Goal: Task Accomplishment & Management: Manage account settings

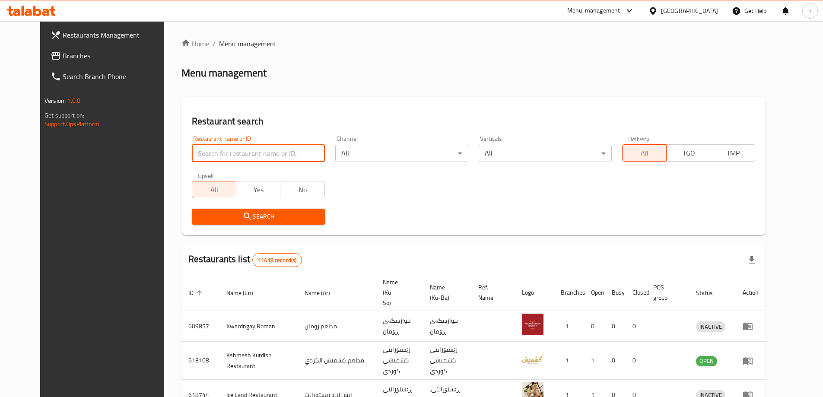
click at [192, 153] on input "search" at bounding box center [258, 153] width 133 height 17
paste input "673279"
type input "673279"
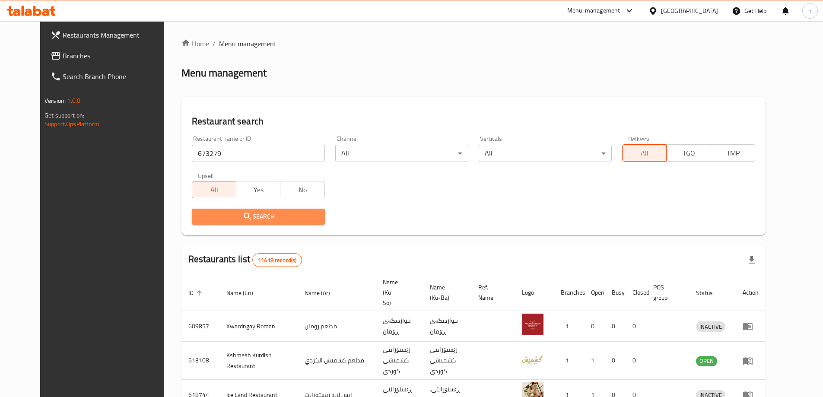
click at [268, 214] on span "Search" at bounding box center [258, 216] width 119 height 11
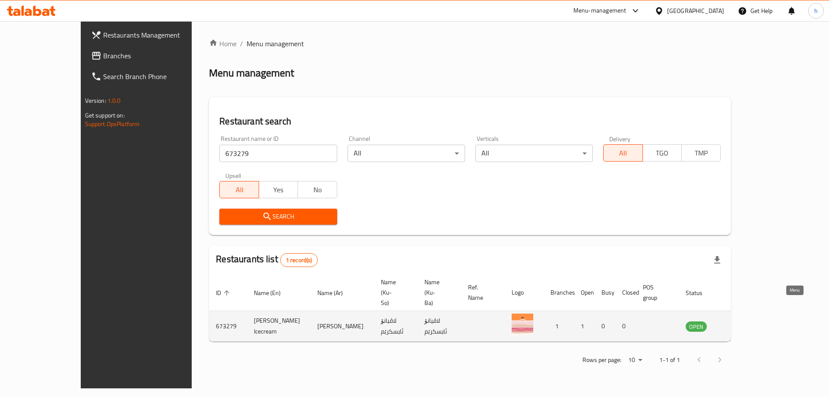
click at [741, 323] on icon "enhanced table" at bounding box center [737, 326] width 10 height 7
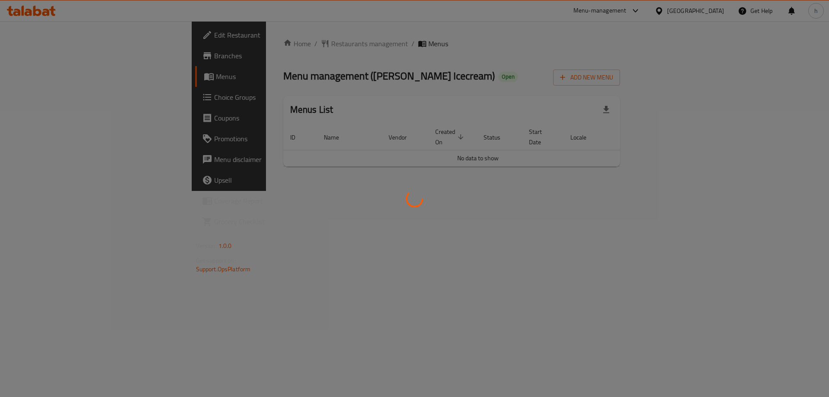
click at [35, 53] on div at bounding box center [414, 198] width 829 height 397
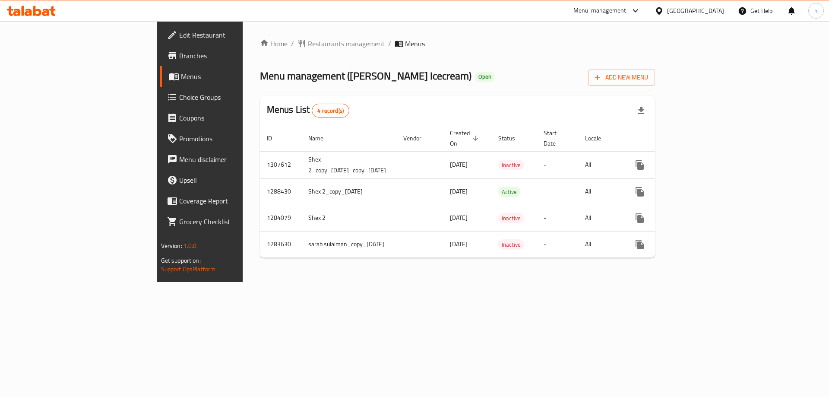
click at [179, 53] on span "Branches" at bounding box center [233, 56] width 109 height 10
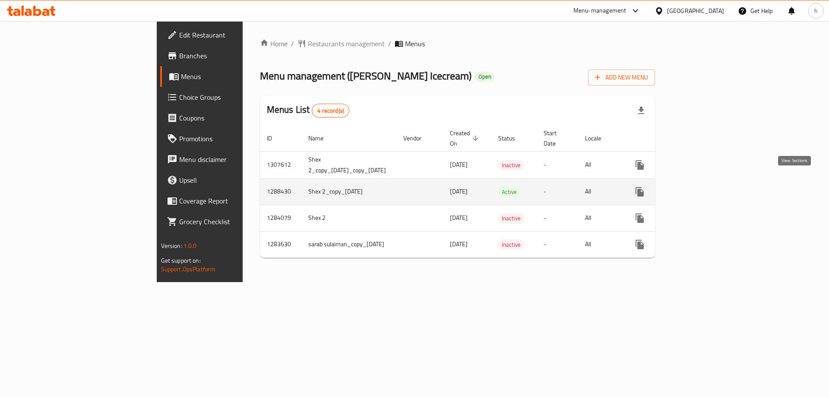
click at [708, 187] on icon "enhanced table" at bounding box center [702, 192] width 10 height 10
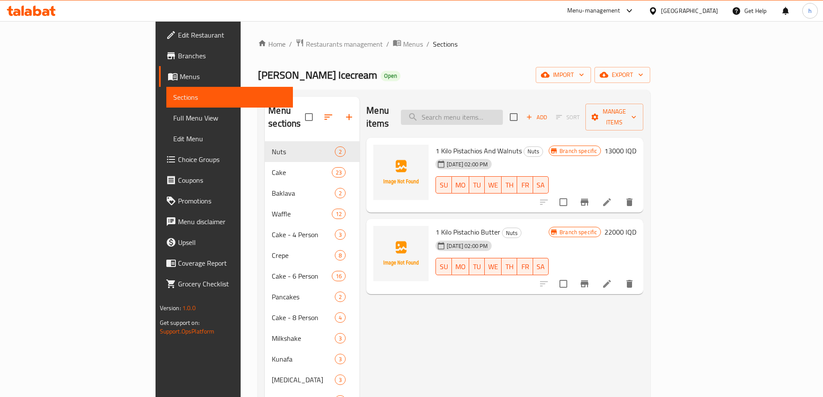
click at [503, 110] on input "search" at bounding box center [452, 117] width 102 height 15
paste input "Qanadi Cake"
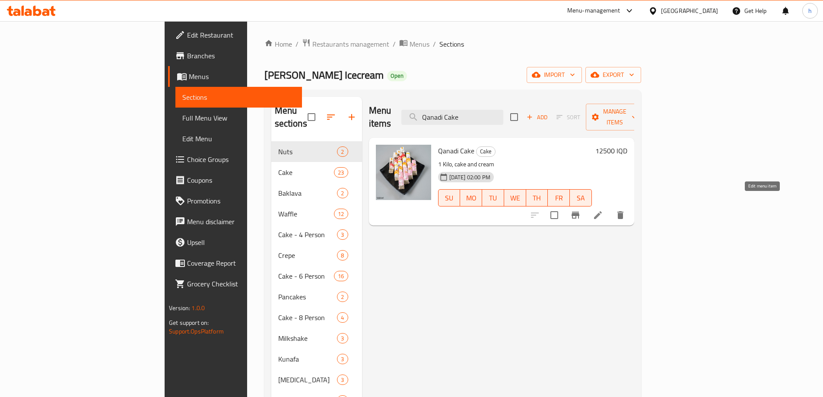
type input "Qanadi Cake"
click at [603, 210] on icon at bounding box center [598, 215] width 10 height 10
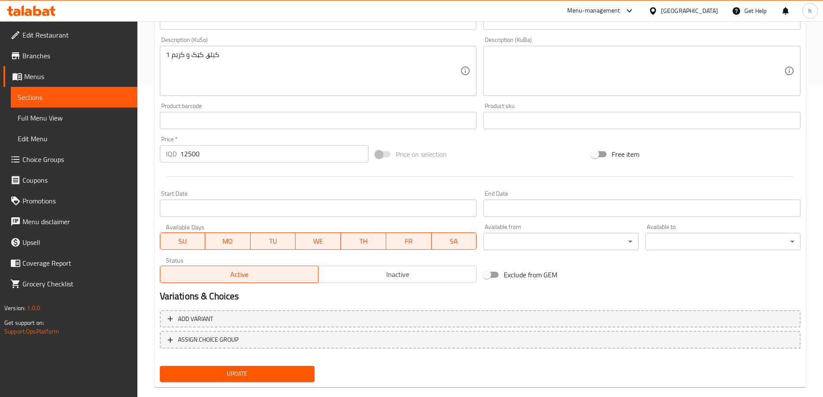
scroll to position [325, 0]
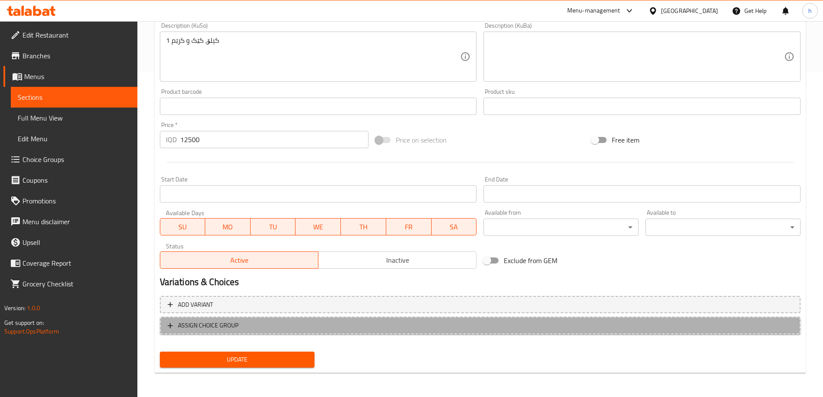
click at [198, 324] on span "ASSIGN CHOICE GROUP" at bounding box center [208, 325] width 60 height 11
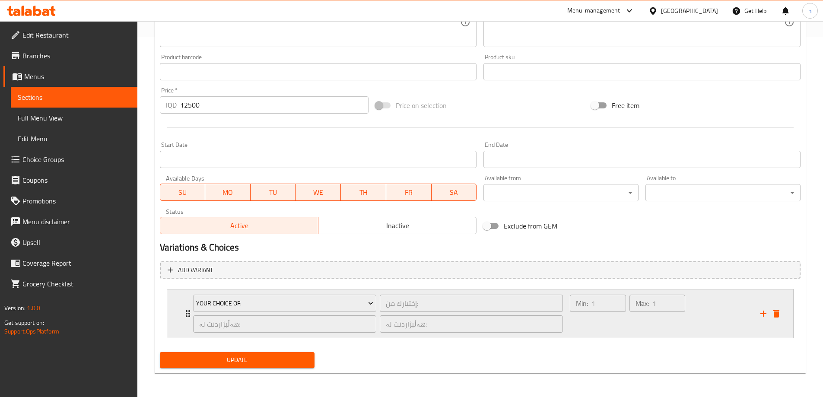
scroll to position [360, 0]
click at [235, 303] on span "Your Choice Of:" at bounding box center [284, 303] width 177 height 11
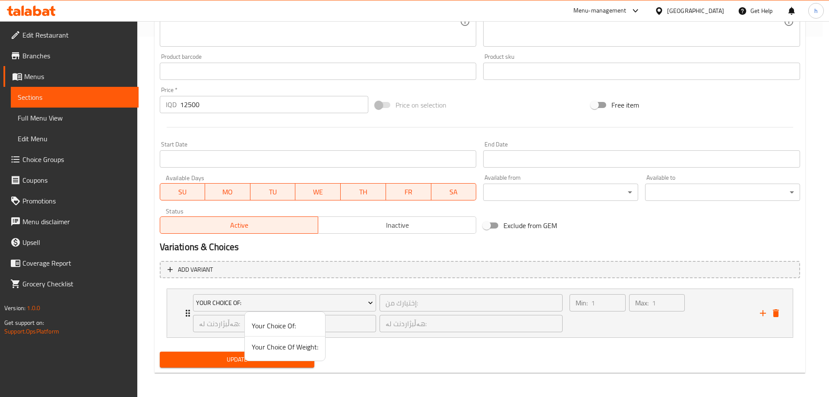
click at [266, 349] on span "Your Choice Of Weight:" at bounding box center [285, 347] width 67 height 10
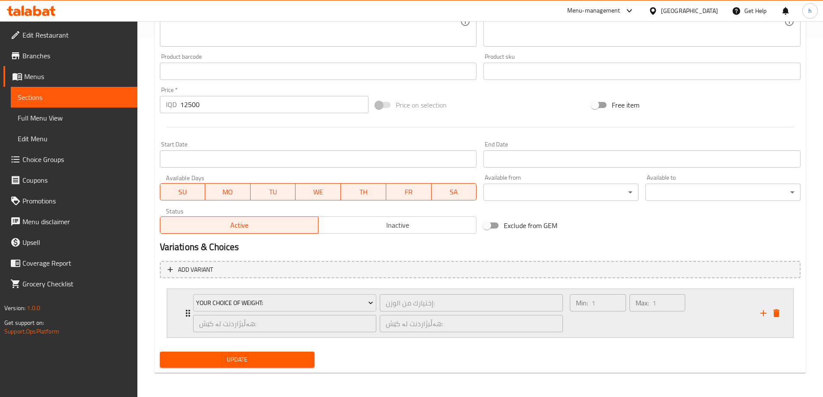
click at [186, 314] on icon "Expand" at bounding box center [188, 313] width 10 height 10
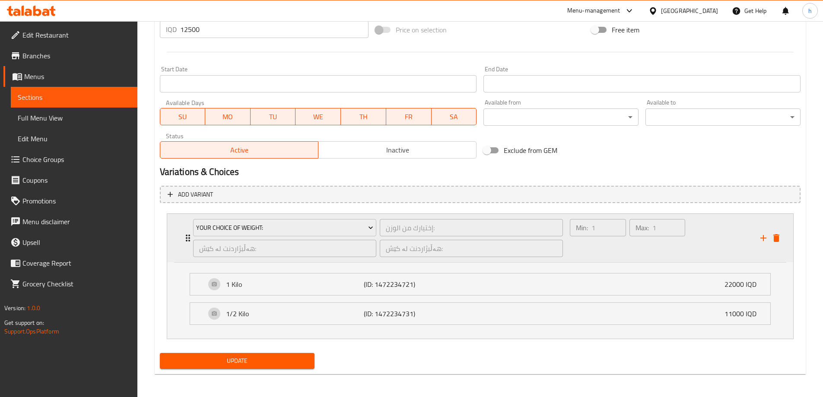
scroll to position [437, 0]
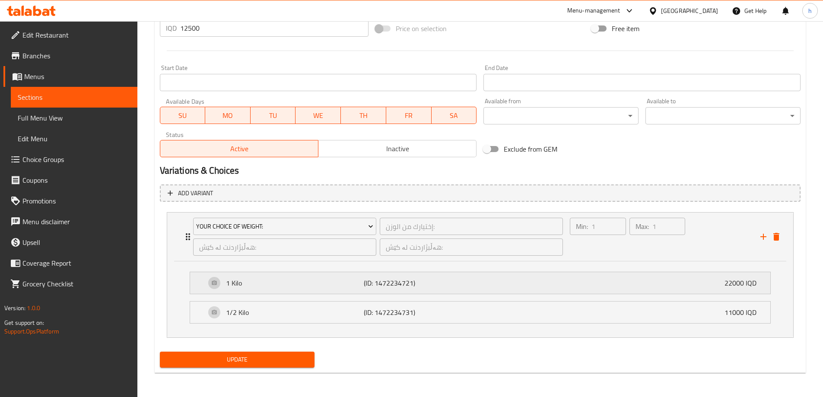
click at [700, 284] on div "1 Kilo (ID: 1472234721) 22000 IQD" at bounding box center [483, 283] width 554 height 22
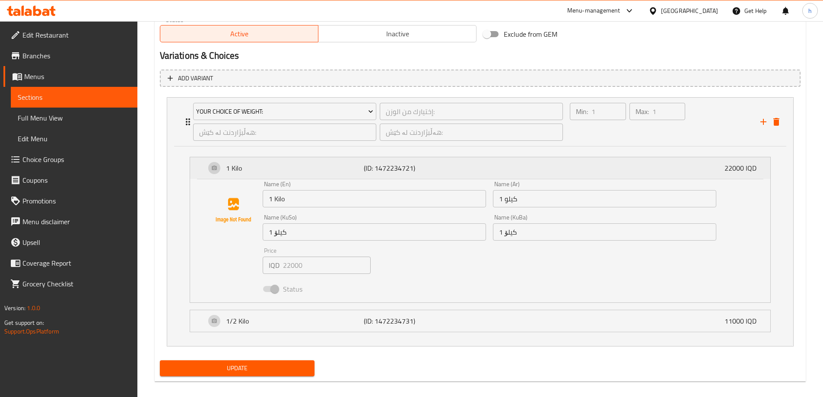
scroll to position [560, 0]
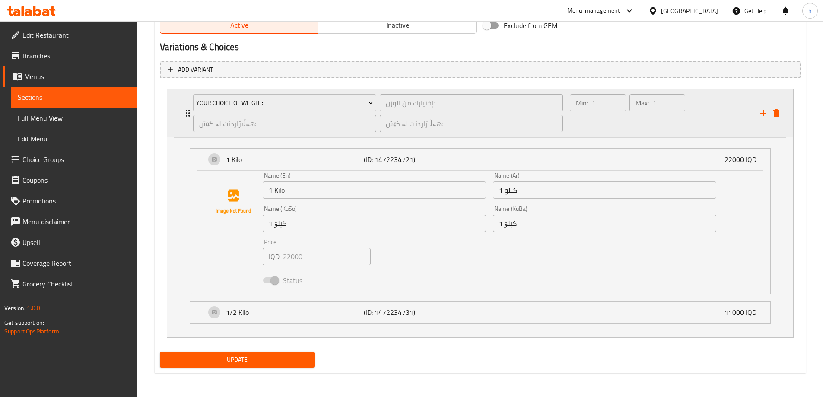
click at [190, 108] on div "Your Choice Of Weight: إختيارك من الوزن: ​ هەڵبژاردنت لە کێش: ​ هەڵبژاردنت لە ک…" at bounding box center [378, 113] width 381 height 48
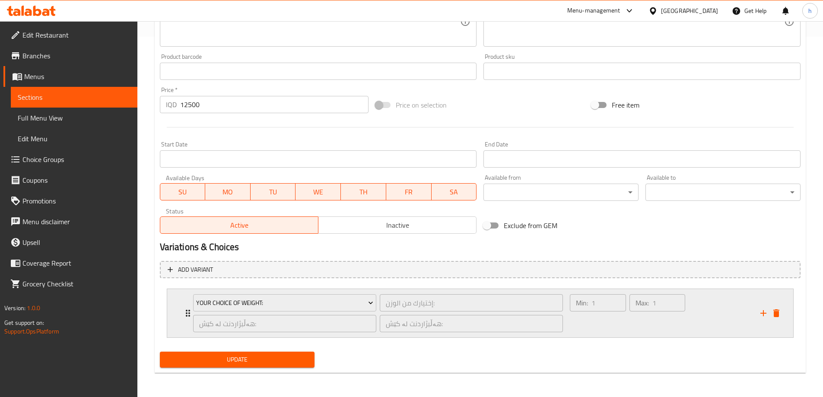
scroll to position [360, 0]
click at [781, 313] on icon "delete" at bounding box center [776, 313] width 10 height 10
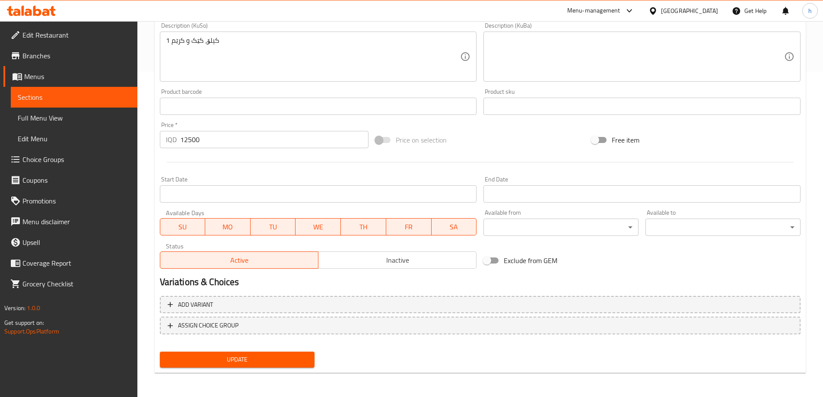
click at [39, 163] on span "Choice Groups" at bounding box center [76, 159] width 108 height 10
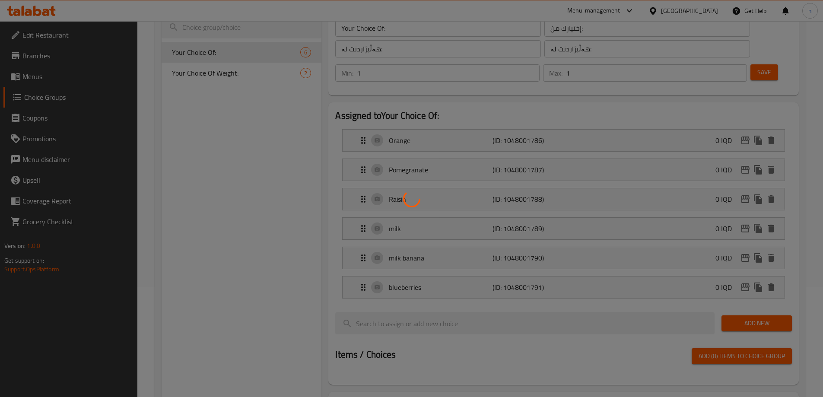
scroll to position [89, 0]
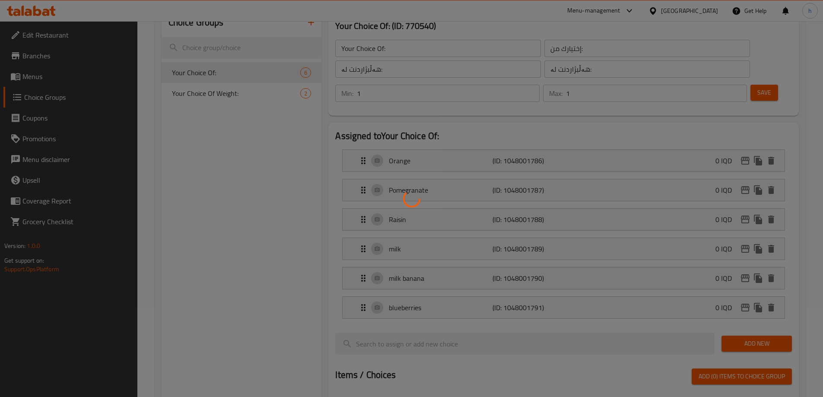
click at [242, 99] on div at bounding box center [411, 198] width 823 height 397
click at [249, 95] on div at bounding box center [411, 198] width 823 height 397
click at [253, 88] on div at bounding box center [411, 198] width 823 height 397
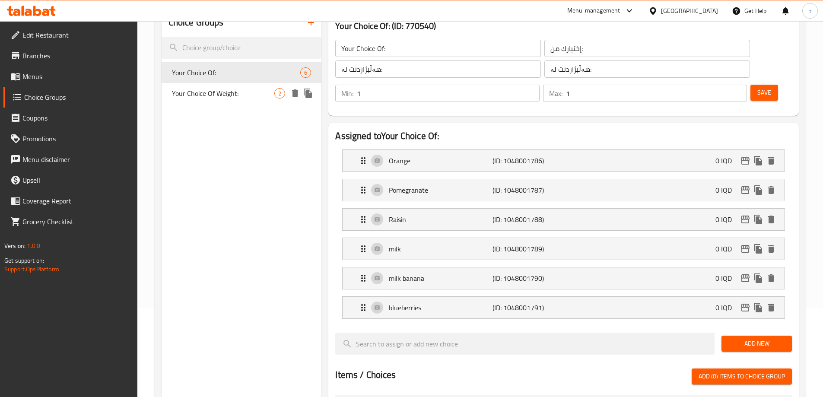
click at [311, 94] on icon "duplicate" at bounding box center [308, 94] width 8 height 10
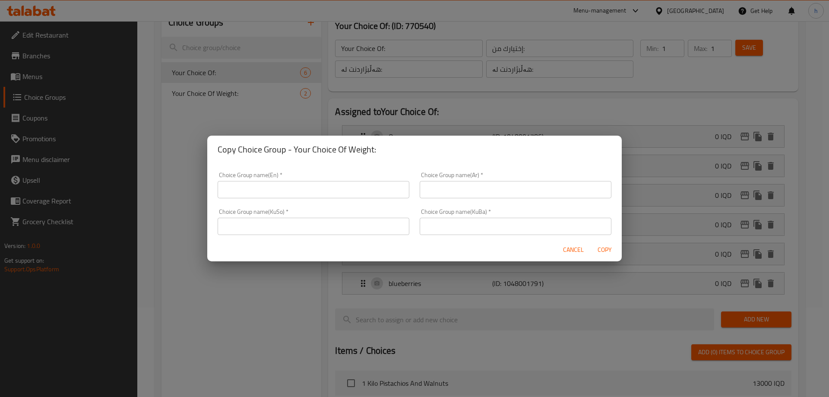
click at [247, 130] on div "Copy Choice Group - Your Choice Of Weight: Choice Group name(En)   * Choice Gro…" at bounding box center [414, 198] width 829 height 397
click at [222, 92] on div "Copy Choice Group - Your Choice Of Weight: Choice Group name(En)   * Choice Gro…" at bounding box center [414, 198] width 829 height 397
click at [581, 250] on span "Cancel" at bounding box center [573, 249] width 21 height 11
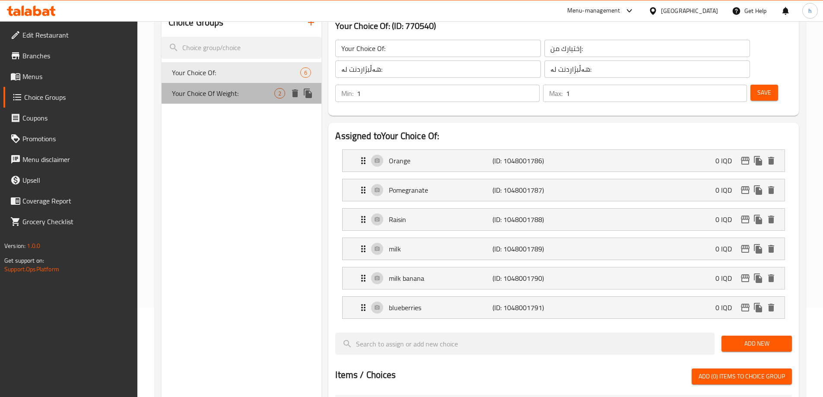
click at [202, 96] on span "Your Choice Of Weight:" at bounding box center [223, 93] width 103 height 10
type input "Your Choice Of Weight:"
type input "إختيارك من الوزن:"
type input "هەڵبژاردنت لە کێش:"
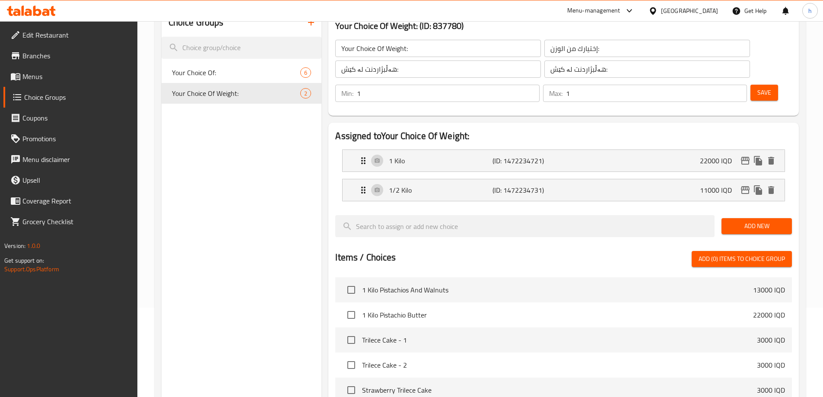
click at [398, 50] on input "Your Choice Of Weight:" at bounding box center [438, 48] width 206 height 17
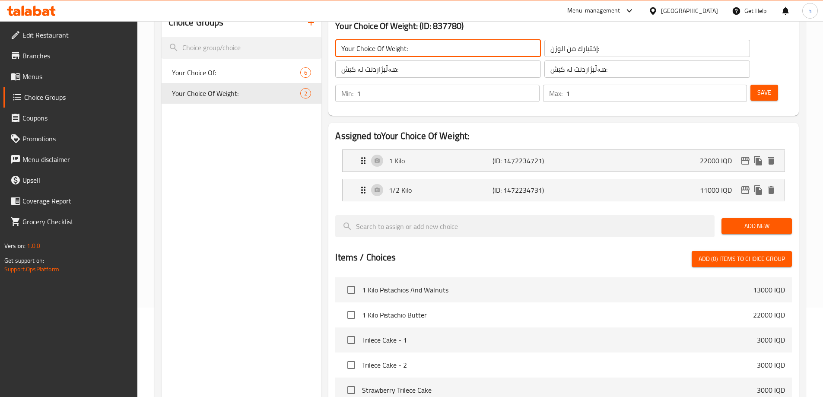
click at [544, 53] on input "إختيارك من الوزن:" at bounding box center [647, 48] width 206 height 17
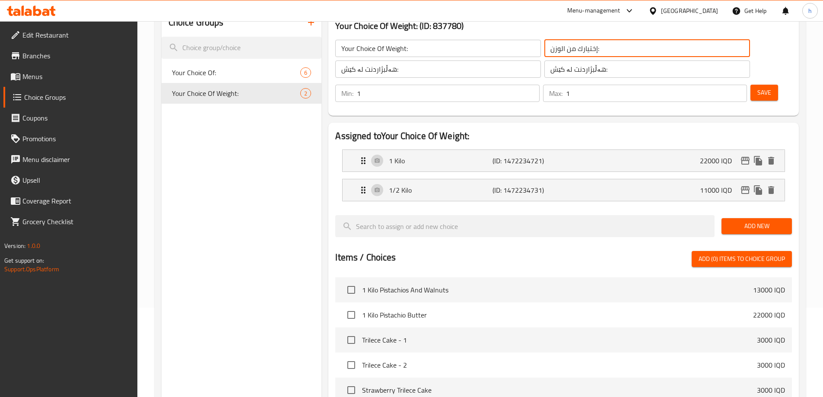
click at [544, 53] on input "إختيارك من الوزن:" at bounding box center [647, 48] width 206 height 17
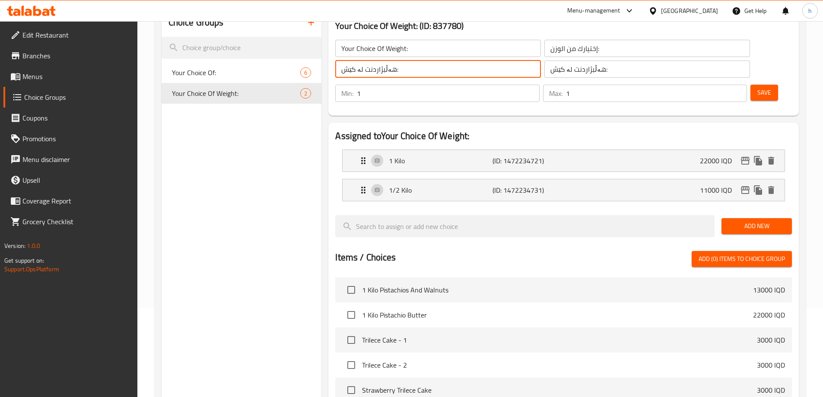
click at [417, 66] on input "هەڵبژاردنت لە کێش:" at bounding box center [438, 68] width 206 height 17
click at [544, 71] on input "هەڵبژاردنت لە کێش:" at bounding box center [647, 68] width 206 height 17
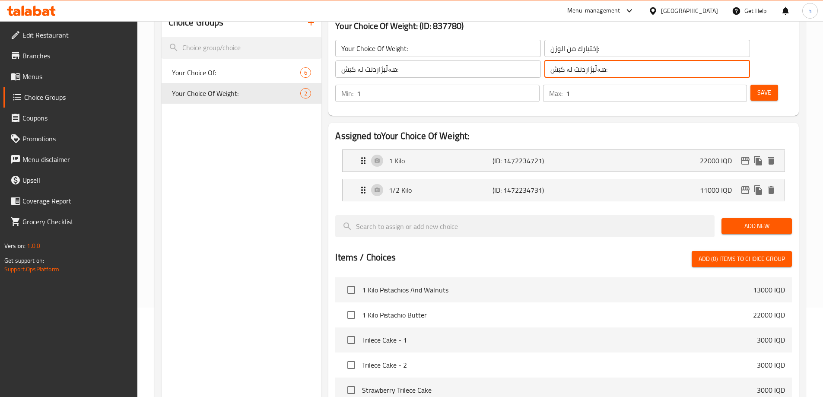
click at [544, 71] on input "هەڵبژاردنت لە کێش:" at bounding box center [647, 68] width 206 height 17
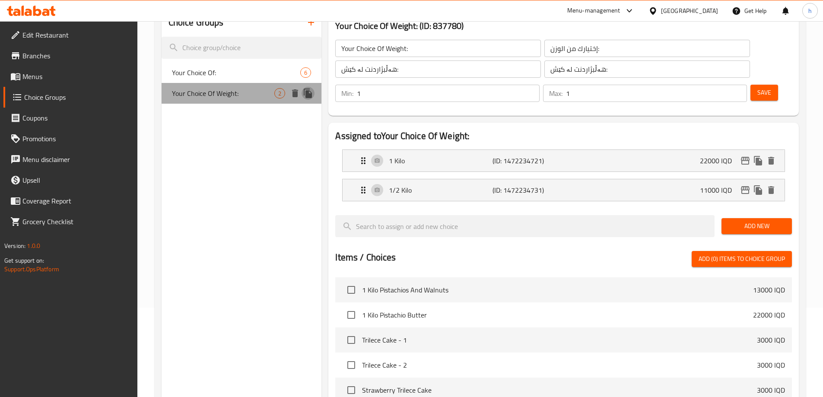
click at [307, 90] on icon "duplicate" at bounding box center [308, 94] width 8 height 10
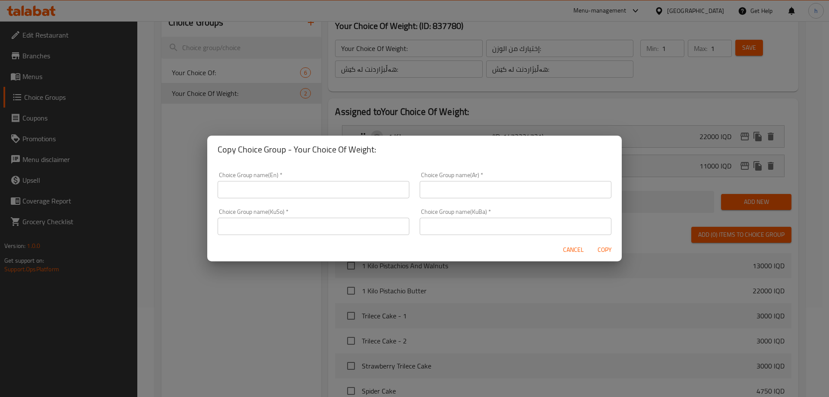
click at [343, 191] on input "text" at bounding box center [314, 189] width 192 height 17
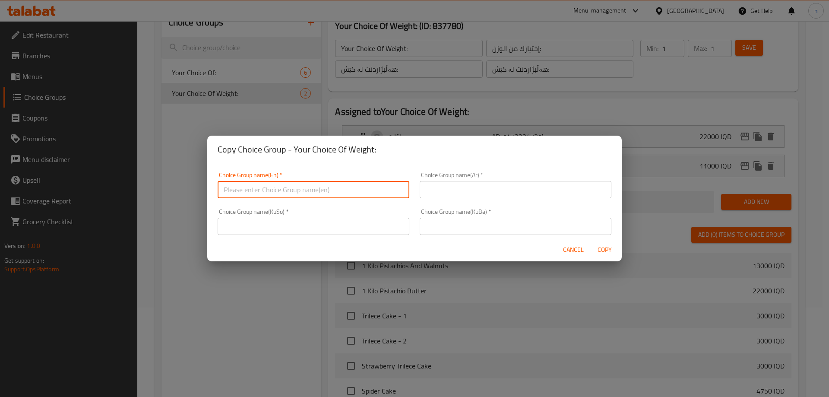
paste input "هەڵبژاردنت لە کێش:"
type input "هەڵبژاردنت لە کێش:"
click at [305, 188] on input "text" at bounding box center [314, 189] width 192 height 17
paste input "Your Choice Of Weight:"
type input "Your Choice Of Weight:"
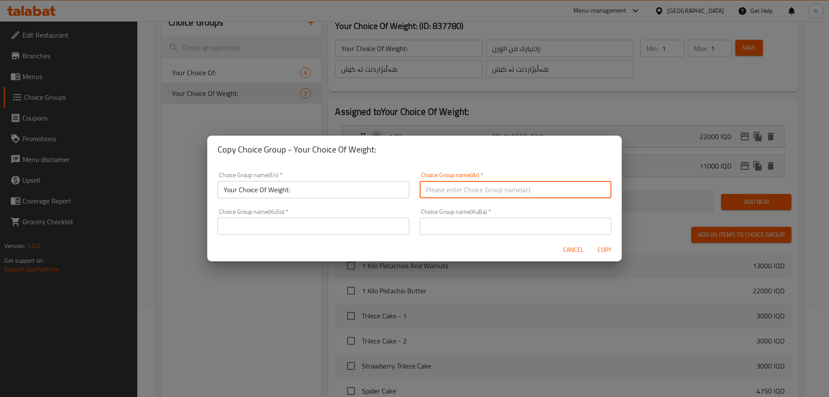
click at [481, 197] on input "text" at bounding box center [516, 189] width 192 height 17
paste input "إختيارك من الوزن:"
type input "إختيارك من الوزن:"
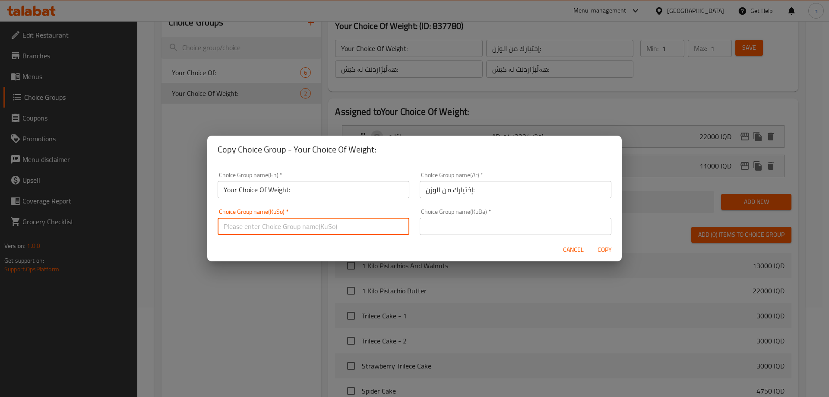
click at [364, 220] on input "text" at bounding box center [314, 226] width 192 height 17
type input "v"
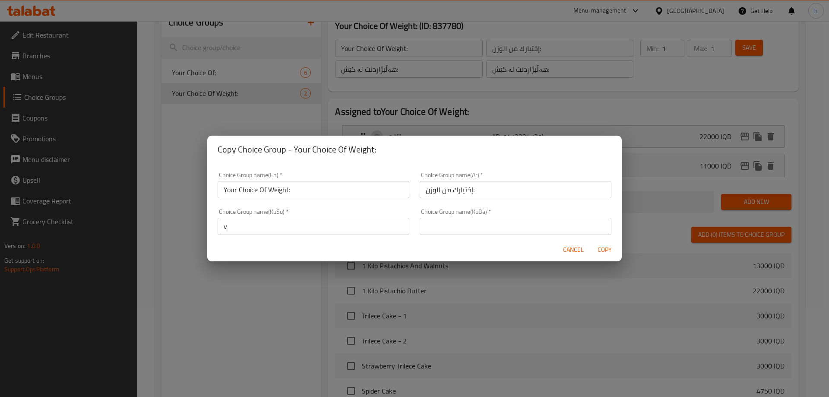
click at [321, 226] on input "v" at bounding box center [314, 226] width 192 height 17
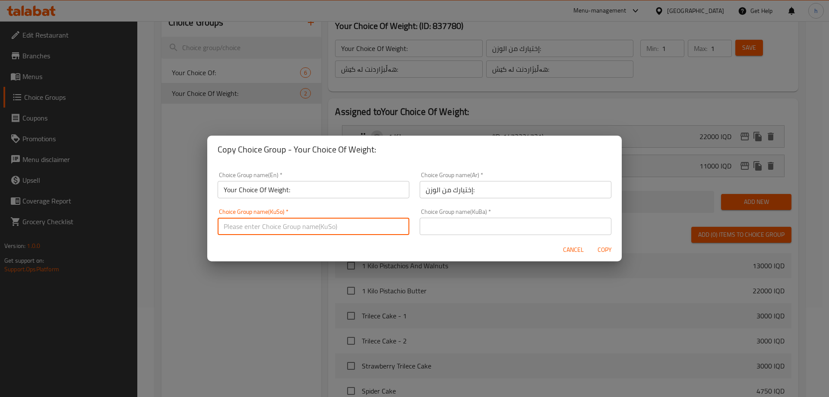
paste input "هەڵبژاردنت لە کێش:"
type input "هەڵبژاردنت لە کێش:"
click at [516, 222] on input "text" at bounding box center [516, 226] width 192 height 17
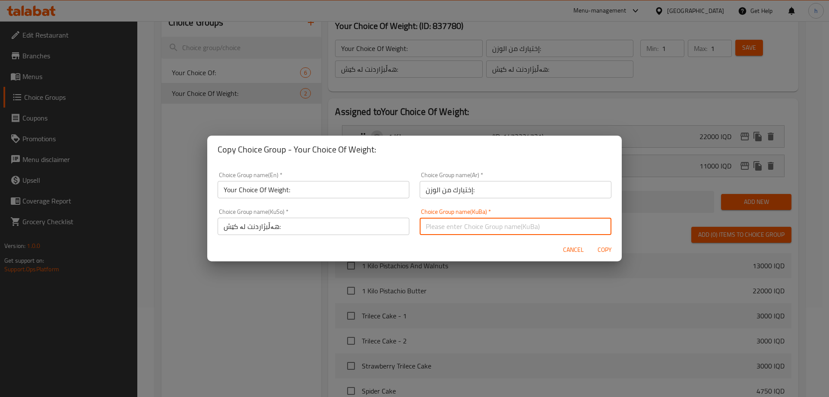
paste input "هەڵبژاردنت لە کێش:"
type input "هەڵبژاردنت لە کێش:"
click at [603, 249] on span "Copy" at bounding box center [604, 249] width 21 height 11
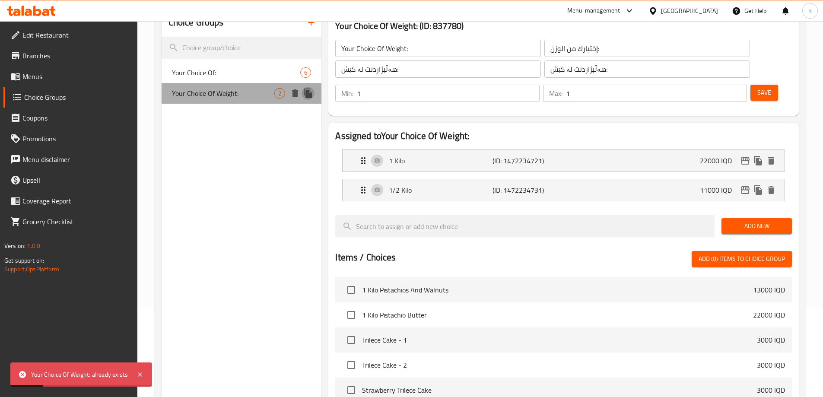
click at [305, 92] on icon "duplicate" at bounding box center [308, 93] width 10 height 10
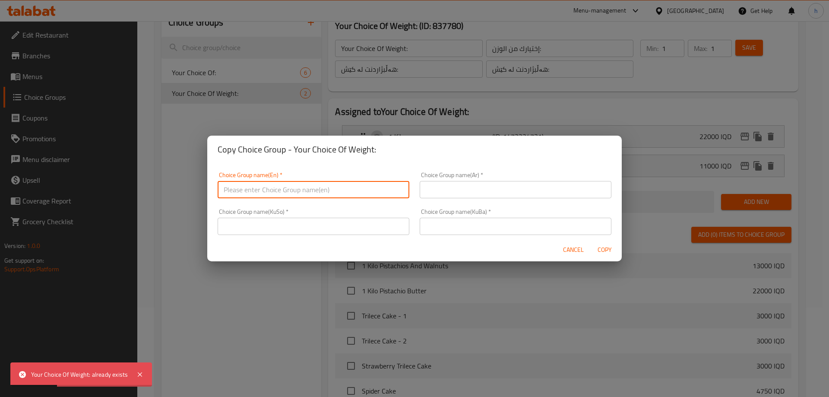
click at [284, 194] on input "text" at bounding box center [314, 189] width 192 height 17
paste input "Your Choice Of Weight:"
type input "Your Choice Of Weight:"
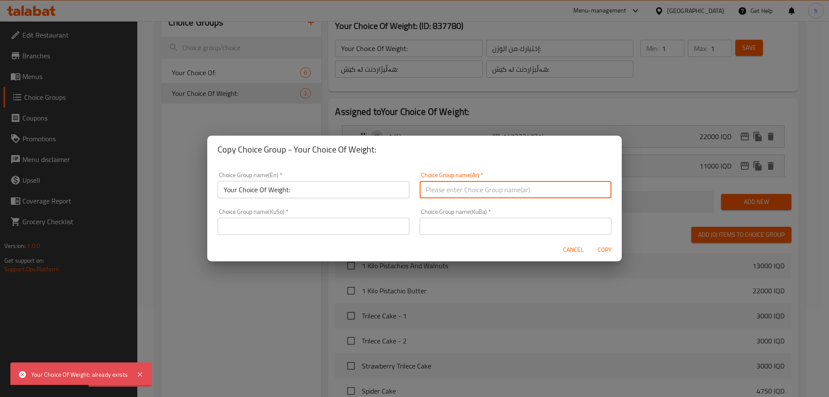
click at [449, 185] on input "text" at bounding box center [516, 189] width 192 height 17
type input "v"
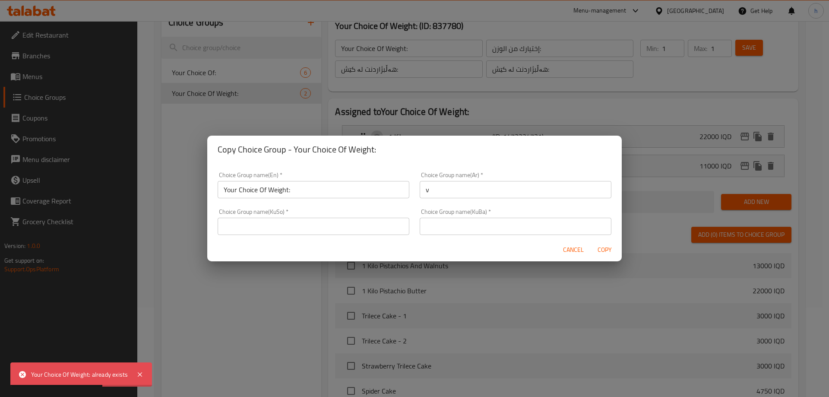
click at [454, 192] on input "v" at bounding box center [516, 189] width 192 height 17
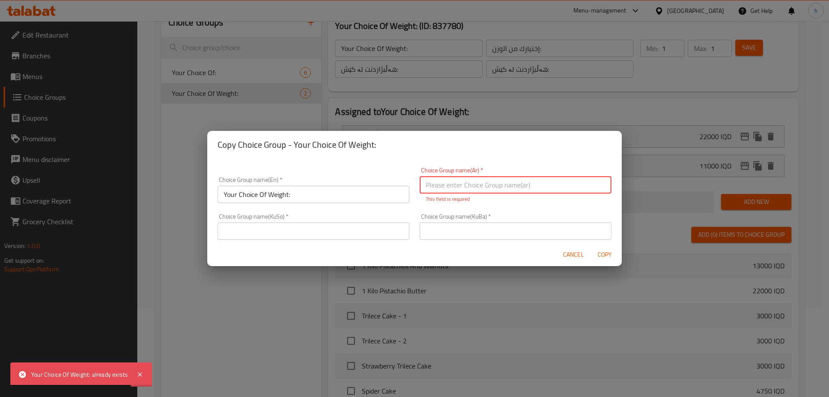
paste input "إختيارك من الوزن:"
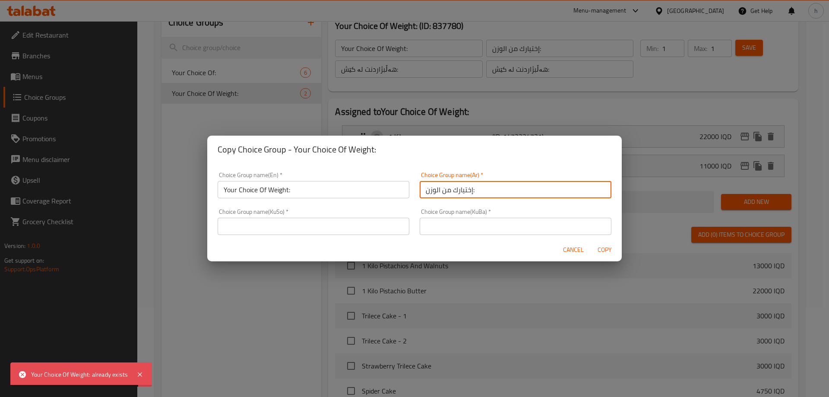
type input "إختيارك من الوزن:"
click at [372, 230] on input "text" at bounding box center [314, 226] width 192 height 17
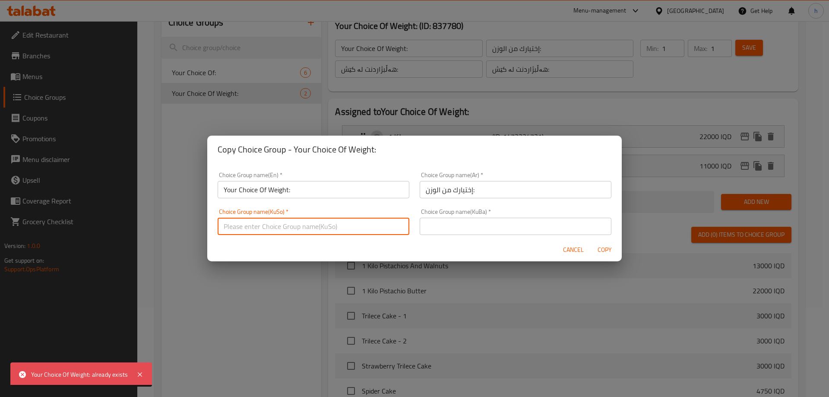
paste input "هەڵبژاردنت لە کێش:"
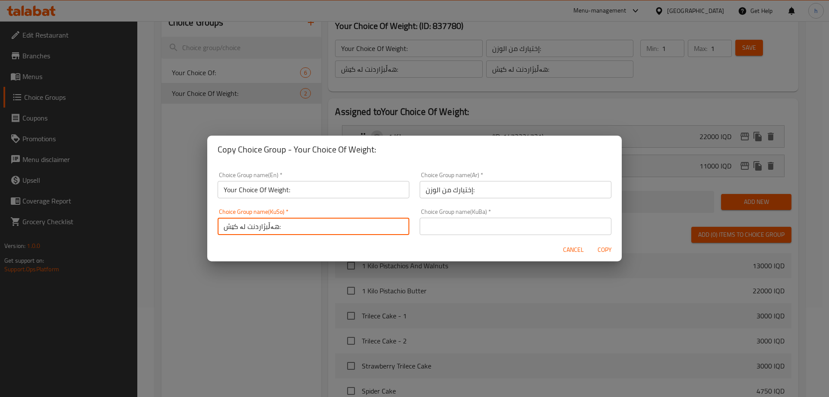
type input "هەڵبژاردنت لە کێش:"
click at [462, 217] on div "Choice Group name(KuBa)   * Choice Group name(KuBa) *" at bounding box center [516, 222] width 192 height 26
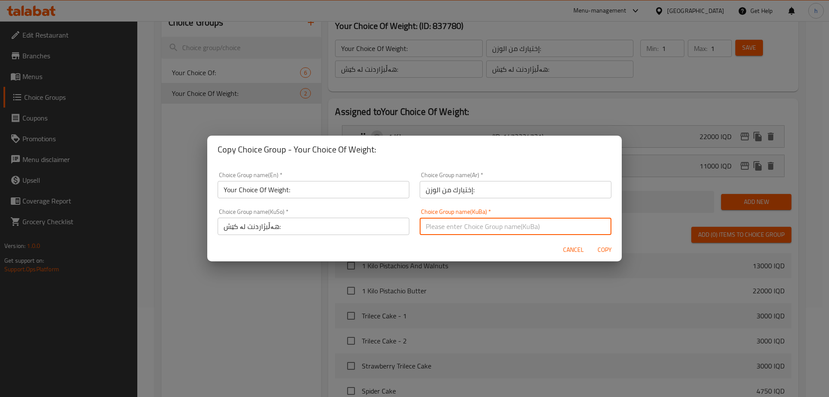
click at [462, 229] on input "text" at bounding box center [516, 226] width 192 height 17
paste input "هەڵبژاردنت لە کێش:"
type input "هەڵبژاردنت لە کێش:"
click at [323, 186] on input "Your Choice Of Weight:" at bounding box center [314, 189] width 192 height 17
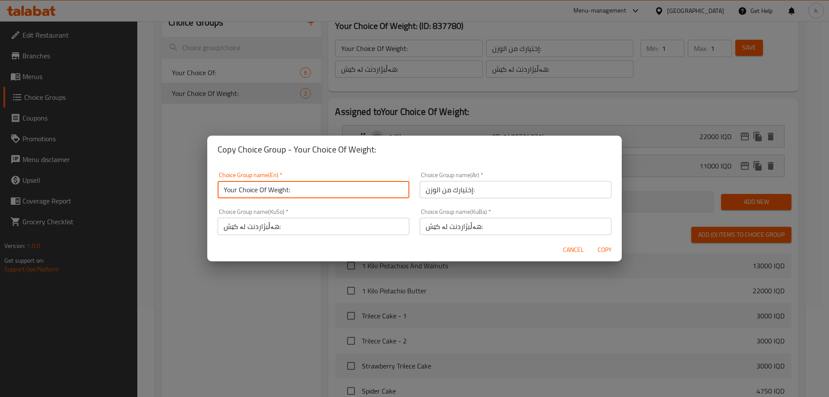
type input "Your Choice Of Weight:"
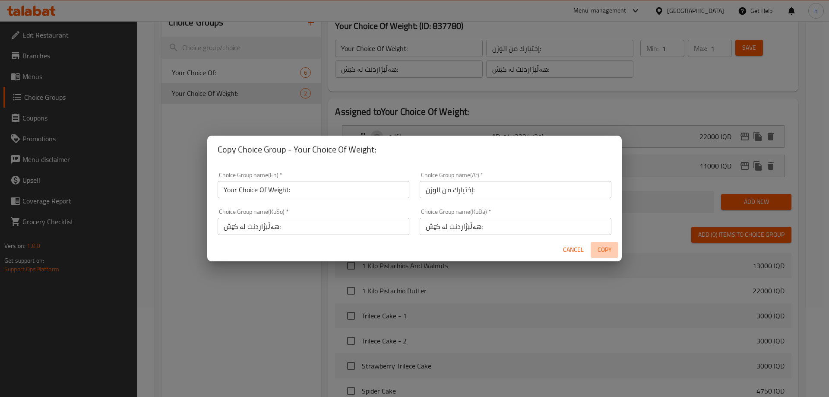
click at [604, 252] on span "Copy" at bounding box center [604, 249] width 21 height 11
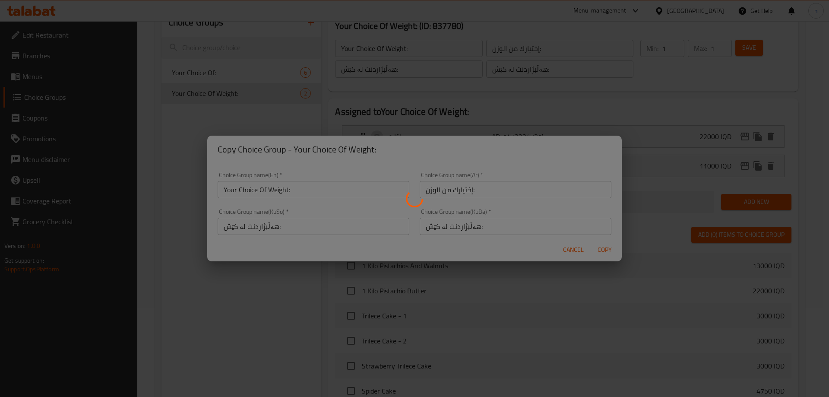
type input "Your Choice Of Weight:"
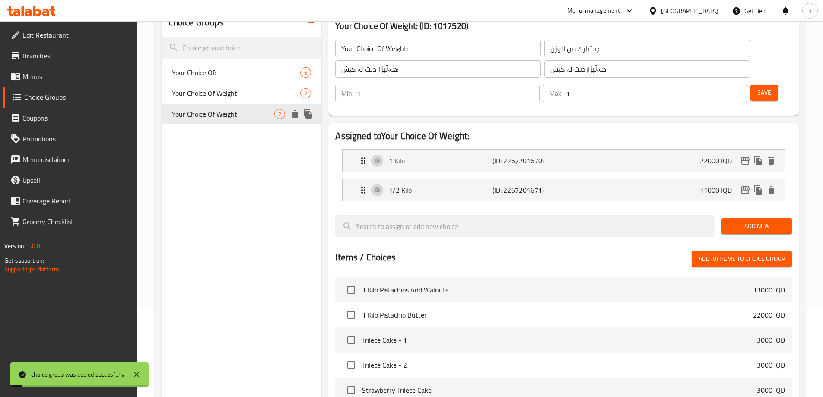
click at [257, 114] on span "Your Choice Of Weight:" at bounding box center [223, 114] width 103 height 10
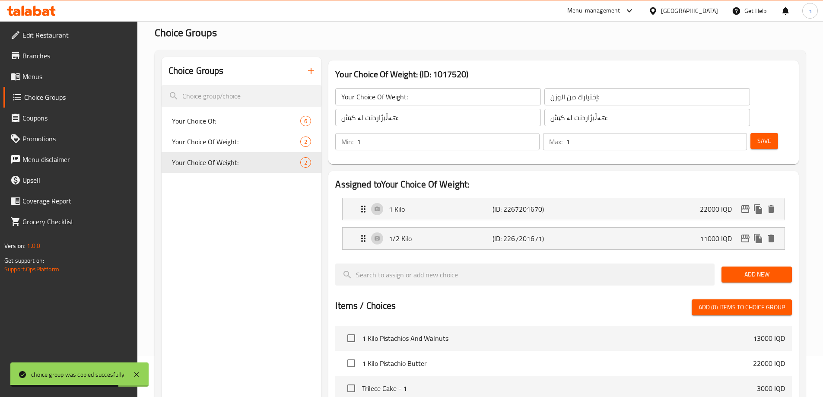
scroll to position [0, 0]
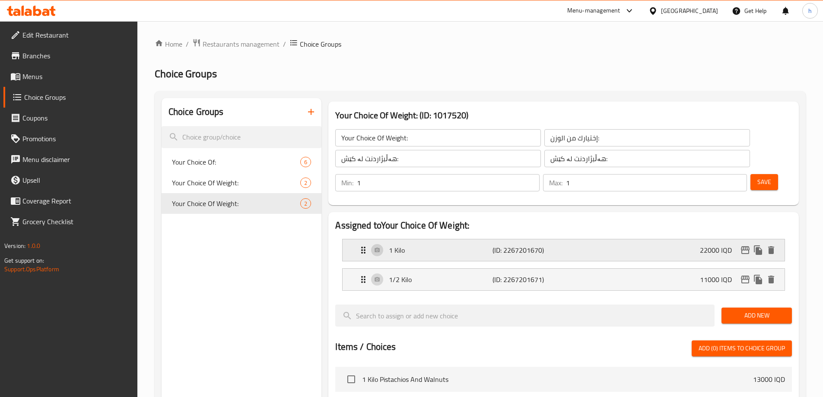
click at [710, 245] on p "22000 IQD" at bounding box center [719, 250] width 39 height 10
click at [359, 245] on icon "Expand" at bounding box center [363, 250] width 10 height 10
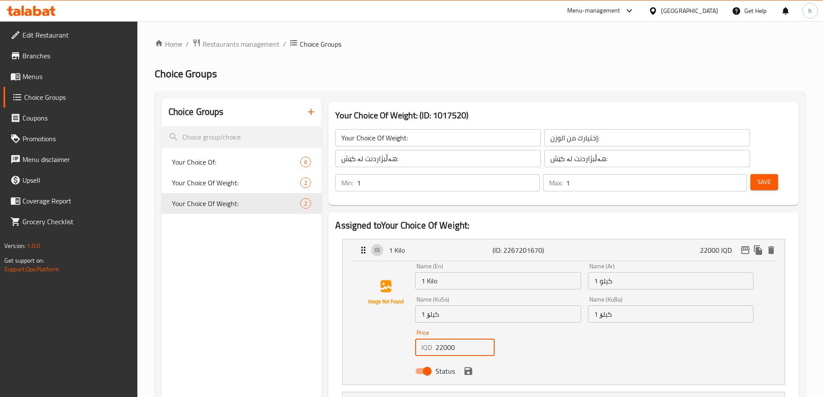
drag, startPoint x: 434, startPoint y: 320, endPoint x: 411, endPoint y: 321, distance: 23.0
click at [411, 321] on div "Name (En) 1 Kilo Name (En) Name (Ar) 1 كيلو Name (Ar) Name (KuSo) 1 کیلۆ Name (…" at bounding box center [563, 321] width 414 height 116
type input "12500"
click at [227, 180] on span "Your Choice Of Weight:" at bounding box center [223, 183] width 103 height 10
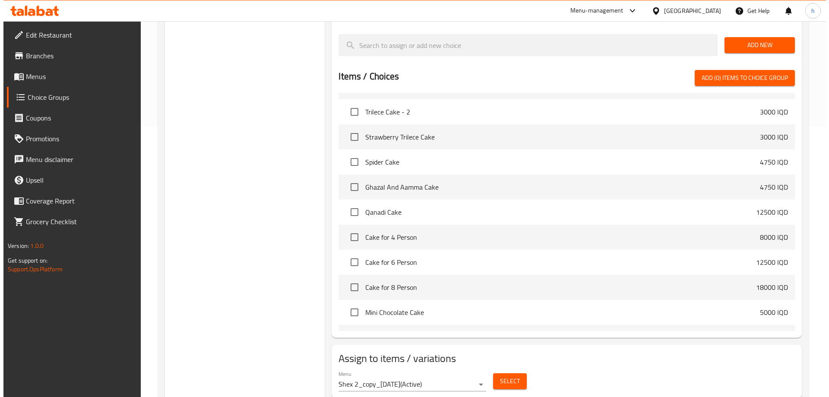
scroll to position [275, 0]
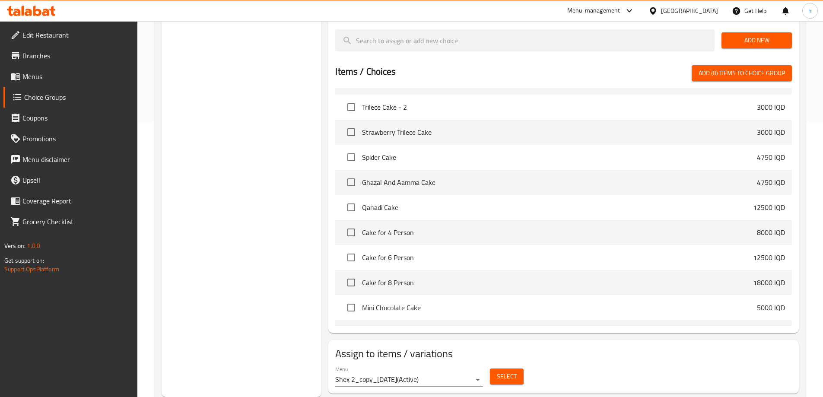
click at [511, 371] on span "Select" at bounding box center [507, 376] width 20 height 11
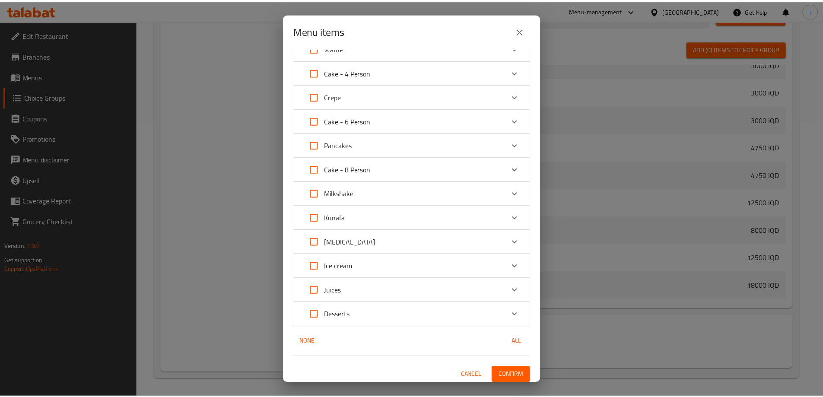
scroll to position [228, 0]
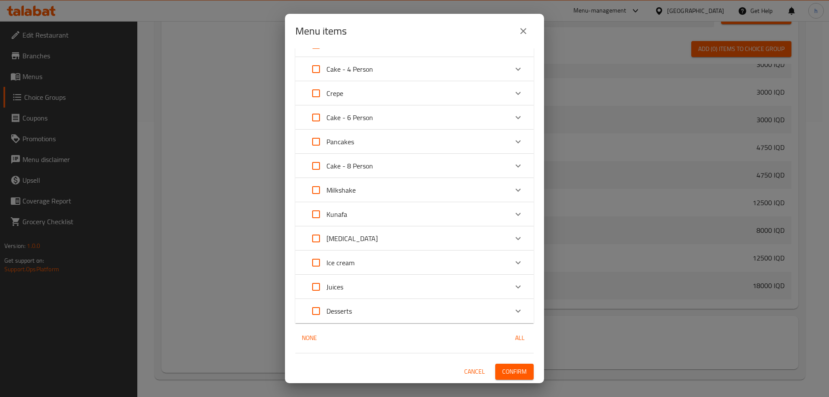
click at [526, 30] on icon "close" at bounding box center [523, 31] width 10 height 10
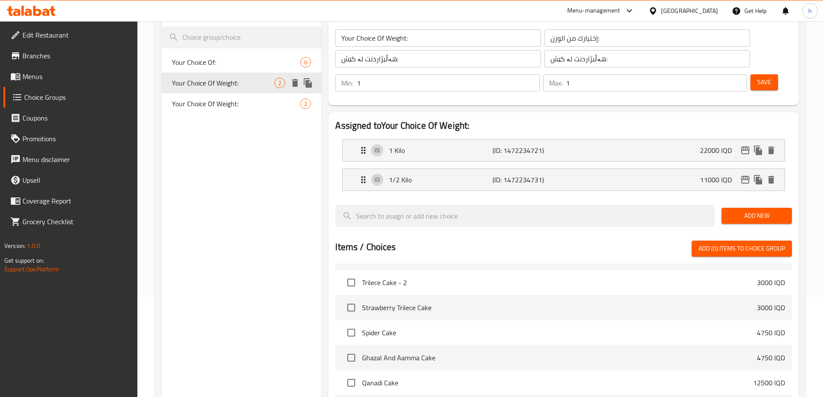
scroll to position [59, 0]
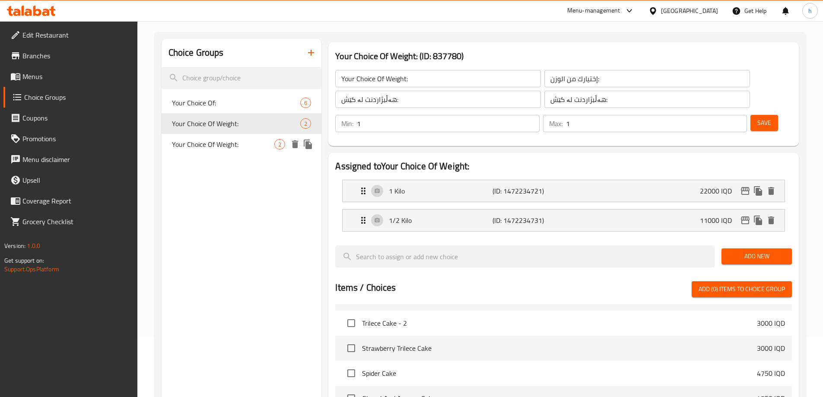
click at [212, 151] on div "Your Choice Of Weight: 2" at bounding box center [242, 144] width 160 height 21
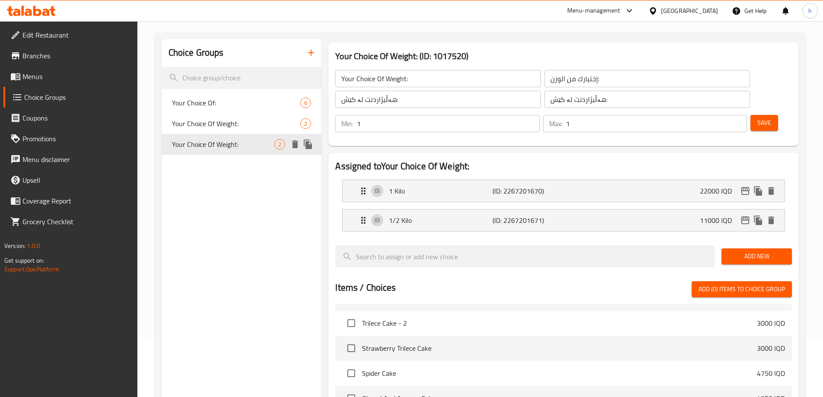
type input "Your Choice Of Weight:"
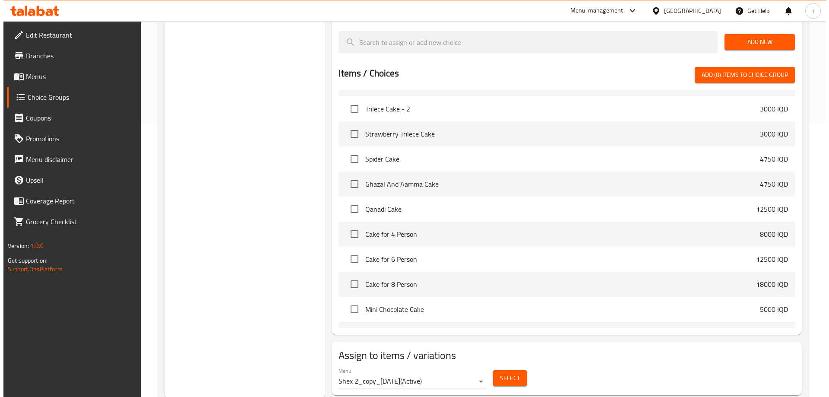
scroll to position [275, 0]
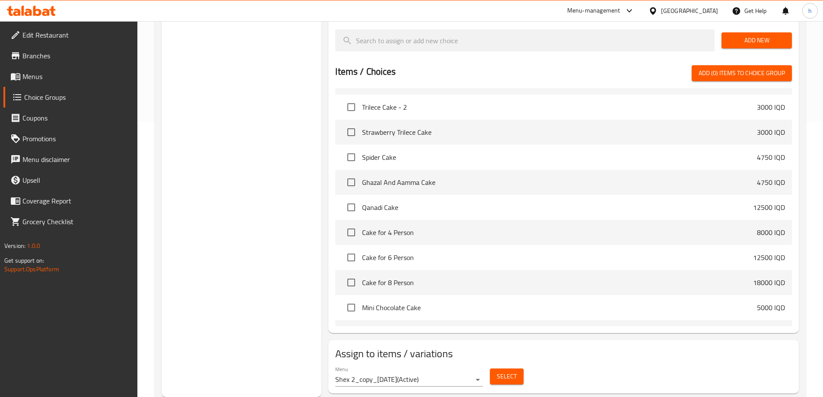
click at [514, 371] on span "Select" at bounding box center [507, 376] width 20 height 11
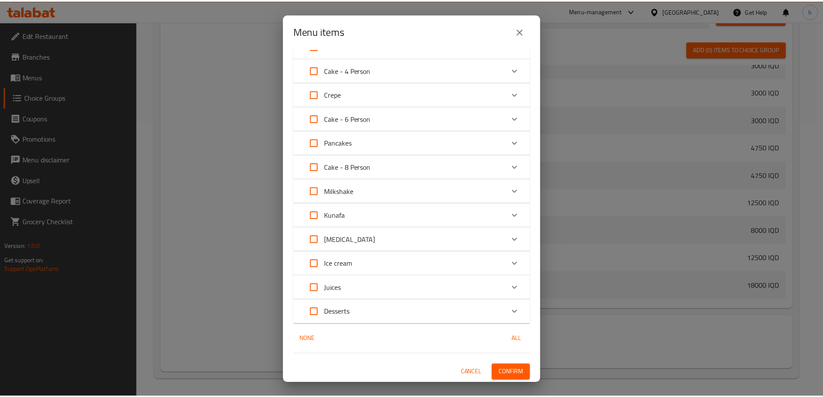
scroll to position [115, 0]
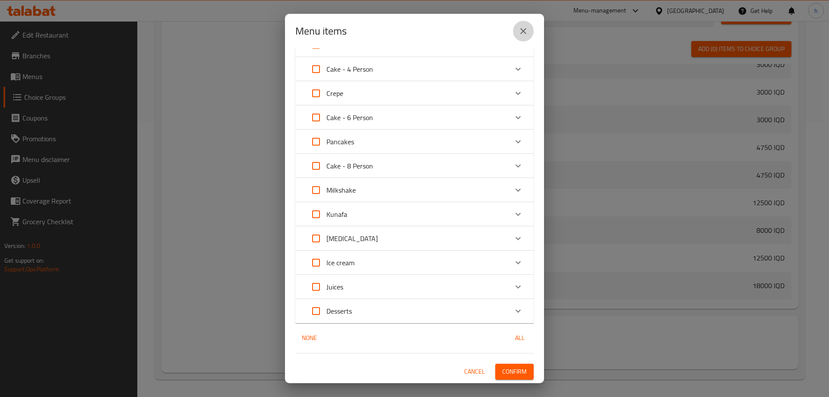
click at [527, 31] on icon "close" at bounding box center [523, 31] width 10 height 10
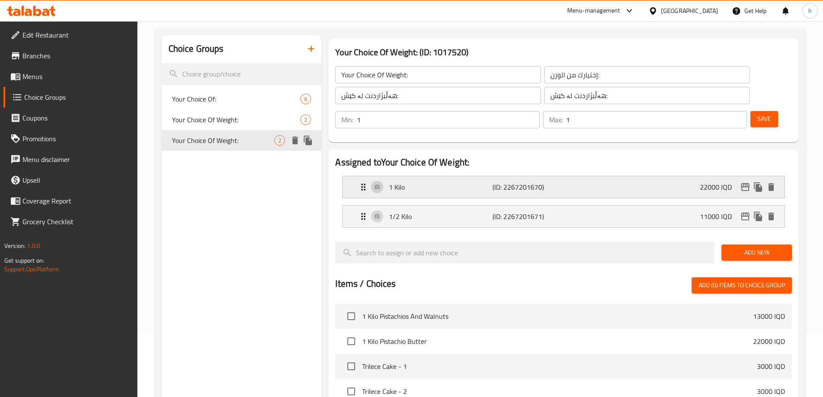
scroll to position [59, 0]
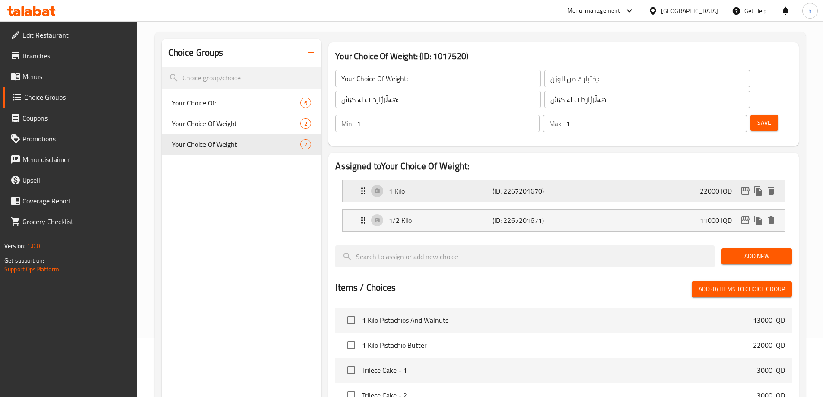
click at [697, 180] on div "1 Kilo (ID: 2267201670) 22000 IQD" at bounding box center [566, 191] width 416 height 22
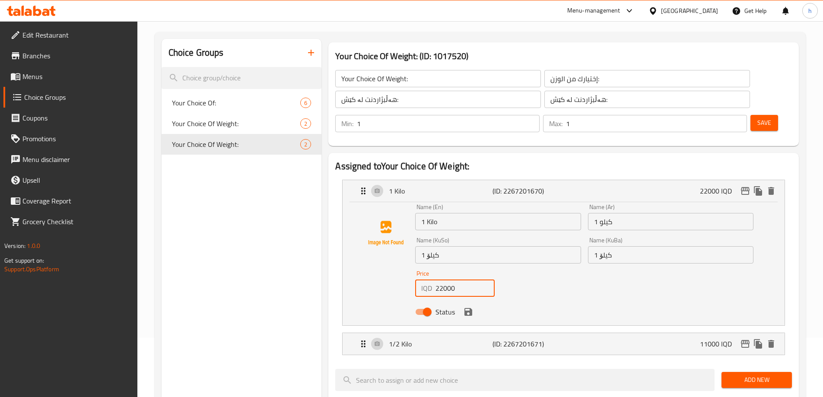
drag, startPoint x: 425, startPoint y: 266, endPoint x: 384, endPoint y: 270, distance: 41.2
click at [384, 270] on div "Name (En) 1 Kilo Name (En) Name (Ar) 1 كيلو Name (Ar) Name (KuSo) 1 کیلۆ Name (…" at bounding box center [563, 262] width 414 height 116
click at [472, 307] on icon "save" at bounding box center [468, 312] width 10 height 10
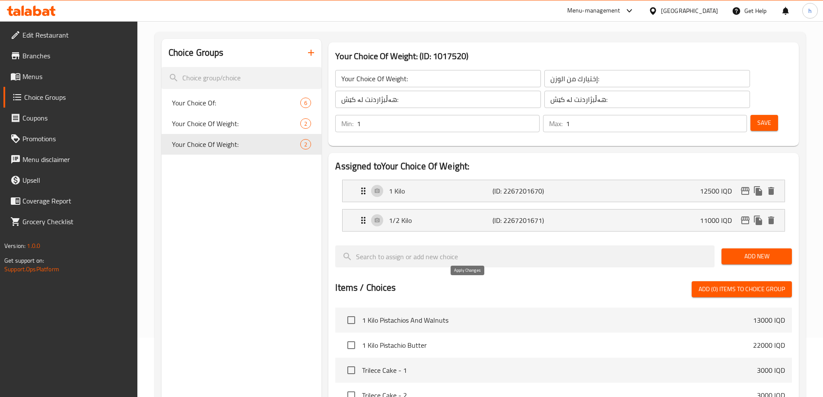
type input "12500"
click at [719, 215] on p "11000 IQD" at bounding box center [719, 220] width 39 height 10
click at [502, 215] on p "(ID: 2267201671)" at bounding box center [526, 220] width 69 height 10
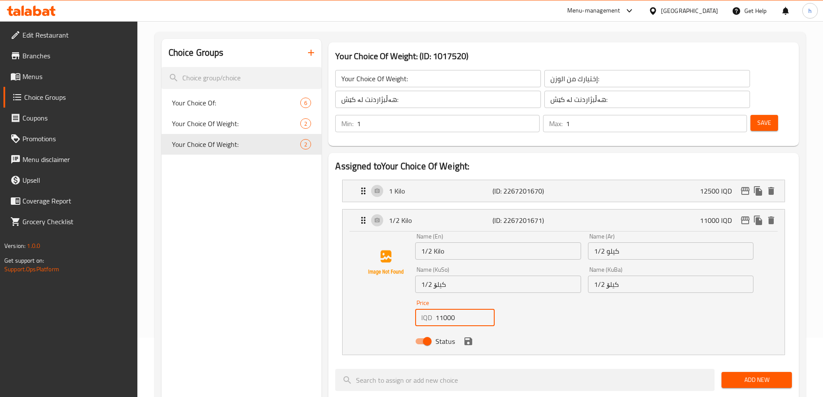
drag, startPoint x: 461, startPoint y: 296, endPoint x: 409, endPoint y: 302, distance: 52.1
click at [409, 302] on div "Name (En) 1/2 Kilo Name (En) Name (Ar) 1/2 كيلو Name (Ar) Name (KuSo) 1/2 کیلۆ …" at bounding box center [563, 291] width 414 height 116
paste input "6"
click at [472, 337] on icon "save" at bounding box center [468, 341] width 8 height 8
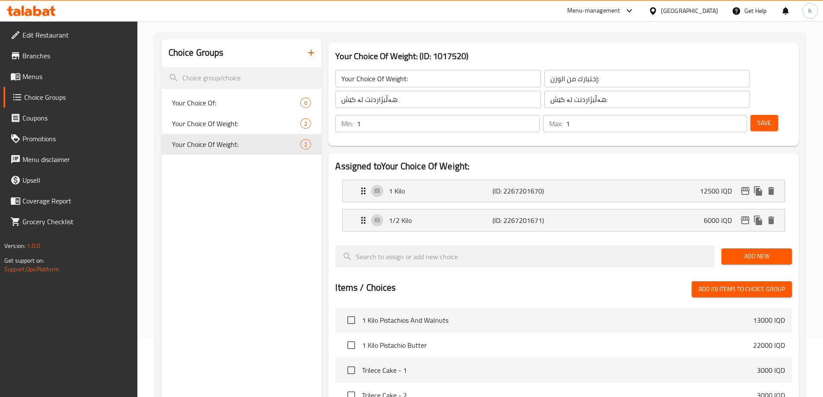
type input "6000"
click at [757, 117] on span "Save" at bounding box center [764, 122] width 14 height 11
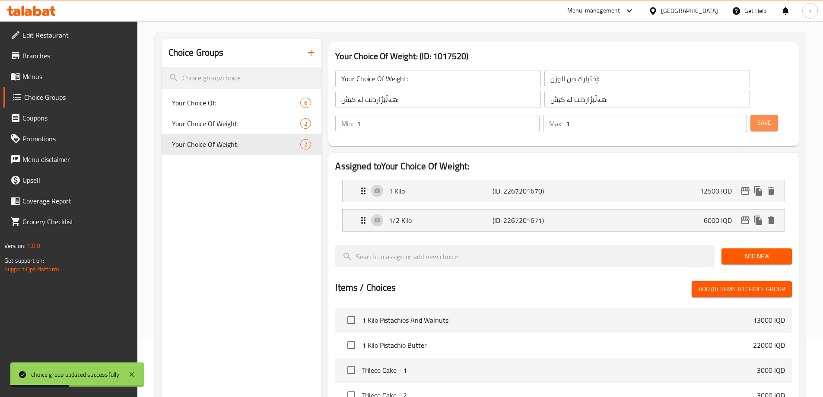
click at [757, 117] on span "Save" at bounding box center [764, 122] width 14 height 11
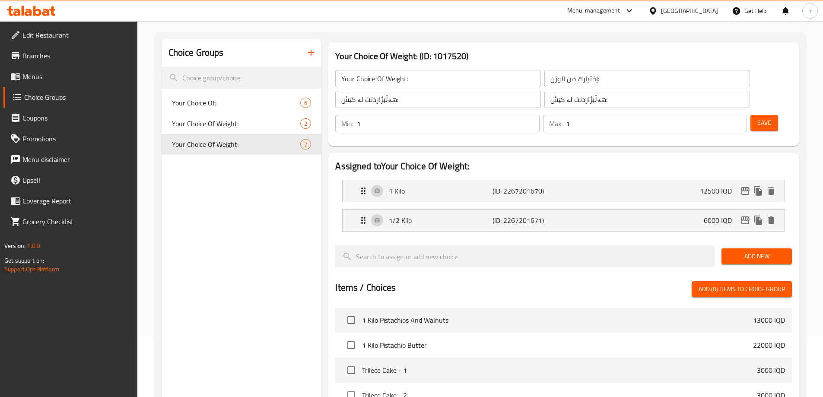
click at [44, 11] on icon at bounding box center [31, 11] width 49 height 10
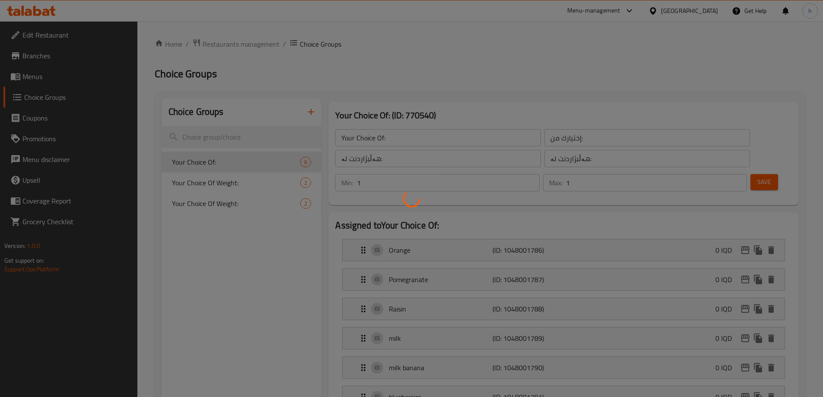
click at [29, 114] on div at bounding box center [411, 198] width 823 height 397
click at [43, 79] on div at bounding box center [411, 198] width 823 height 397
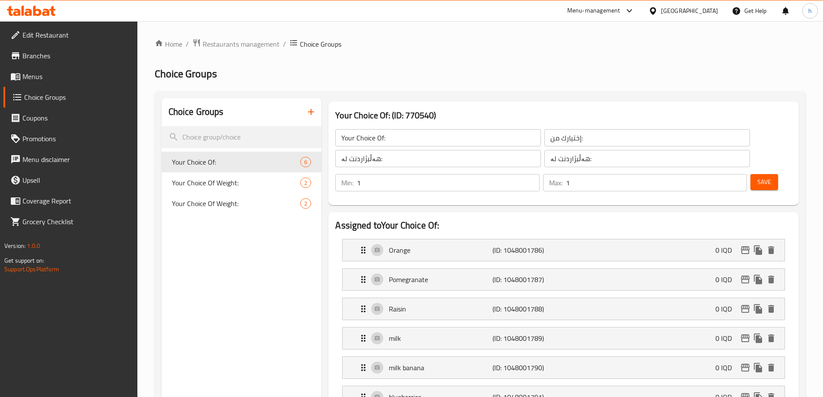
click at [43, 79] on span "Menus" at bounding box center [76, 76] width 108 height 10
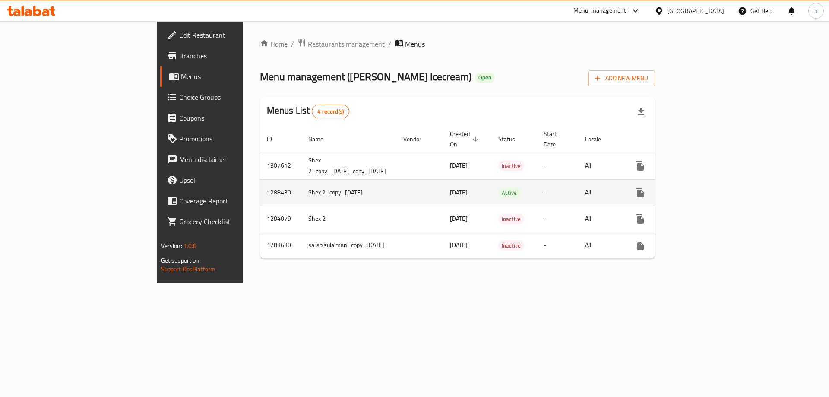
click at [706, 189] on icon "enhanced table" at bounding box center [702, 193] width 8 height 8
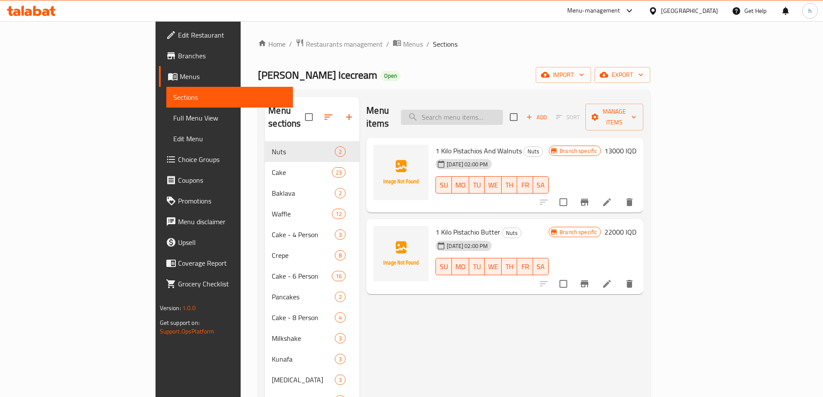
click at [503, 114] on input "search" at bounding box center [452, 117] width 102 height 15
paste input "Qanadi Cake"
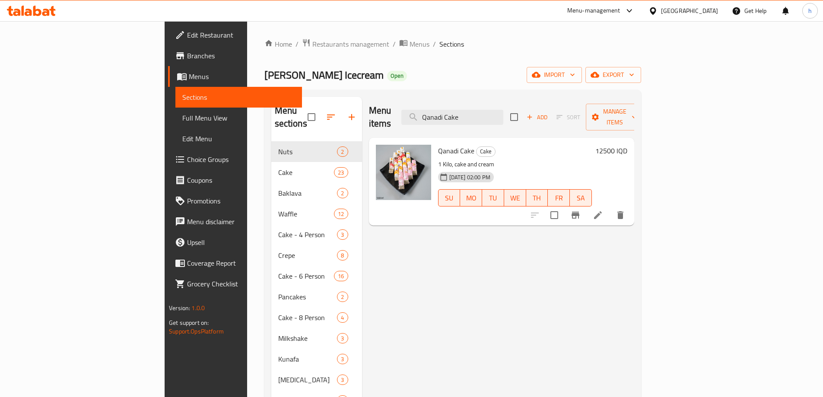
type input "Qanadi Cake"
drag, startPoint x: 412, startPoint y: 152, endPoint x: 402, endPoint y: 150, distance: 10.1
click at [438, 159] on p "1 Kilo, cake and cream" at bounding box center [515, 164] width 154 height 11
drag, startPoint x: 398, startPoint y: 150, endPoint x: 411, endPoint y: 154, distance: 13.1
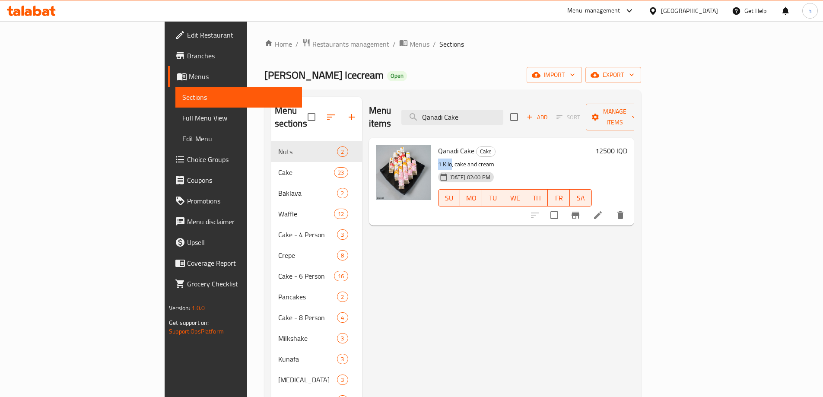
click at [438, 159] on p "1 Kilo, cake and cream" at bounding box center [515, 164] width 154 height 11
click at [602, 211] on icon at bounding box center [598, 215] width 8 height 8
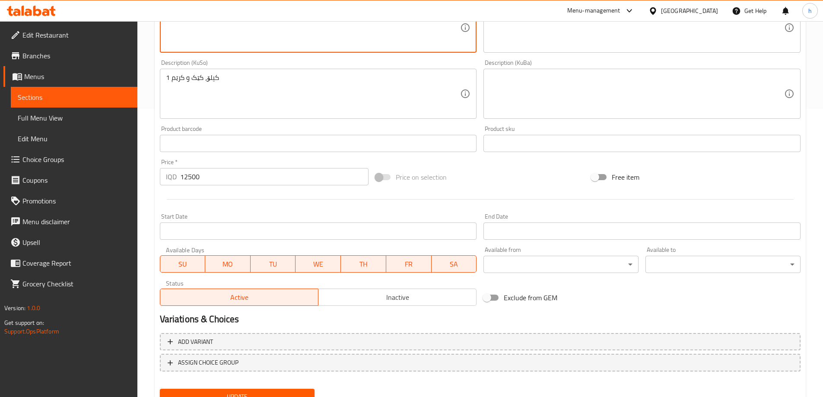
scroll to position [325, 0]
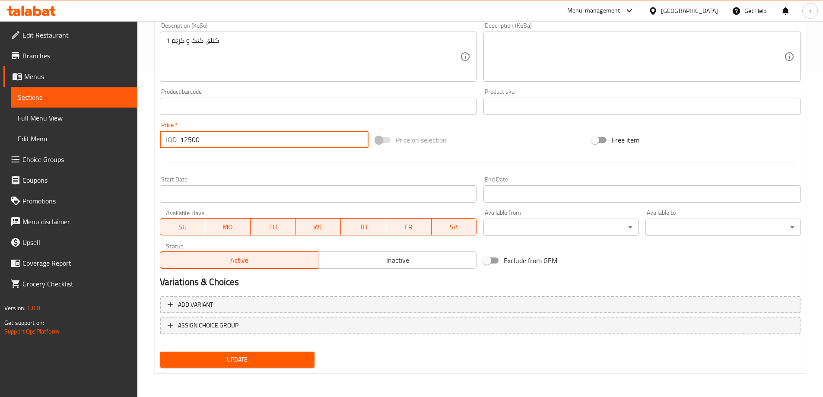
click at [202, 140] on input "12500" at bounding box center [274, 139] width 189 height 17
drag, startPoint x: 204, startPoint y: 137, endPoint x: 115, endPoint y: 177, distance: 97.8
click at [119, 132] on div "Edit Restaurant Branches Menus Sections Full Menu View Edit Menu Choice Groups …" at bounding box center [411, 46] width 823 height 701
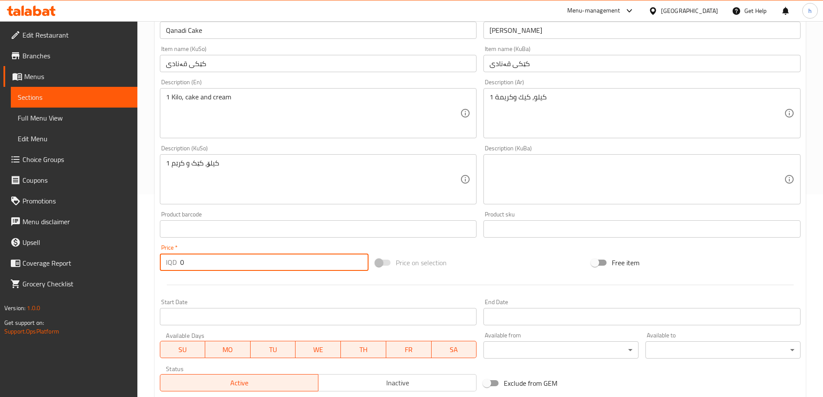
scroll to position [181, 0]
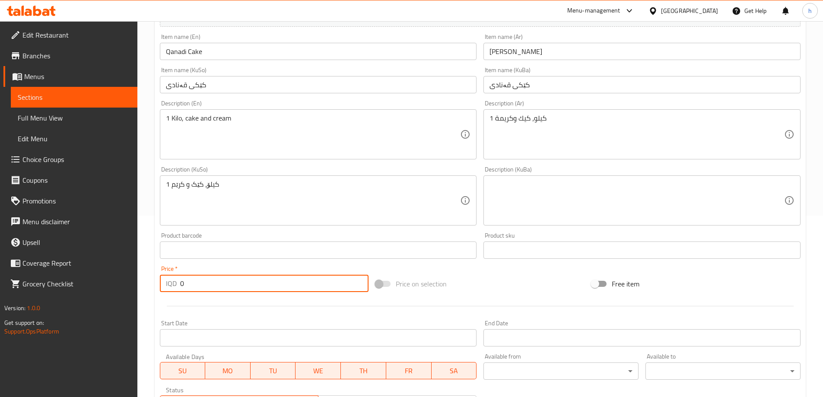
type input "0"
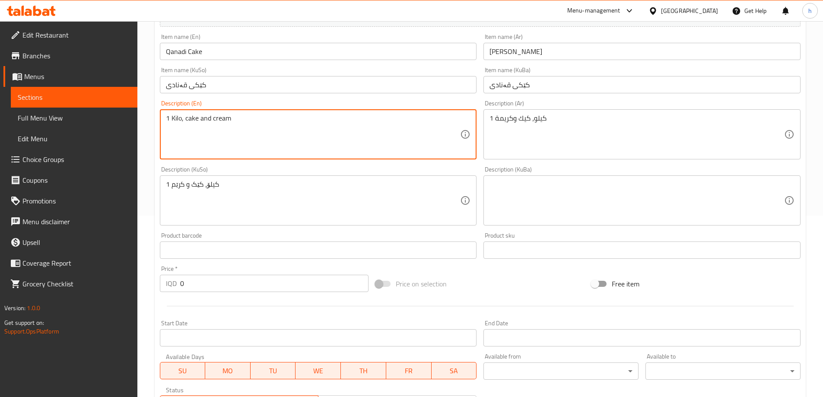
drag, startPoint x: 183, startPoint y: 121, endPoint x: 159, endPoint y: 120, distance: 23.3
click at [160, 120] on div "1 Kilo, cake and cream Description (En)" at bounding box center [318, 134] width 317 height 50
click at [167, 118] on textarea "cake and cream" at bounding box center [313, 134] width 295 height 41
type textarea "Cake and cream"
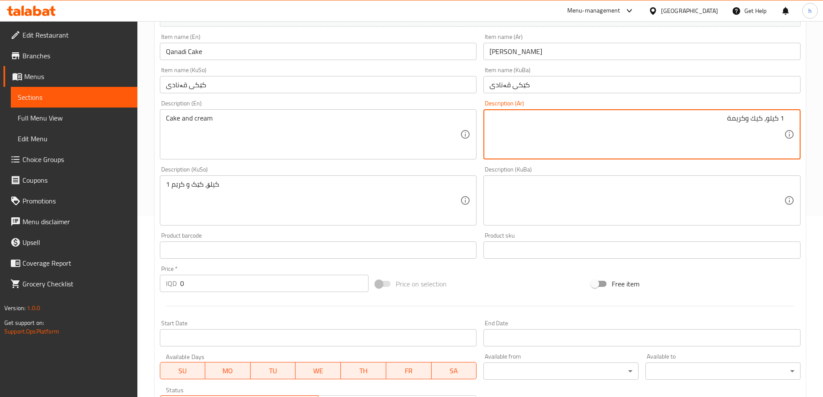
drag, startPoint x: 763, startPoint y: 117, endPoint x: 815, endPoint y: 124, distance: 51.8
click at [809, 124] on div "Home / Restaurants management / Menus / Sections / item / update Cake section U…" at bounding box center [480, 190] width 686 height 701
type textarea "كيك وكريمة"
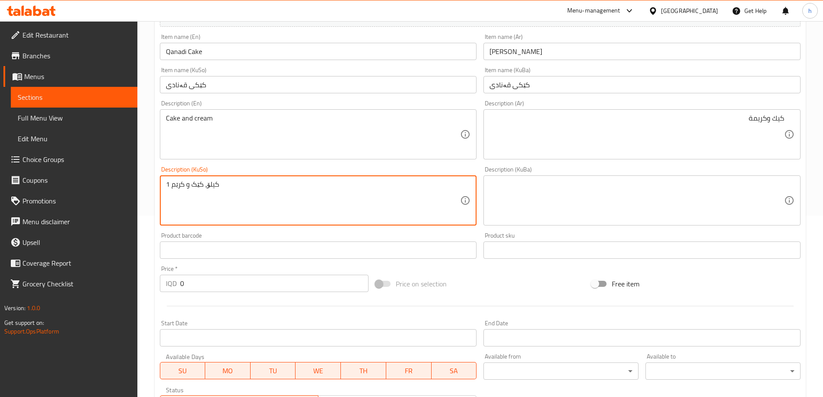
click at [253, 195] on textarea "1 کیلۆ، کێک و کرێم" at bounding box center [313, 200] width 295 height 41
drag, startPoint x: 439, startPoint y: 184, endPoint x: 515, endPoint y: 208, distance: 79.4
click at [515, 208] on div "Change Image Size: 1200 x 800 px / Image formats: jpg, png / 5MB Max. Item name…" at bounding box center [480, 174] width 648 height 484
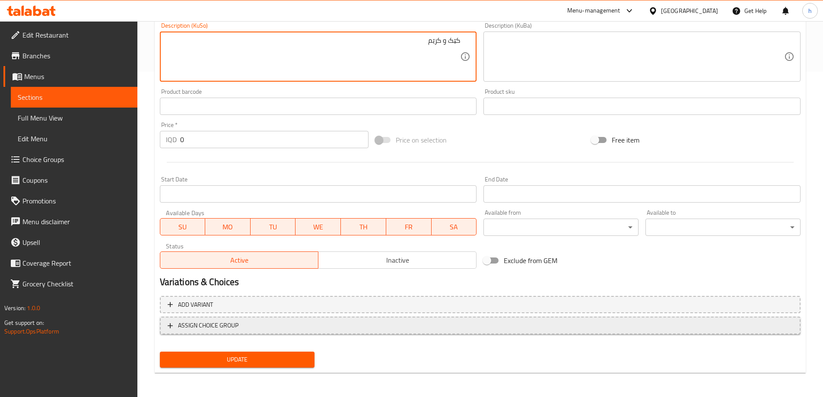
click at [278, 326] on span "ASSIGN CHOICE GROUP" at bounding box center [480, 325] width 625 height 11
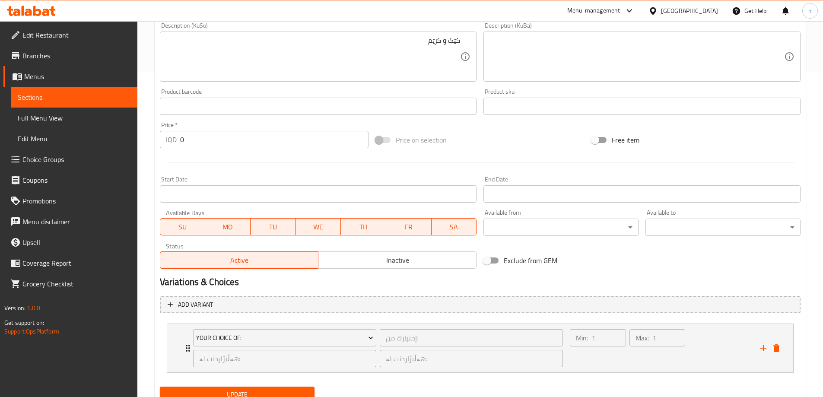
scroll to position [360, 0]
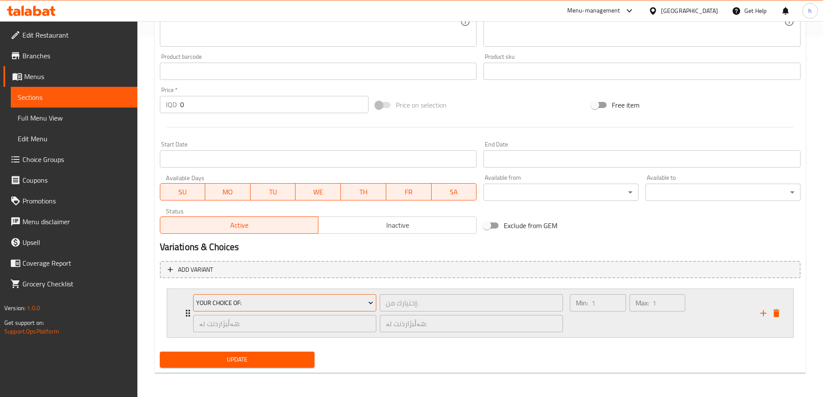
click at [286, 304] on span "Your Choice Of:" at bounding box center [284, 303] width 177 height 11
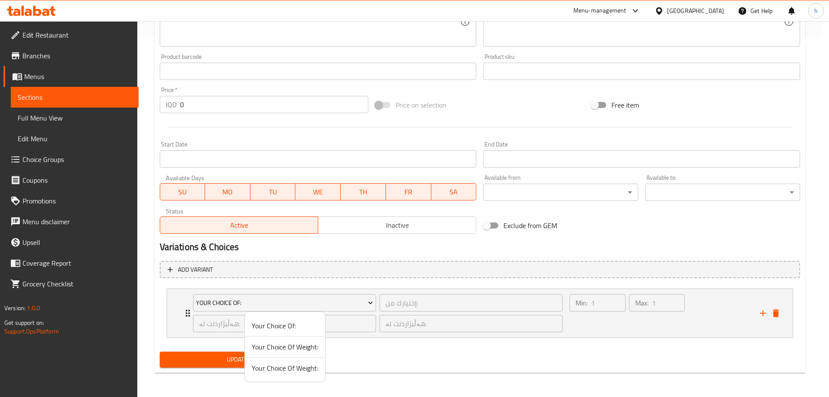
click at [261, 347] on span "Your Choice Of Weight:" at bounding box center [285, 347] width 67 height 10
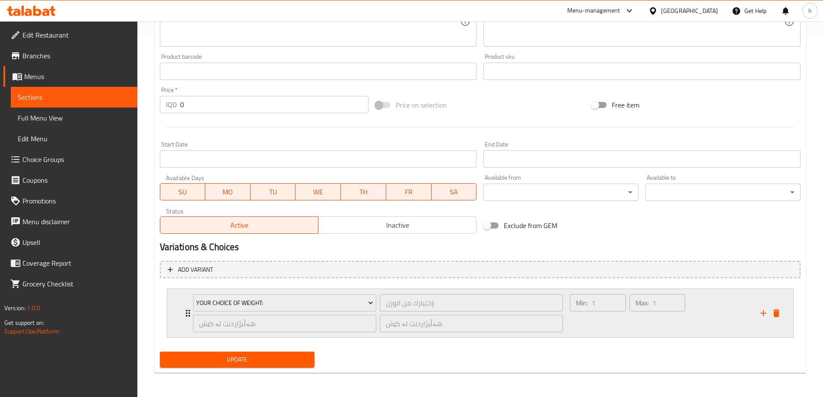
click at [190, 313] on div "Your Choice Of Weight: إختيارك من الوزن: ​ هەڵبژاردنت لە کێش: ​ هەڵبژاردنت لە ک…" at bounding box center [378, 313] width 381 height 48
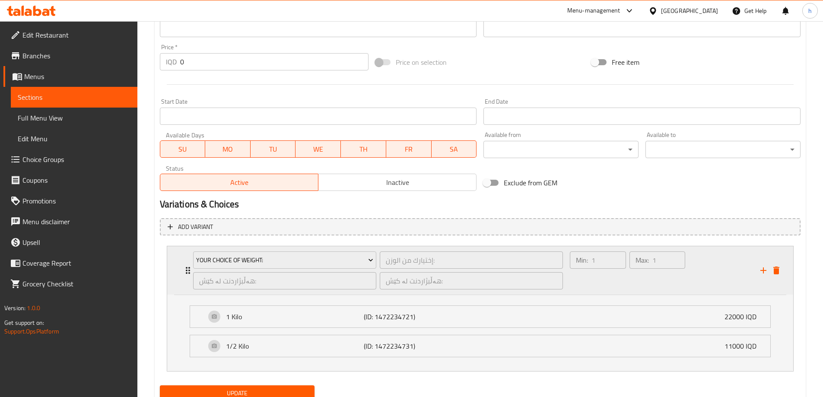
scroll to position [437, 0]
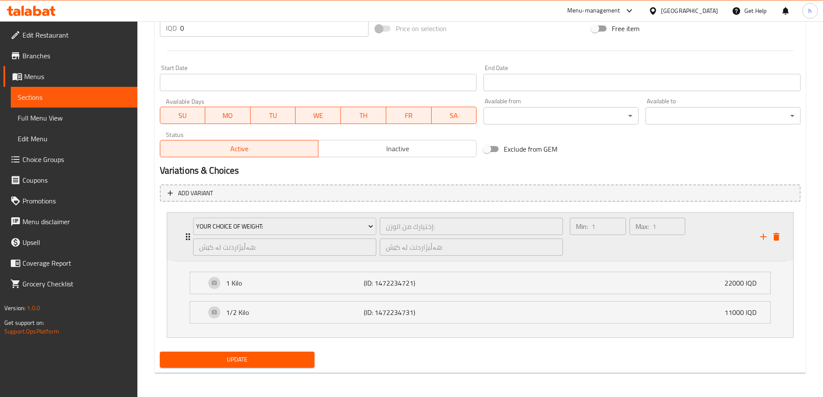
click at [188, 234] on div "Your Choice Of Weight: إختيارك من الوزن: ​ هەڵبژاردنت لە کێش: ​ هەڵبژاردنت لە ک…" at bounding box center [378, 237] width 381 height 48
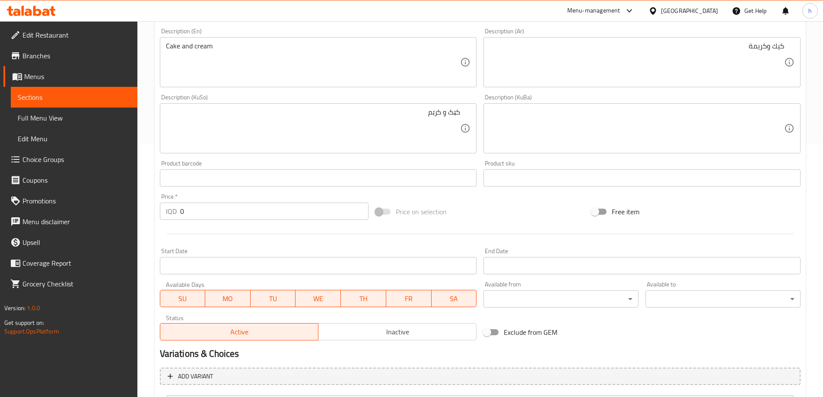
scroll to position [360, 0]
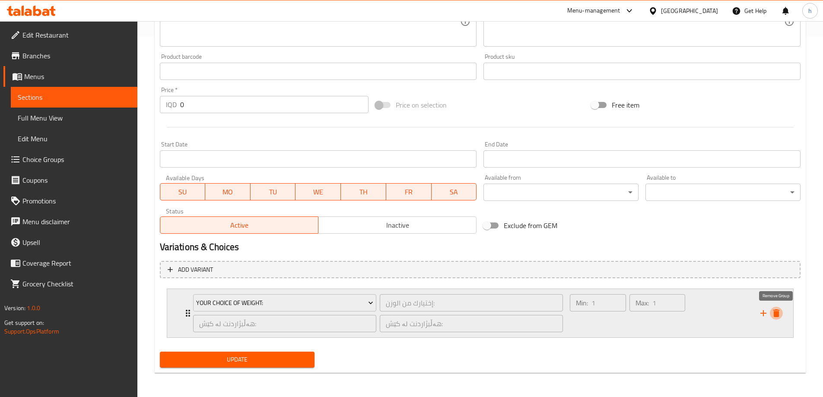
click at [774, 310] on icon "delete" at bounding box center [776, 313] width 6 height 8
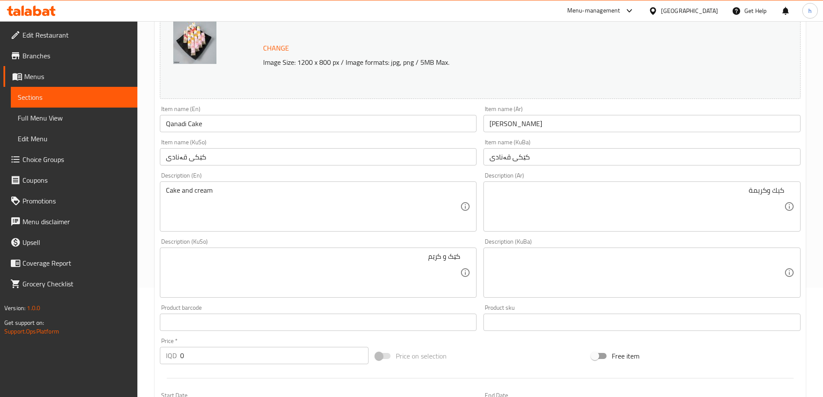
scroll to position [253, 0]
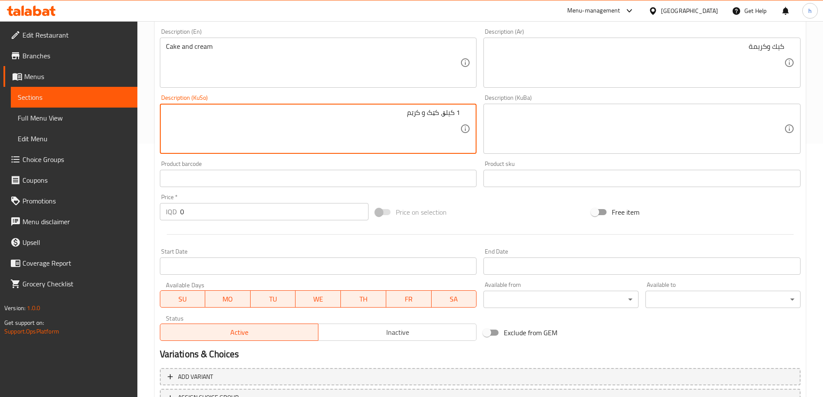
type textarea "1 کیلۆ، کێک و کرێم"
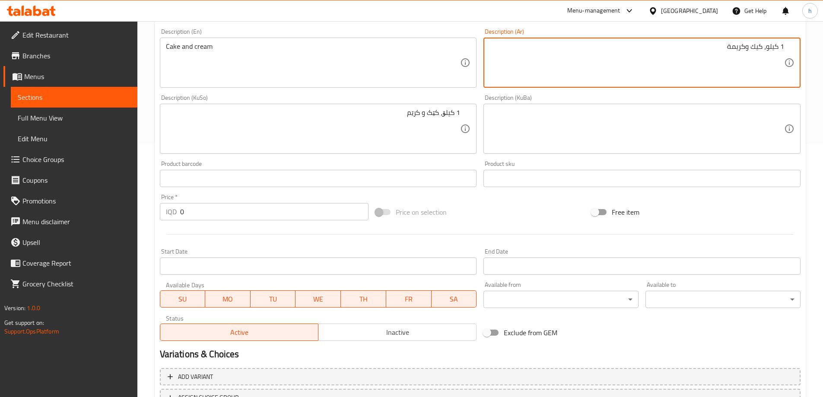
type textarea "1 كيلو، كيك وكريمة"
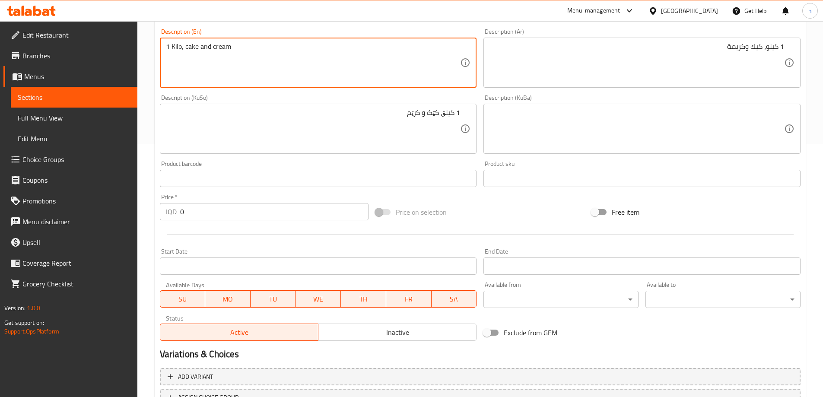
type textarea "1 Kilo, cake and cream"
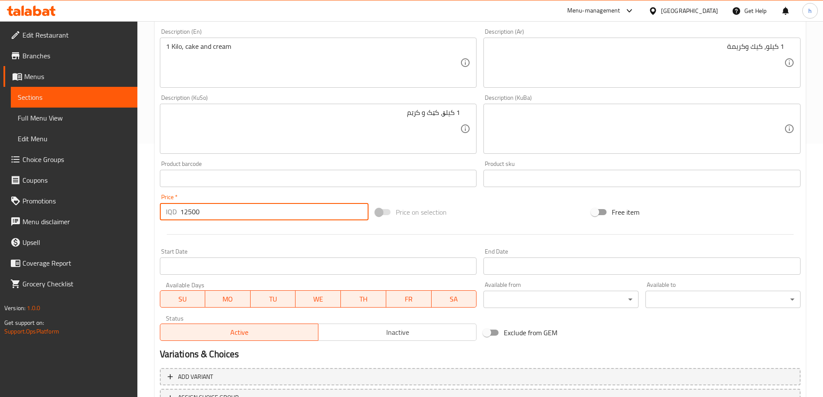
type input "0"
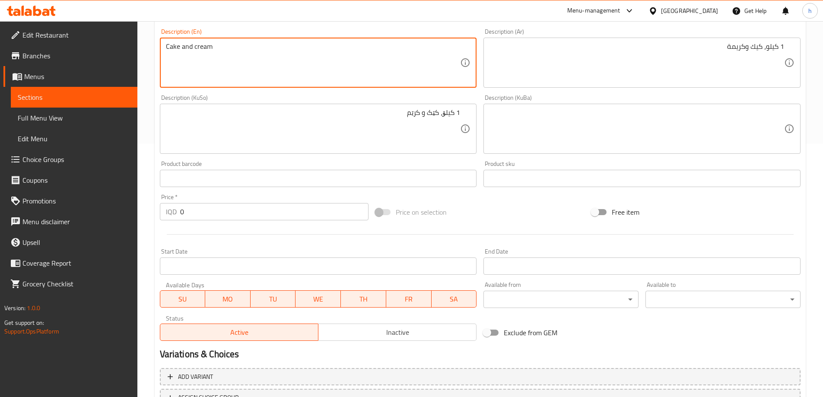
type textarea "Cake and cream"
type textarea "كيك وكريمة"
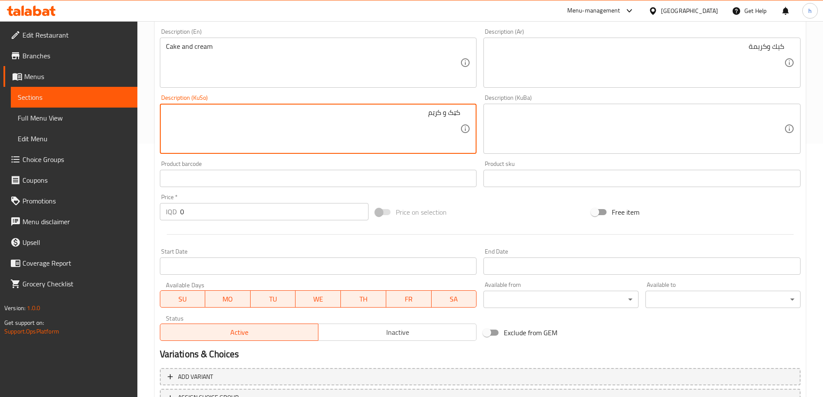
type textarea "کێک و کرێم"
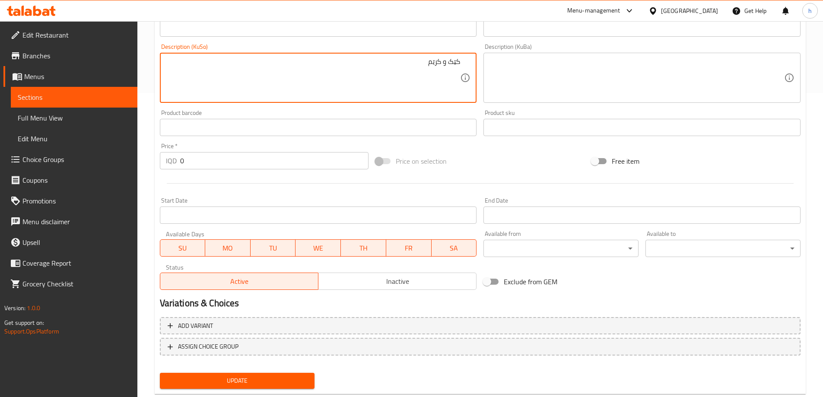
scroll to position [325, 0]
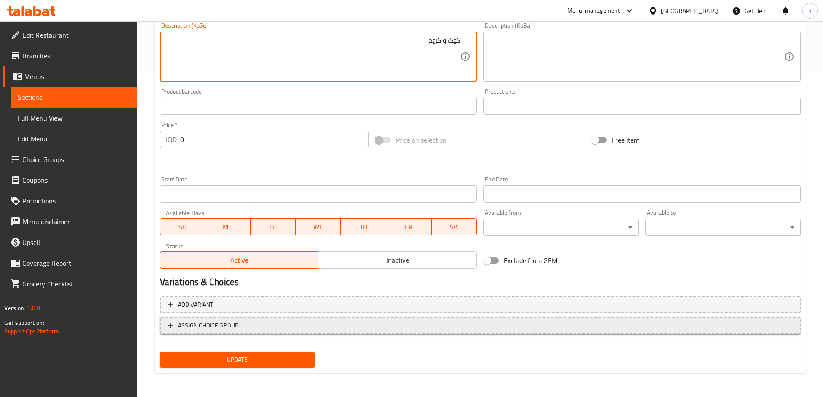
click at [180, 326] on span "ASSIGN CHOICE GROUP" at bounding box center [208, 325] width 60 height 11
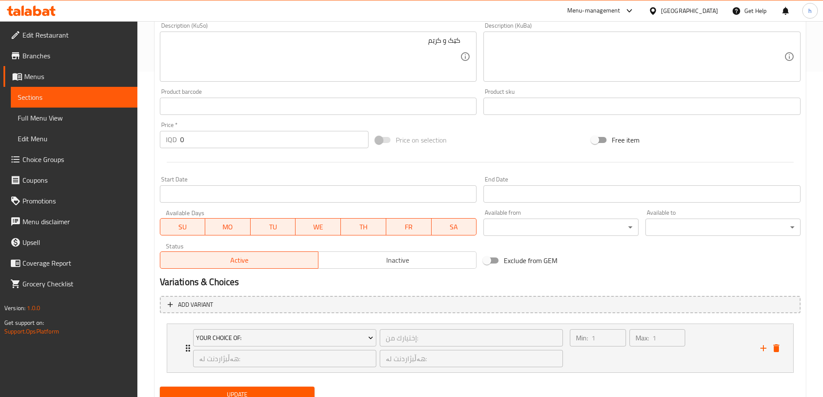
scroll to position [360, 0]
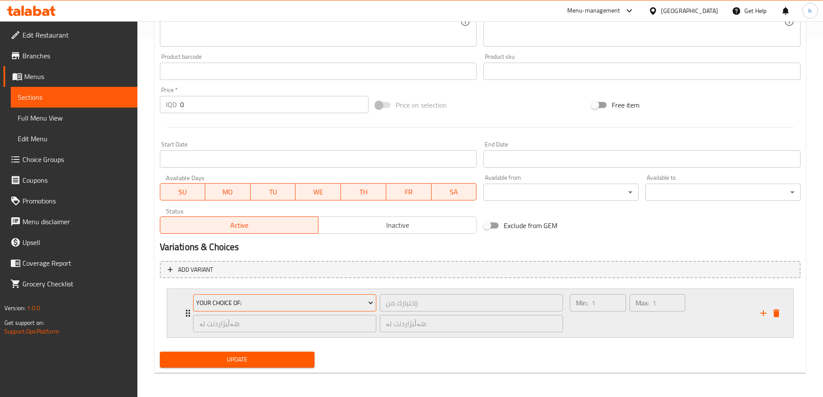
click at [224, 302] on span "Your Choice Of:" at bounding box center [284, 303] width 177 height 11
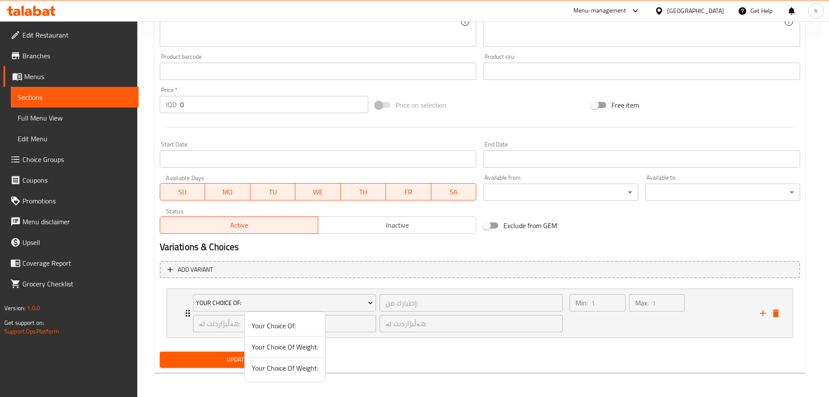
click at [282, 371] on span "Your Choice Of Weight:" at bounding box center [285, 368] width 67 height 10
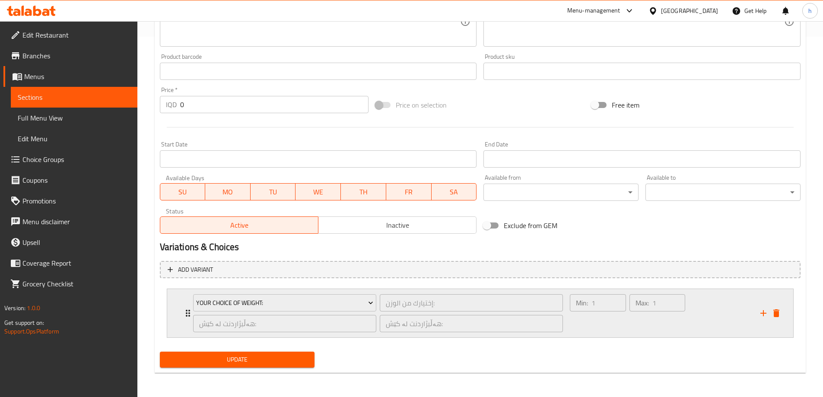
click at [188, 313] on div "Your Choice Of Weight: إختيارك من الوزن: ​ هەڵبژاردنت لە کێش: ​ هەڵبژاردنت لە ک…" at bounding box center [378, 313] width 381 height 48
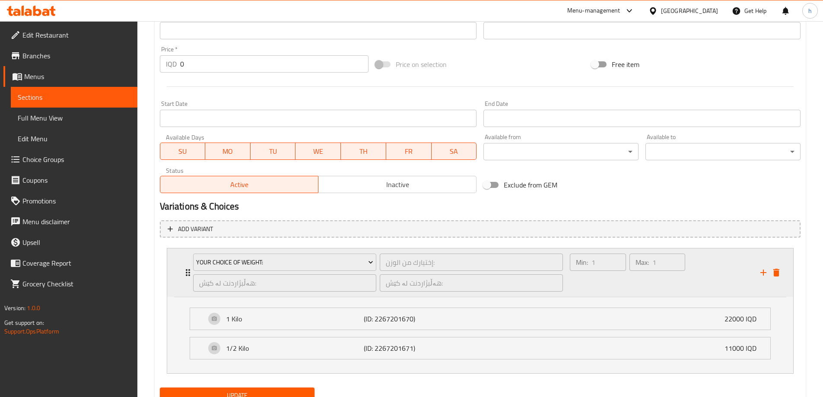
scroll to position [437, 0]
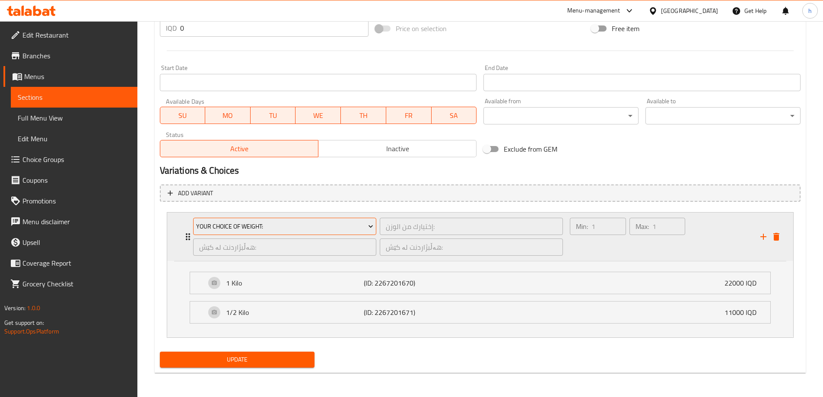
click at [370, 225] on icon "Expand" at bounding box center [370, 226] width 9 height 9
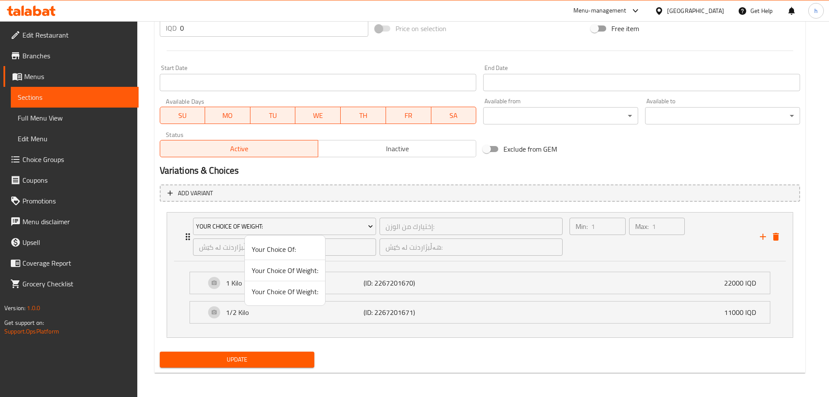
click at [273, 313] on div at bounding box center [414, 198] width 829 height 397
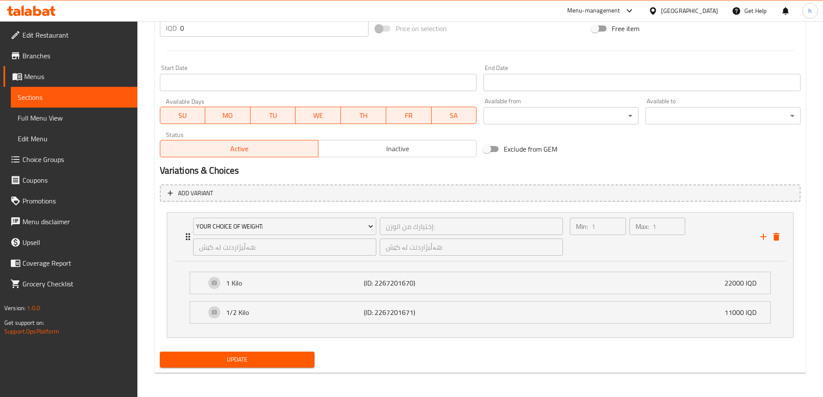
click at [262, 355] on span "Update" at bounding box center [237, 359] width 141 height 11
click at [28, 102] on span "Sections" at bounding box center [74, 97] width 113 height 10
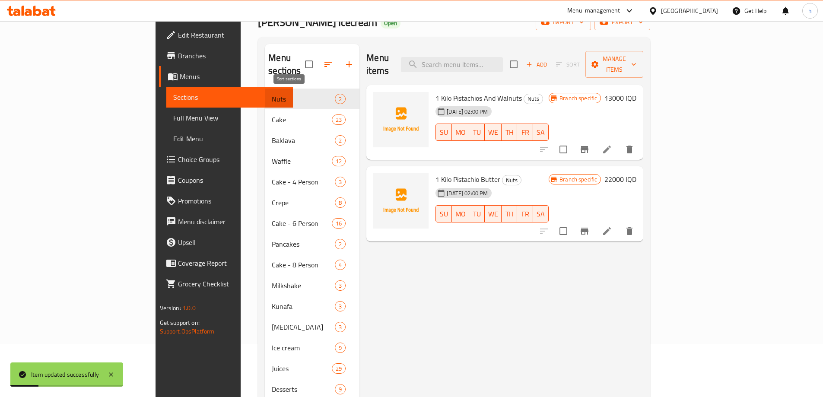
scroll to position [49, 0]
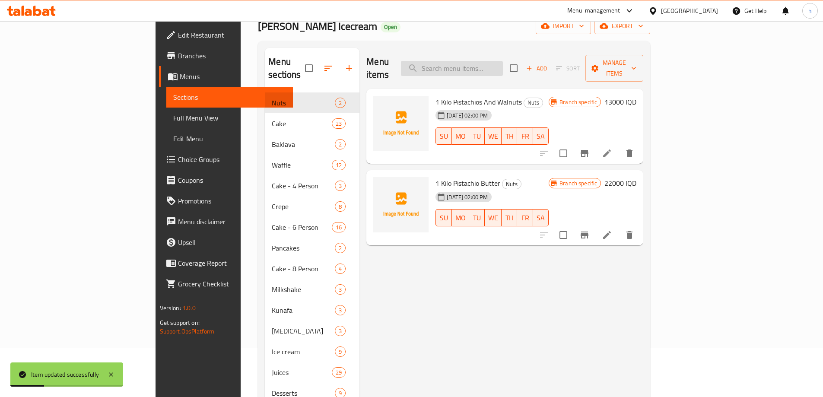
click at [502, 69] on input "search" at bounding box center [452, 68] width 102 height 15
paste input "Qanadi Cake"
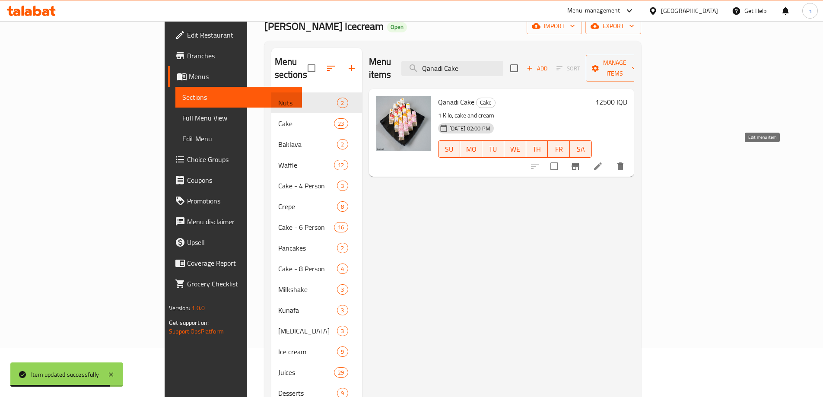
type input "Qanadi Cake"
click at [602, 162] on icon at bounding box center [598, 166] width 8 height 8
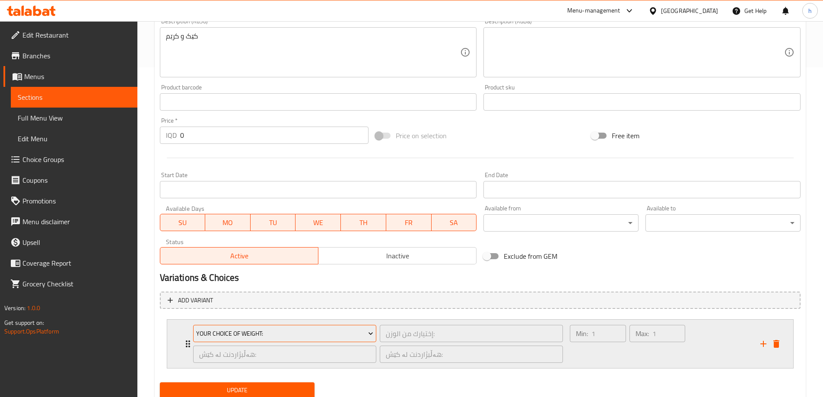
scroll to position [360, 0]
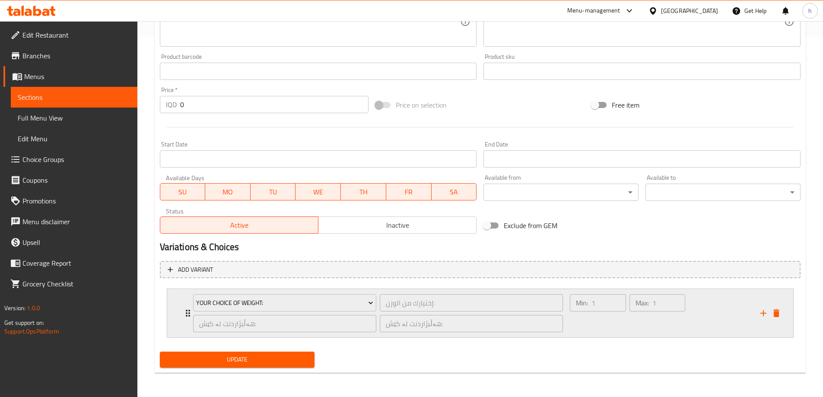
drag, startPoint x: 188, startPoint y: 317, endPoint x: 196, endPoint y: 318, distance: 7.8
click at [188, 317] on div "Your Choice Of Weight: إختيارك من الوزن: ​ هەڵبژاردنت لە کێش: ​ هەڵبژاردنت لە ک…" at bounding box center [378, 313] width 381 height 48
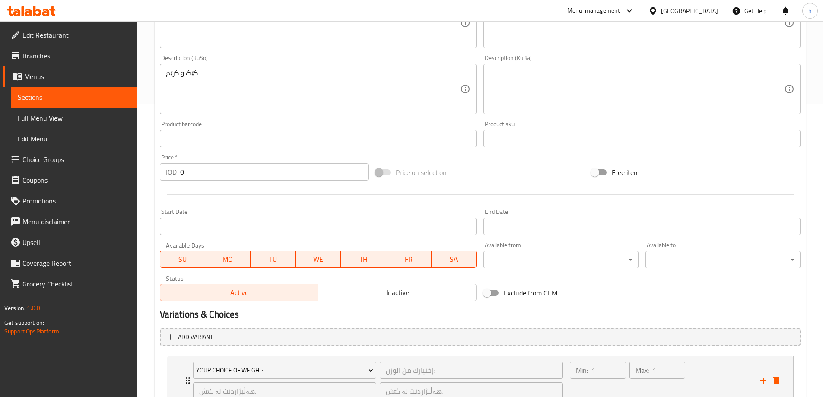
scroll to position [77, 0]
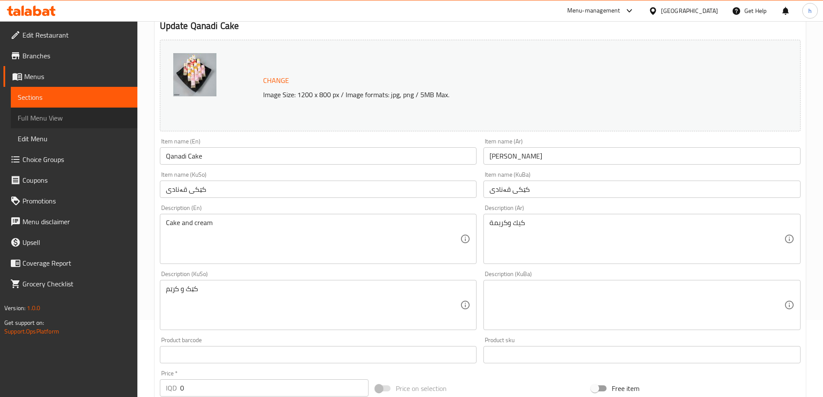
click at [19, 116] on span "Full Menu View" at bounding box center [74, 118] width 113 height 10
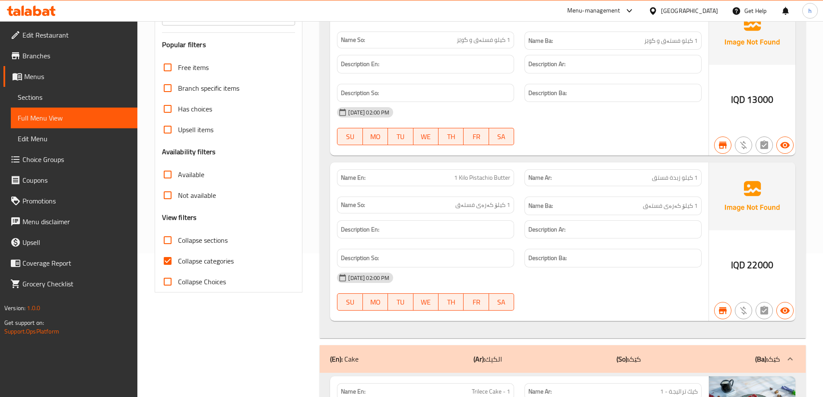
scroll to position [221, 0]
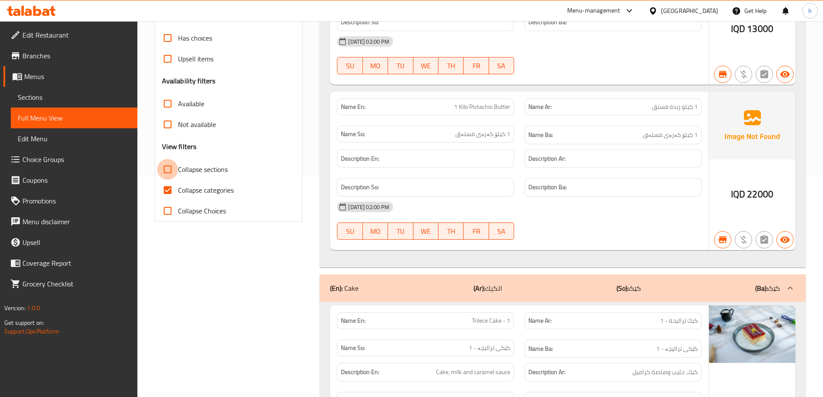
click at [171, 178] on input "Collapse sections" at bounding box center [167, 169] width 21 height 21
checkbox input "true"
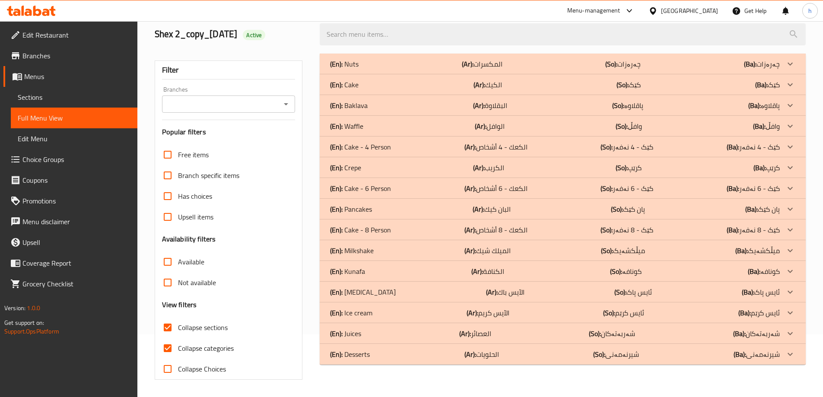
click at [166, 338] on input "Collapse categories" at bounding box center [167, 348] width 21 height 21
checkbox input "false"
click at [166, 171] on input "Branch specific items" at bounding box center [167, 175] width 21 height 21
checkbox input "true"
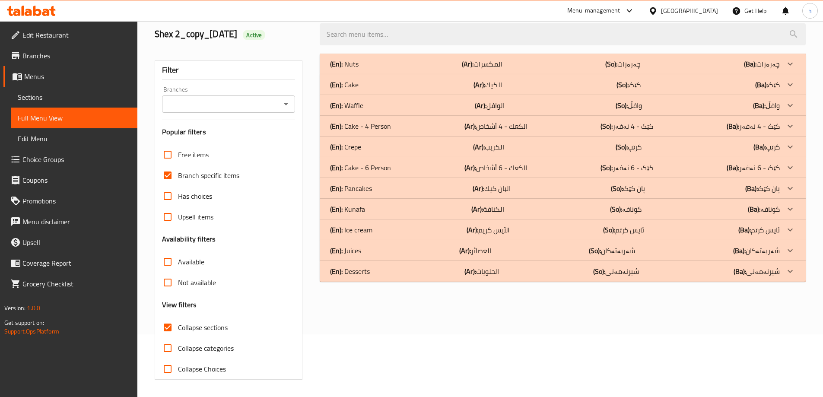
click at [165, 329] on input "Collapse sections" at bounding box center [167, 327] width 21 height 21
checkbox input "false"
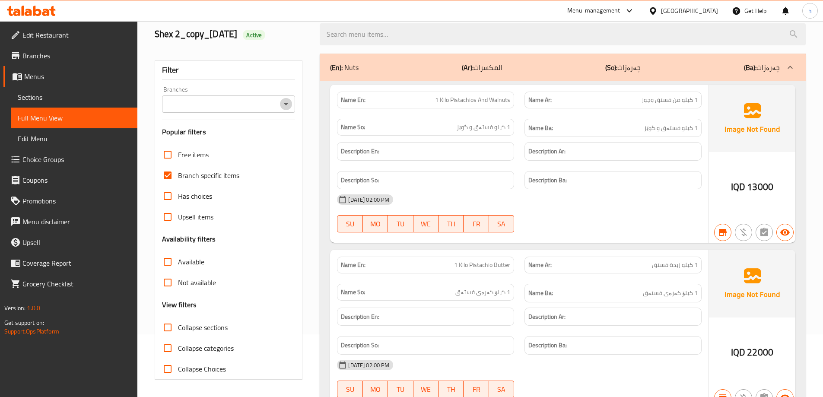
click at [287, 99] on icon "Open" at bounding box center [286, 104] width 10 height 10
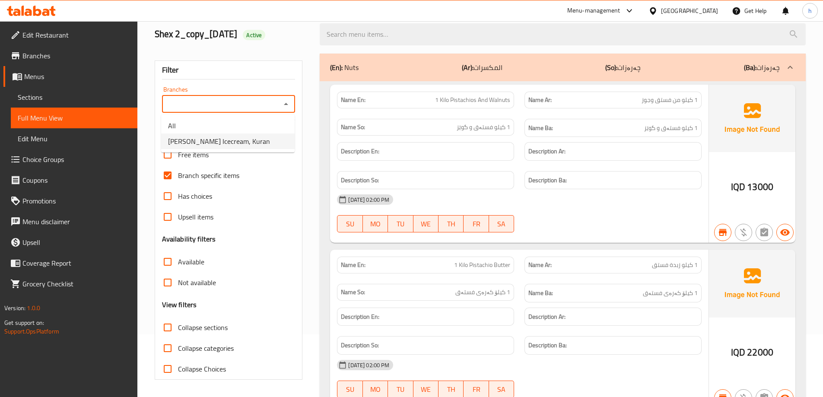
click at [238, 137] on li "Laviano Icecream, Kuran" at bounding box center [227, 141] width 133 height 16
type input "Laviano Icecream, Kuran"
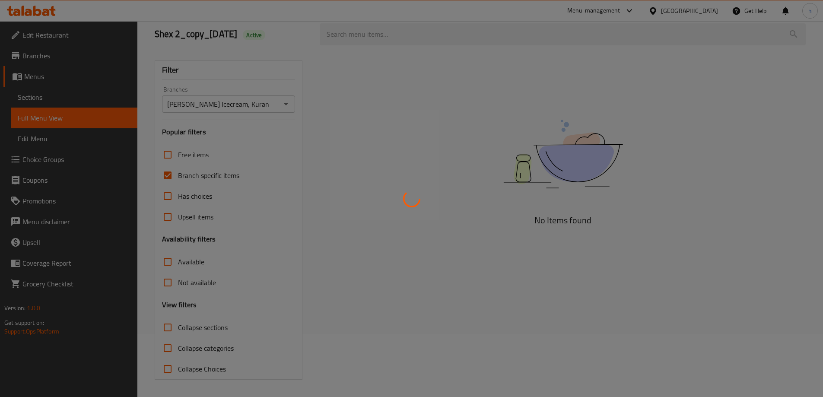
click at [367, 41] on div at bounding box center [411, 198] width 823 height 397
click at [370, 39] on div at bounding box center [411, 198] width 823 height 397
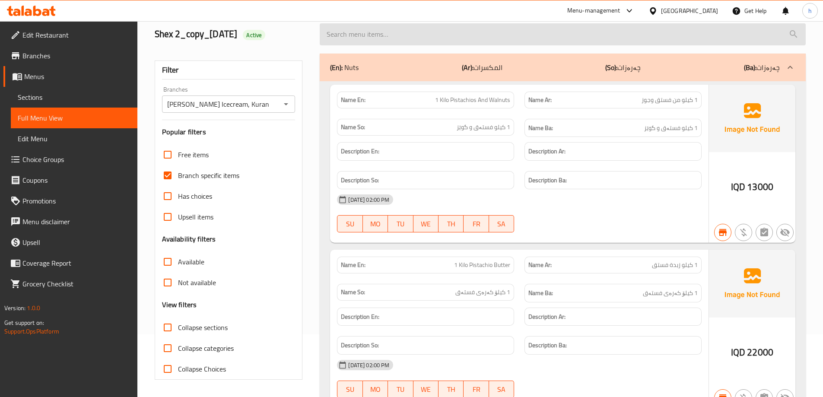
click at [372, 32] on input "search" at bounding box center [563, 34] width 486 height 22
paste input "Qanadi Cake"
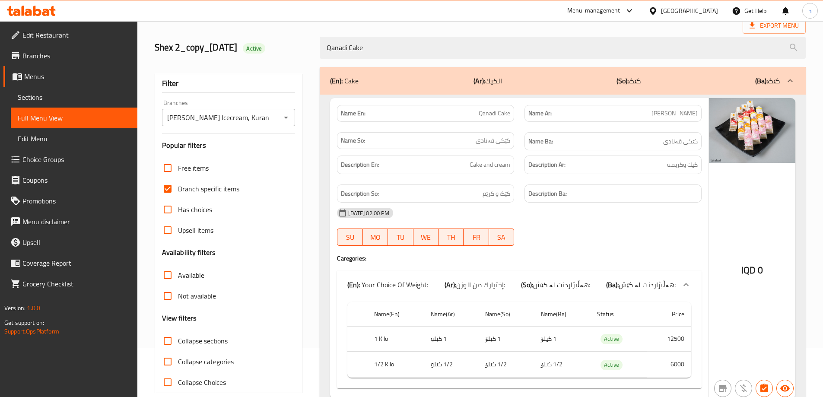
scroll to position [86, 0]
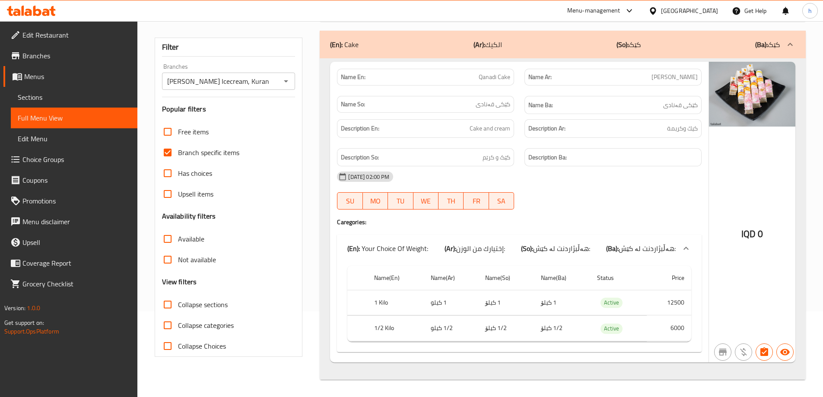
type input "Qanadi Cake"
click at [168, 156] on input "Branch specific items" at bounding box center [167, 152] width 21 height 21
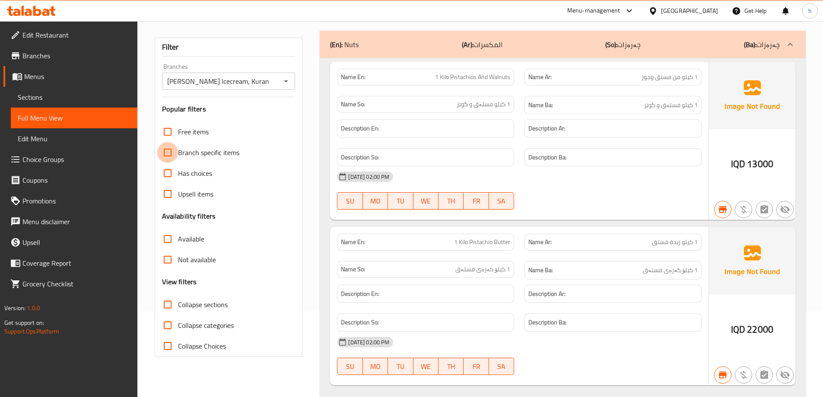
click at [168, 156] on input "Branch specific items" at bounding box center [167, 152] width 21 height 21
checkbox input "true"
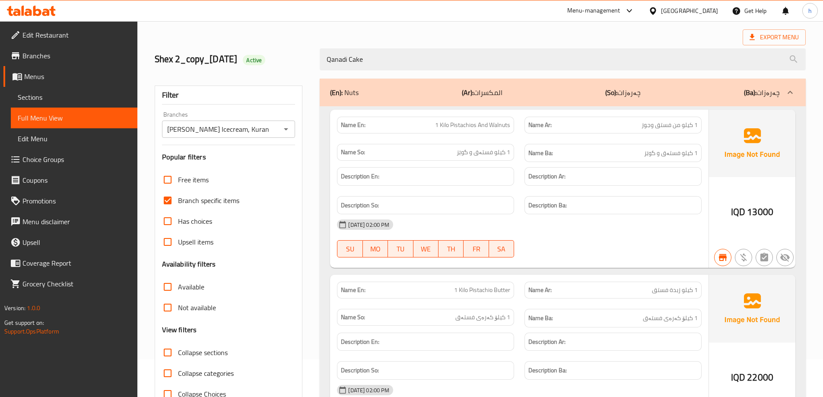
scroll to position [0, 0]
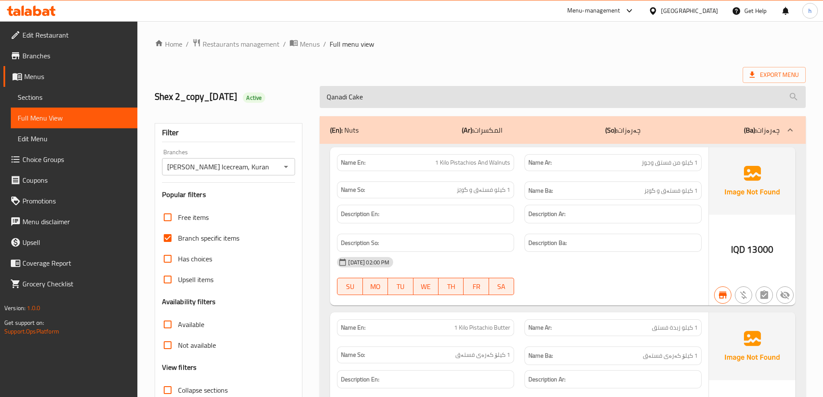
click at [404, 105] on input "Qanadi Cake" at bounding box center [563, 97] width 486 height 22
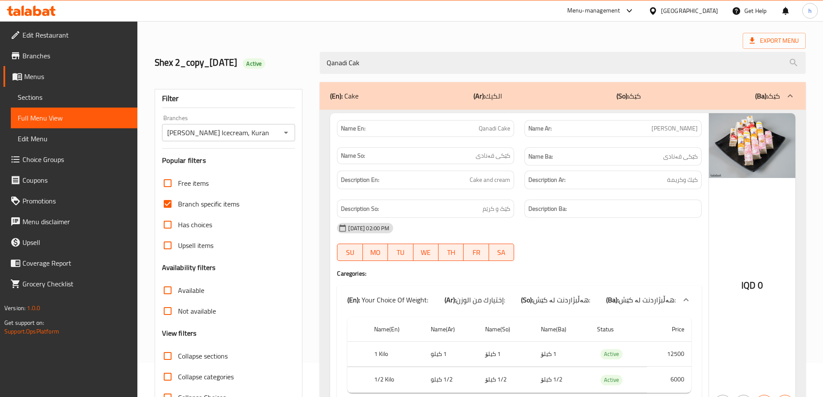
scroll to position [13, 0]
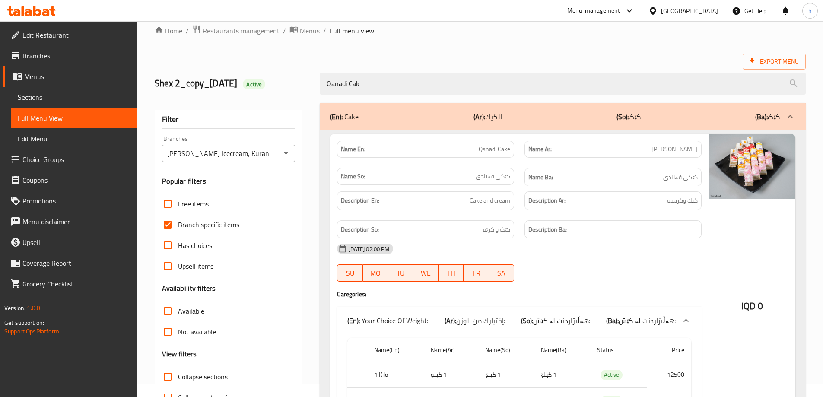
type input "Qanadi Cak"
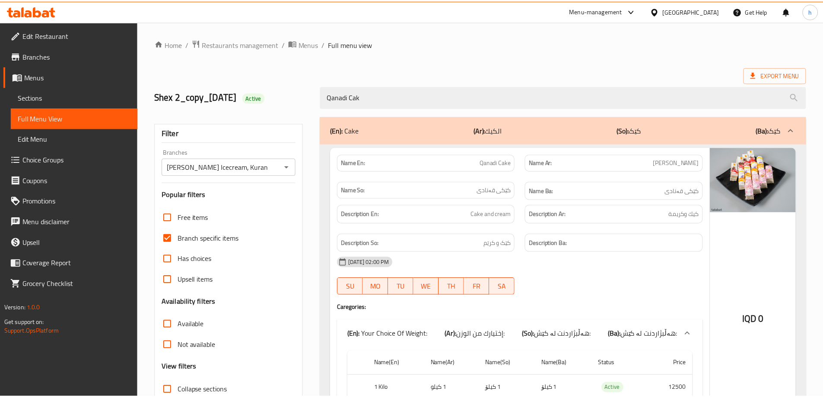
scroll to position [86, 0]
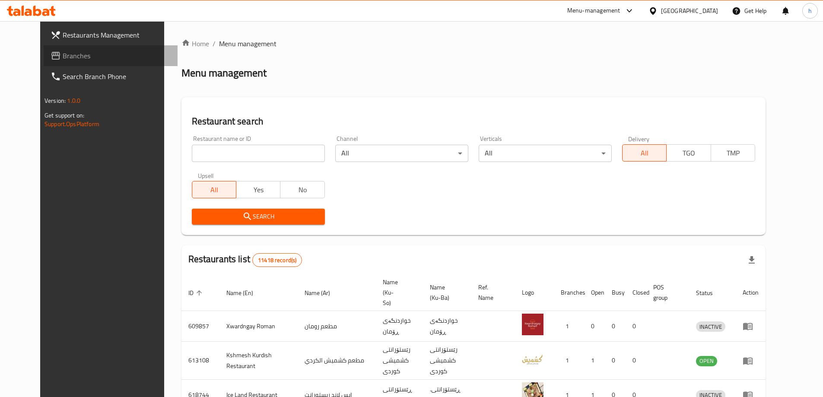
click at [63, 54] on span "Branches" at bounding box center [117, 56] width 108 height 10
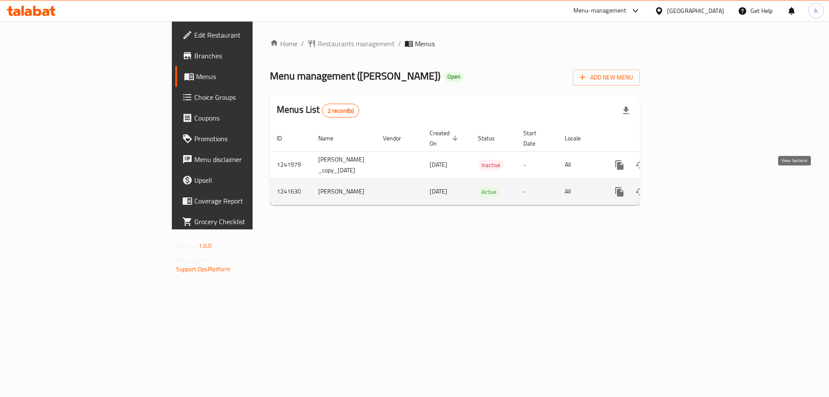
click at [687, 187] on icon "enhanced table" at bounding box center [682, 192] width 10 height 10
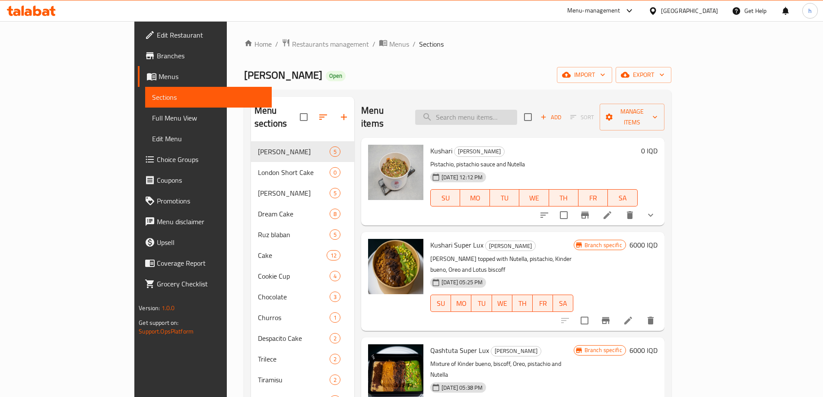
click at [505, 110] on input "search" at bounding box center [466, 117] width 102 height 15
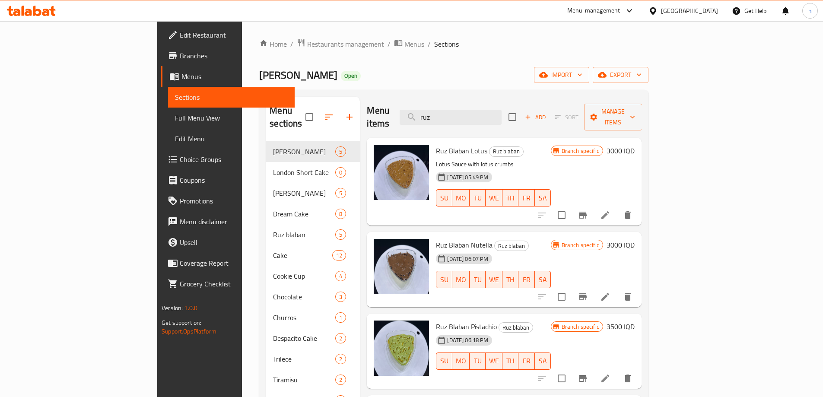
type input "ruz"
click at [610, 373] on icon at bounding box center [605, 378] width 10 height 10
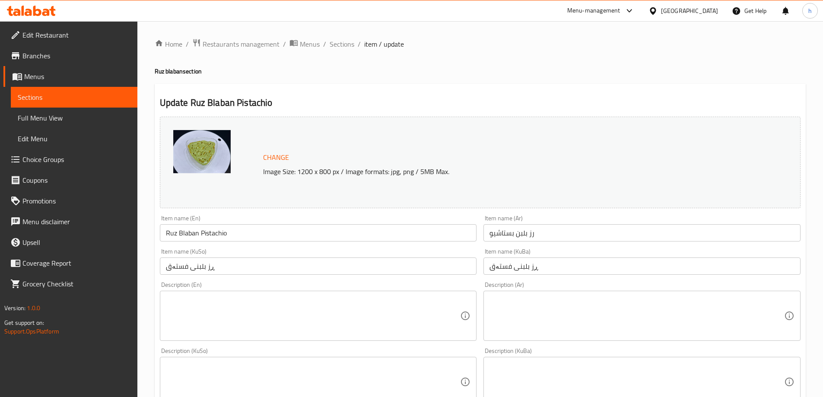
click at [42, 102] on span "Sections" at bounding box center [74, 97] width 113 height 10
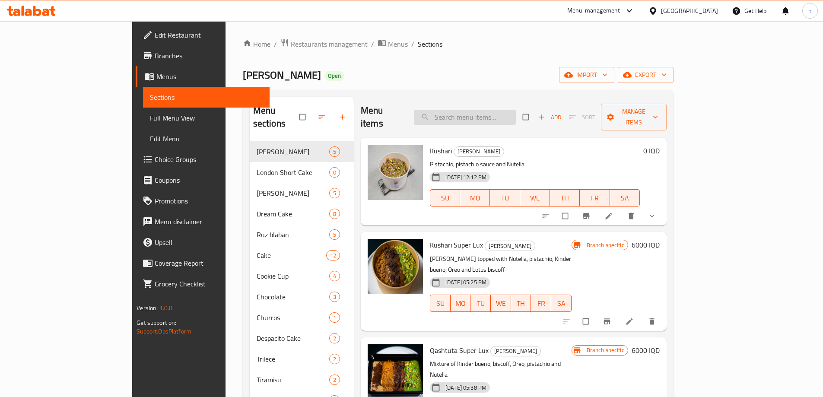
click at [484, 110] on input "search" at bounding box center [465, 117] width 102 height 15
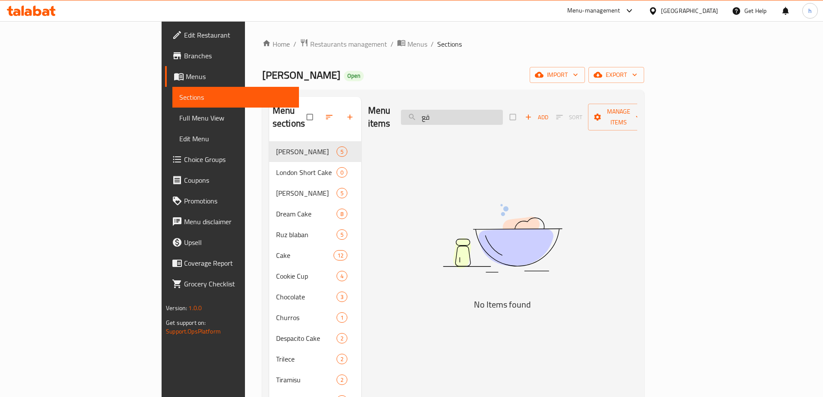
type input "ق"
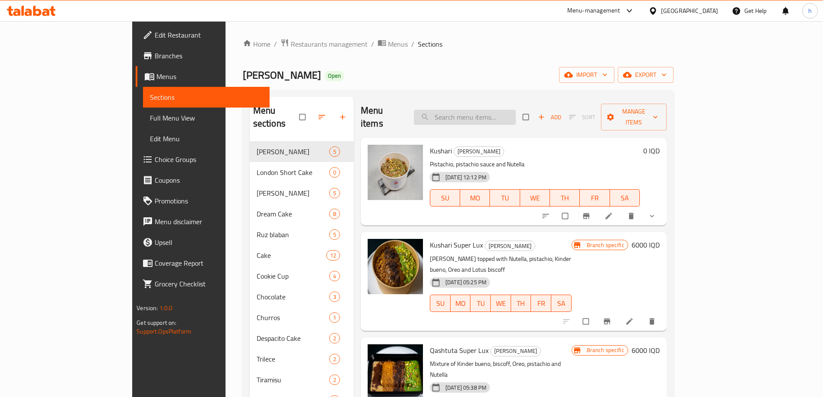
click at [485, 110] on input "search" at bounding box center [465, 117] width 102 height 15
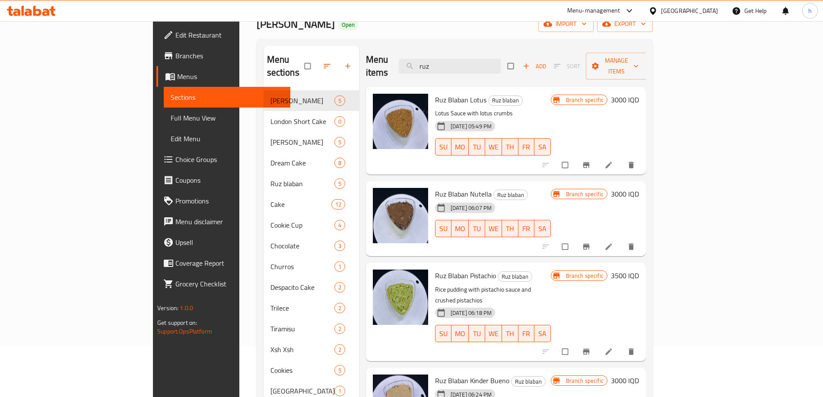
scroll to position [72, 0]
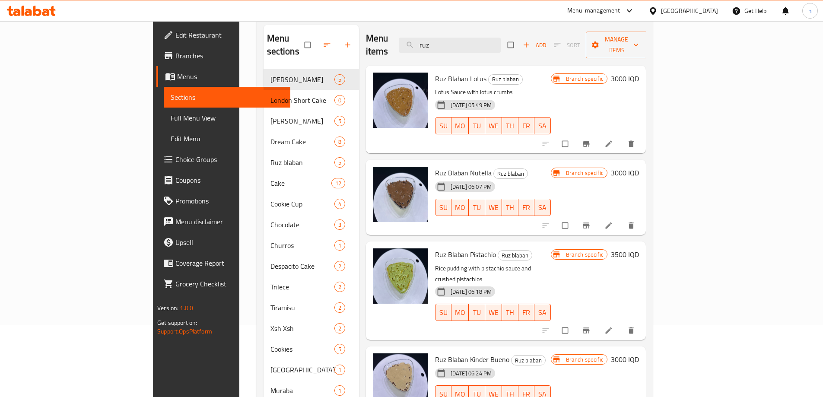
type input "ruz"
click at [612, 327] on icon at bounding box center [608, 330] width 6 height 6
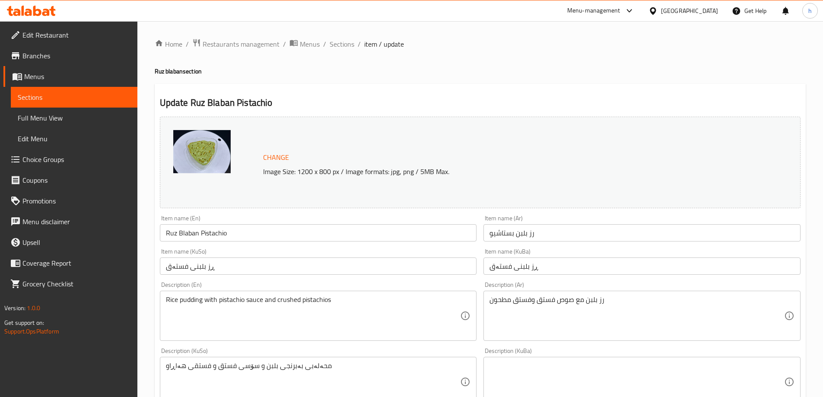
scroll to position [144, 0]
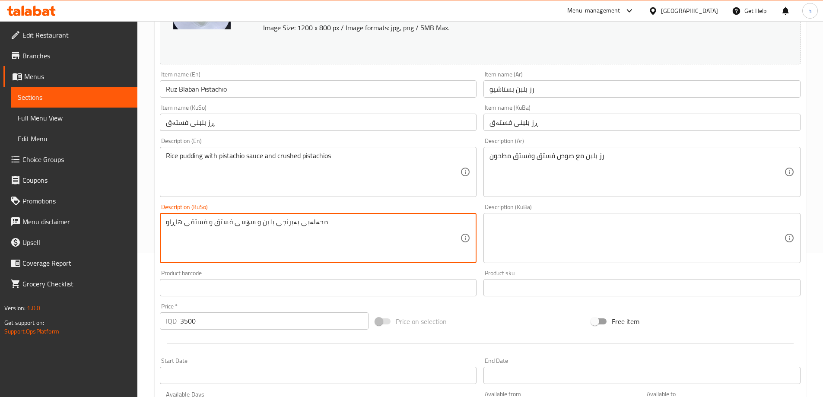
drag, startPoint x: 258, startPoint y: 223, endPoint x: 295, endPoint y: 225, distance: 37.2
click at [296, 224] on textarea "محەلەبی بەبرنجی بلبن و سۆسی فستق و فستقی هاڕاو" at bounding box center [313, 238] width 295 height 41
type textarea "محەلەبی بەبرنجی بلبن و سۆسی فستق و فستقی هاڕاو"
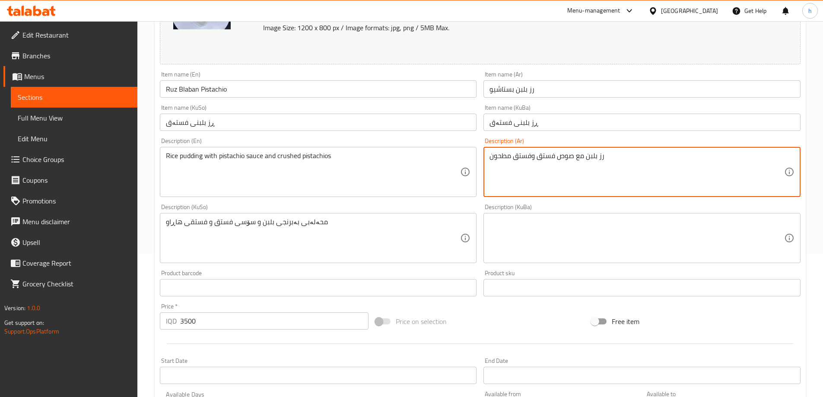
drag, startPoint x: 587, startPoint y: 156, endPoint x: 620, endPoint y: 161, distance: 33.2
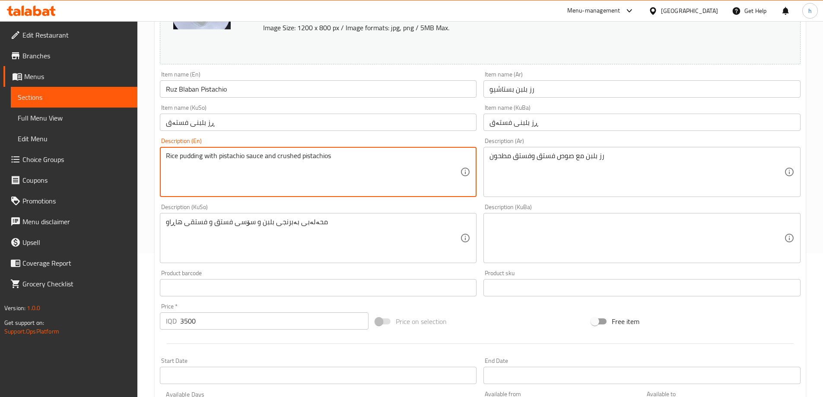
drag, startPoint x: 203, startPoint y: 155, endPoint x: 167, endPoint y: 156, distance: 35.9
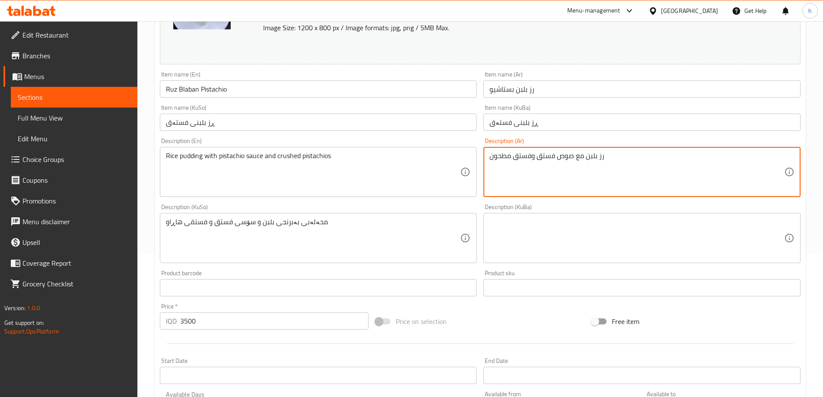
click at [601, 153] on textarea "رز بلبن مع صوص فستق وفستق مطحون" at bounding box center [636, 172] width 295 height 41
click at [598, 154] on textarea "رز بلبن مع صوص فستق وفستق مطحون" at bounding box center [636, 172] width 295 height 41
click at [595, 155] on textarea "رز بلبن مع صوص فستق وفستق مطحون" at bounding box center [636, 172] width 295 height 41
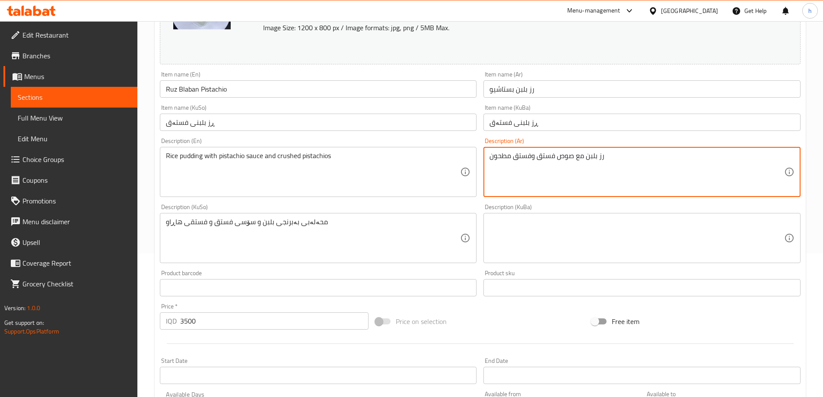
drag, startPoint x: 607, startPoint y: 154, endPoint x: 587, endPoint y: 162, distance: 22.1
click at [587, 162] on textarea "رز بلبن مع صوص فستق وفستق مطحون" at bounding box center [636, 172] width 295 height 41
paste textarea "رز بال"
type textarea "أرز باللبن مع صوص فستق وفستق مطحون"
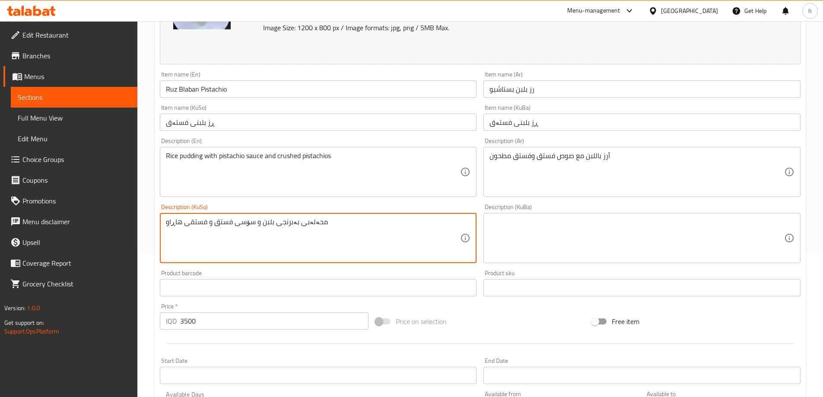
drag, startPoint x: 260, startPoint y: 223, endPoint x: 329, endPoint y: 231, distance: 69.1
paste textarea "برنج بە شیر"
click at [253, 221] on textarea "برنج بە شیر و سۆسی فستق و فستقی هاڕاو" at bounding box center [313, 238] width 295 height 41
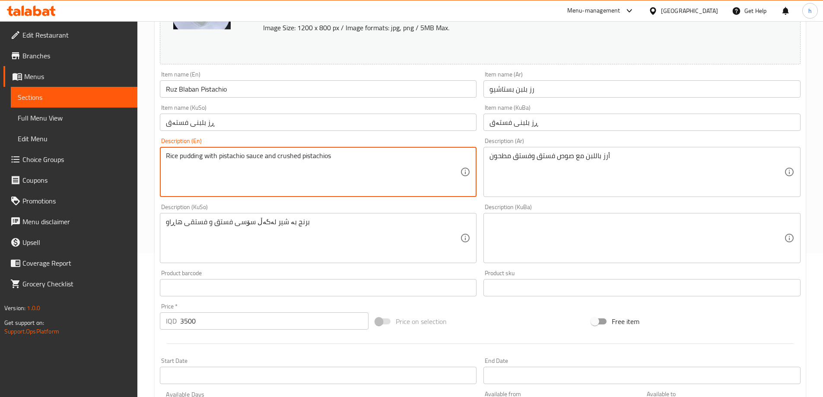
click at [290, 157] on textarea "Rice pudding with pistachio sauce and crushed pistachios" at bounding box center [313, 172] width 295 height 41
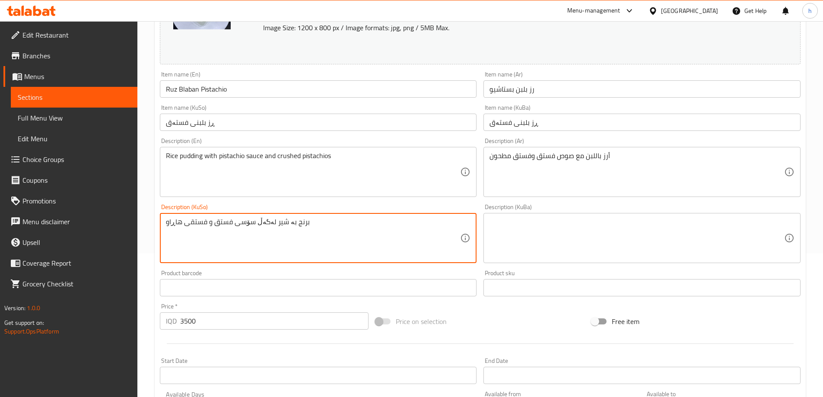
click at [175, 222] on textarea "برنج بە شیر لەگەڵ سۆسی فستق و فستقی هاڕاو" at bounding box center [313, 238] width 295 height 41
paste textarea "کوتر"
type textarea "برنج بە شیر لەگەڵ سۆسی فستق و فستقی کوتراو"
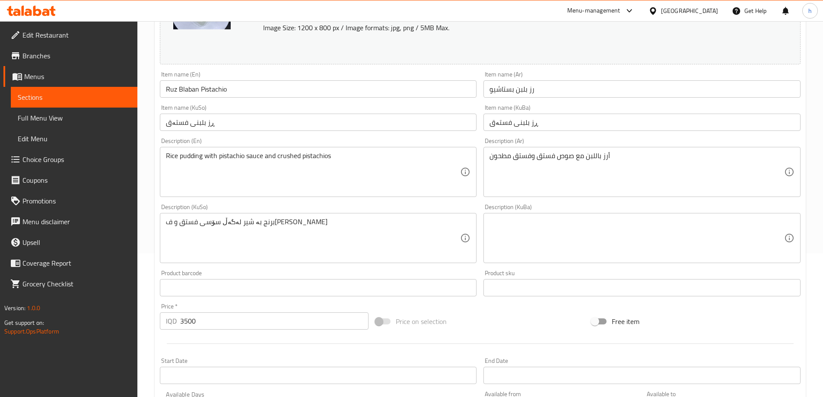
click at [632, 197] on div "Description (Ar) أرز باللبن مع صوص فستق وفستق مطحون Description (Ar)" at bounding box center [642, 167] width 324 height 66
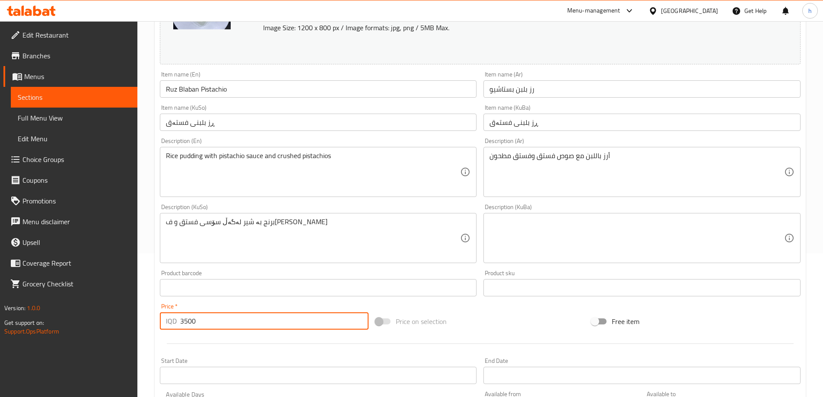
drag, startPoint x: 225, startPoint y: 325, endPoint x: 169, endPoint y: 326, distance: 55.7
click at [169, 326] on div "IQD 3500 Price *" at bounding box center [264, 320] width 209 height 17
type input "4"
type input "3500"
click at [232, 327] on input "3500" at bounding box center [274, 320] width 189 height 17
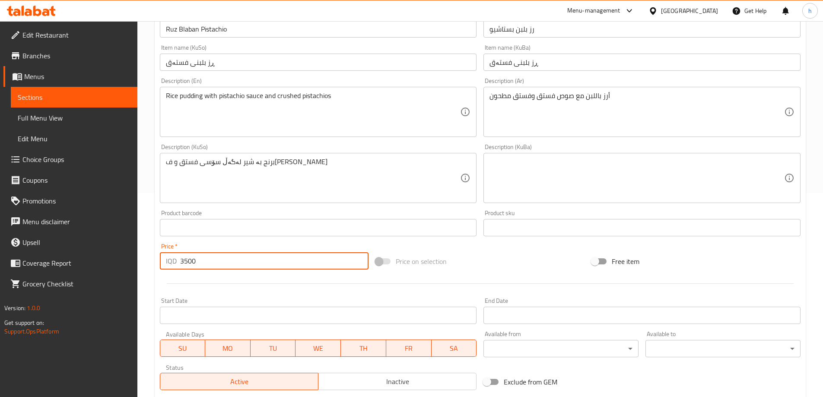
scroll to position [181, 0]
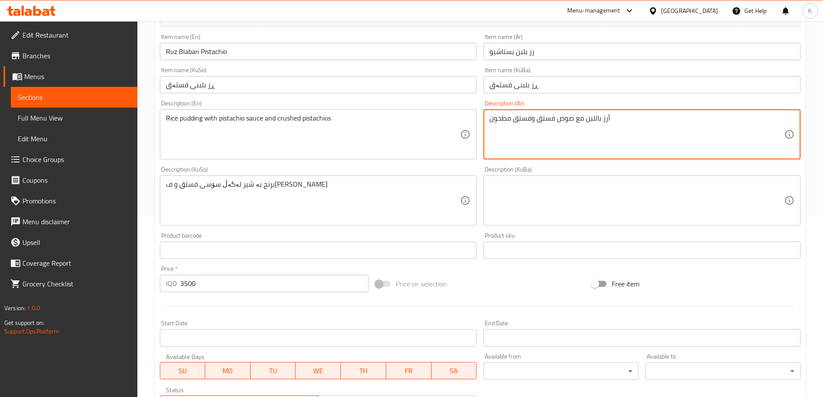
click at [517, 122] on textarea "أرز باللبن مع صوص فستق وفستق مطحون" at bounding box center [636, 134] width 295 height 41
click at [241, 119] on textarea "Rice pudding with pistachio sauce and crushed pistachios" at bounding box center [313, 134] width 295 height 41
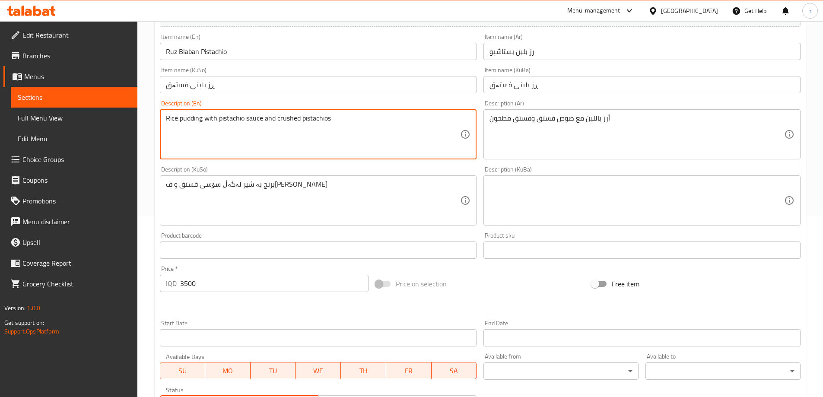
click at [241, 119] on textarea "Rice pudding with pistachio sauce and crushed pistachios" at bounding box center [313, 134] width 295 height 41
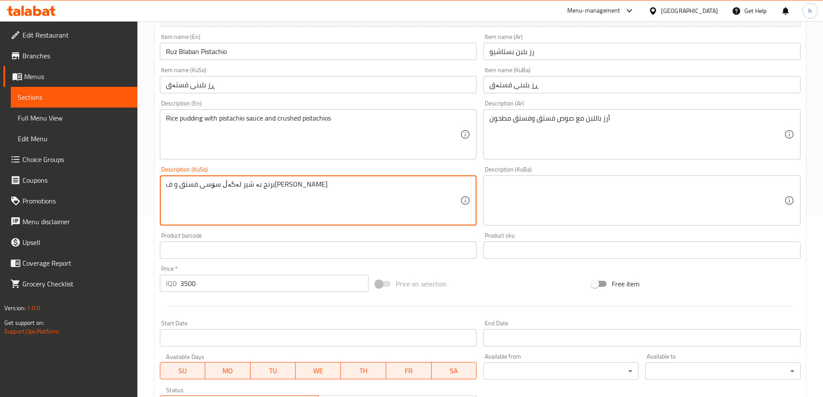
click at [229, 195] on textarea "برنج بە شیر لەگەڵ سۆسی فستق و فستقی کوتراو" at bounding box center [313, 200] width 295 height 41
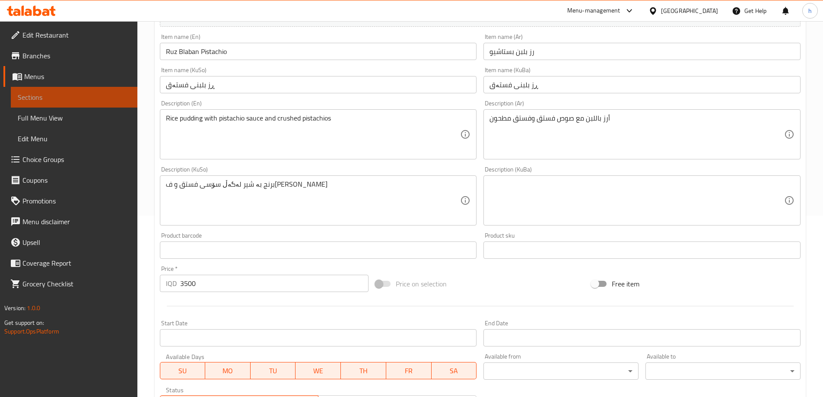
click at [59, 97] on span "Sections" at bounding box center [74, 97] width 113 height 10
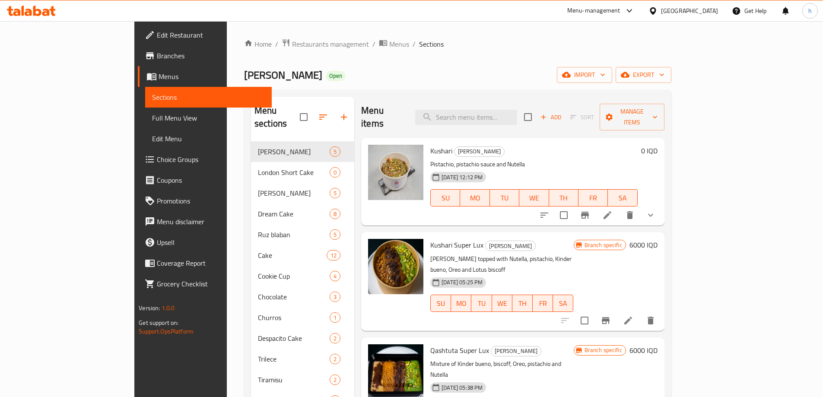
click at [535, 102] on div "Menu items Add Sort Manage items" at bounding box center [512, 117] width 303 height 41
click at [517, 114] on input "search" at bounding box center [466, 117] width 102 height 15
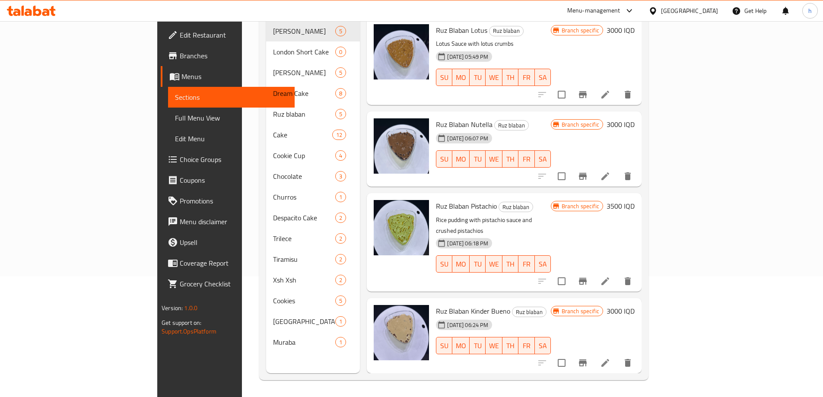
scroll to position [121, 0]
type input "ruz"
click at [588, 276] on icon "Branch-specific-item" at bounding box center [583, 281] width 10 height 10
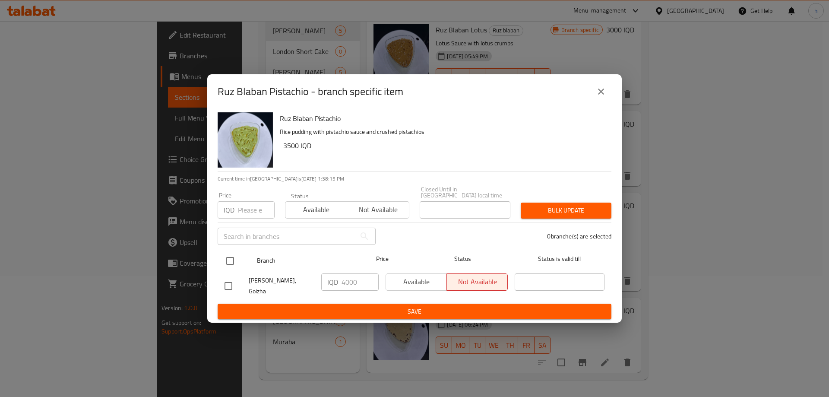
click at [234, 258] on input "checkbox" at bounding box center [230, 261] width 18 height 18
checkbox input "true"
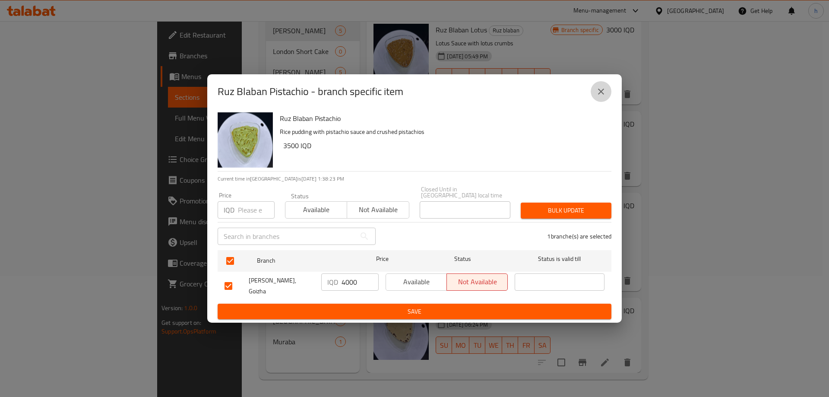
click at [606, 95] on icon "close" at bounding box center [601, 91] width 10 height 10
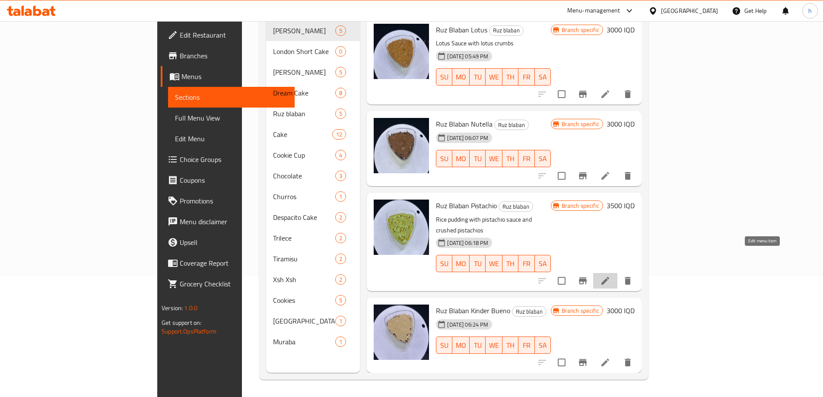
click at [609, 277] on icon at bounding box center [605, 281] width 8 height 8
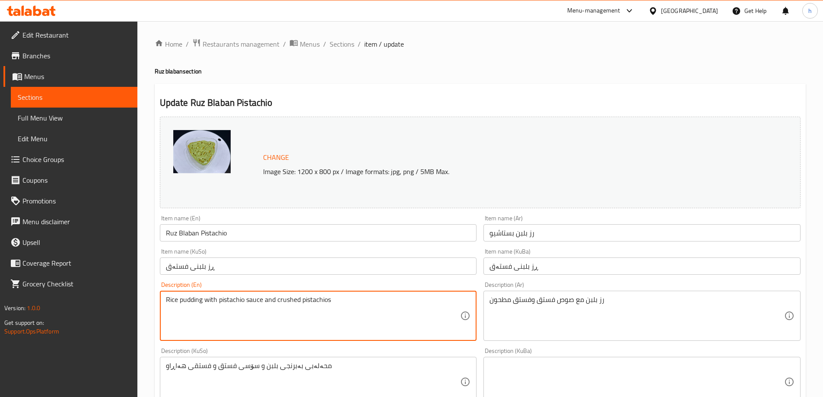
click at [219, 308] on textarea "Rice pudding with pistachio sauce and crushed pistachios" at bounding box center [313, 315] width 295 height 41
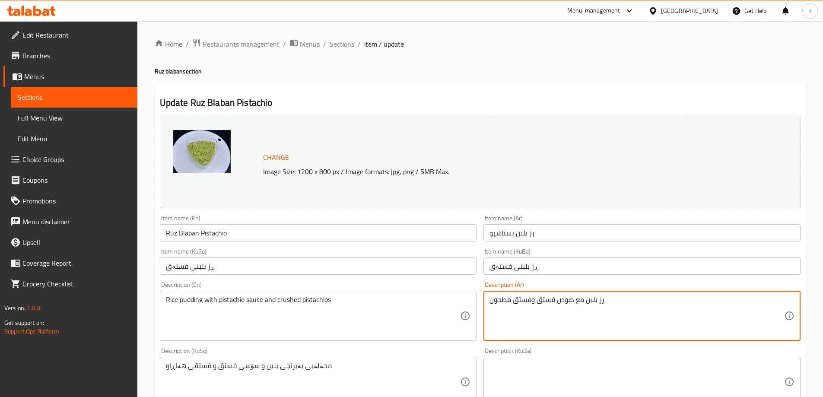
click at [533, 303] on textarea "رز بلبن مع صوص فستق وفستق مطحون" at bounding box center [636, 315] width 295 height 41
paste textarea "رز بال"
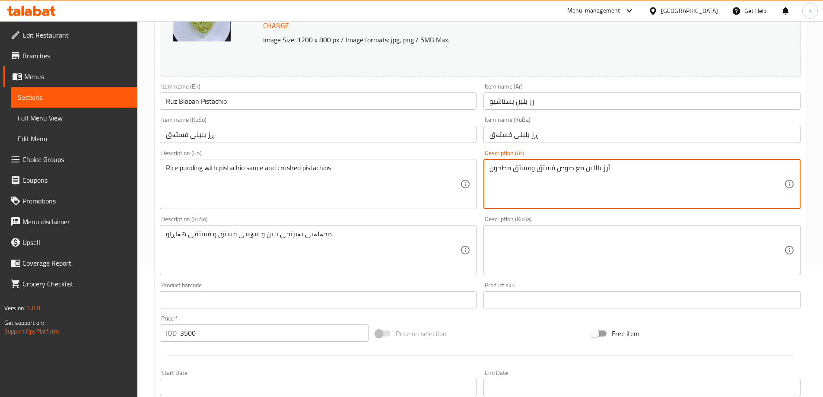
scroll to position [144, 0]
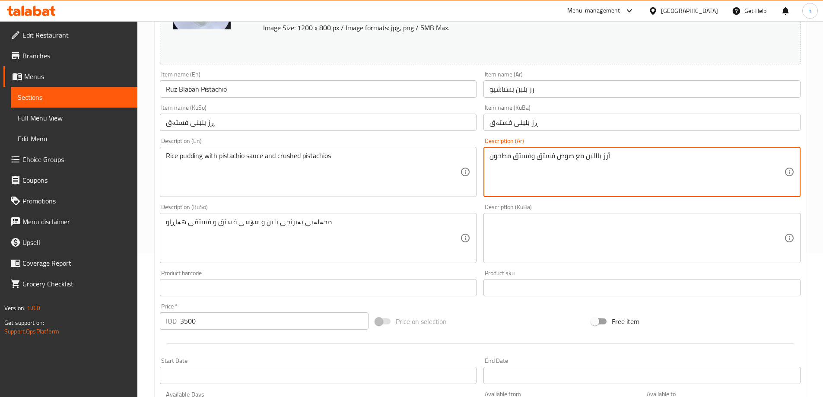
type textarea "أرز باللبن مع صوص فستق وفستق مطحون"
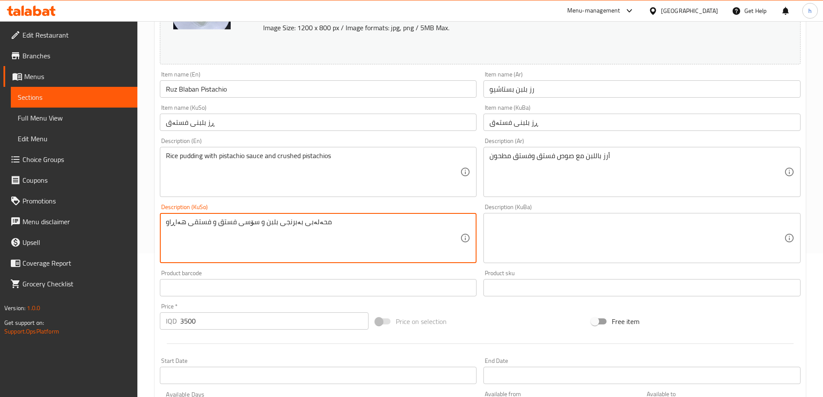
click at [271, 235] on textarea "محەلەبی بەبرنجی بلبن و سۆسی فستق و فستقی هەاڕاو" at bounding box center [313, 238] width 295 height 41
paste textarea "برنج بە شیر لەگەڵ سۆسی فستق و فستقی کوتر"
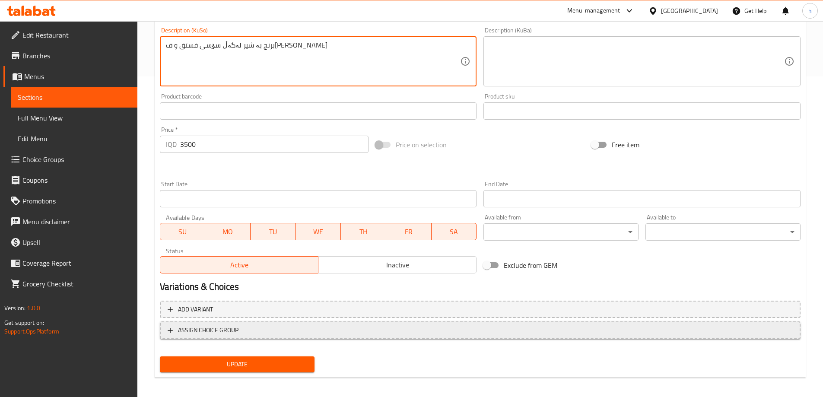
scroll to position [325, 0]
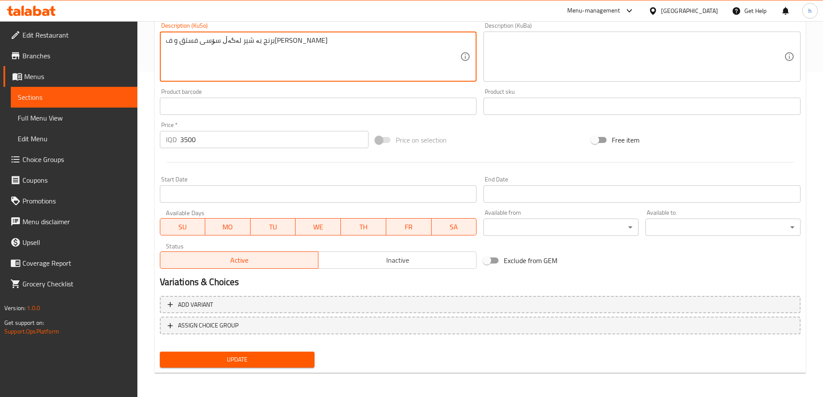
type textarea "برنج بە شیر لەگەڵ سۆسی فستق و فستقی کوتراو"
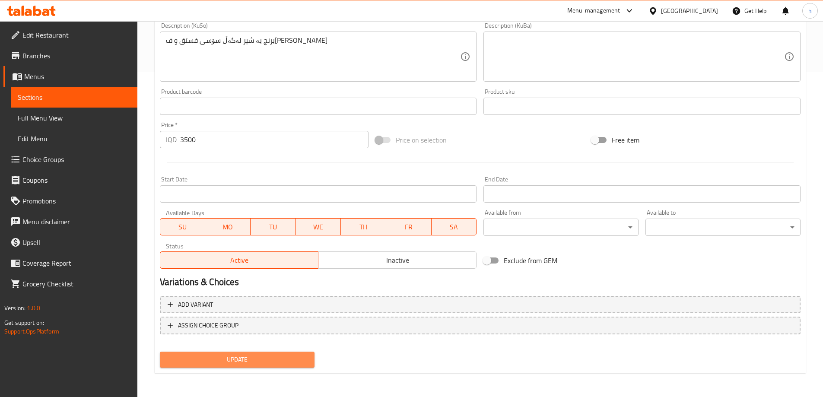
click at [226, 360] on span "Update" at bounding box center [237, 359] width 141 height 11
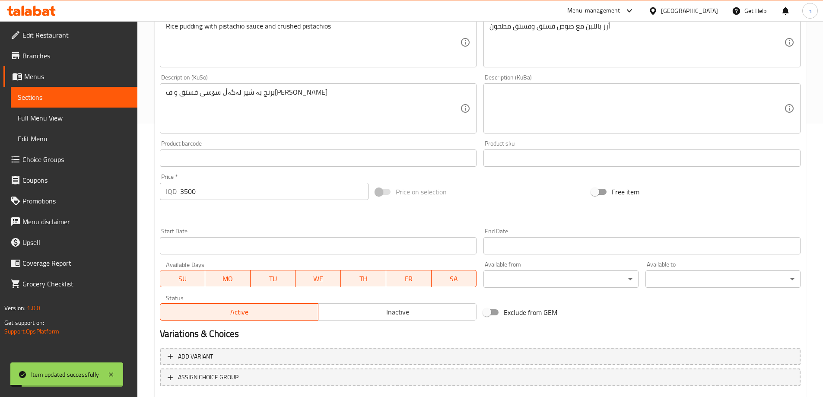
scroll to position [253, 0]
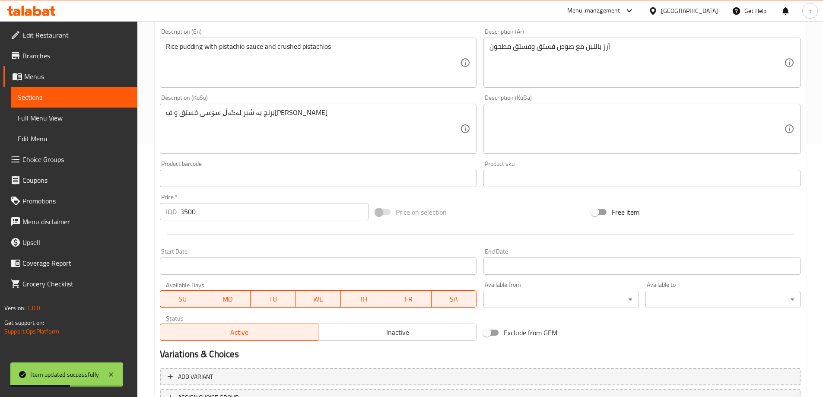
click at [33, 114] on span "Full Menu View" at bounding box center [74, 118] width 113 height 10
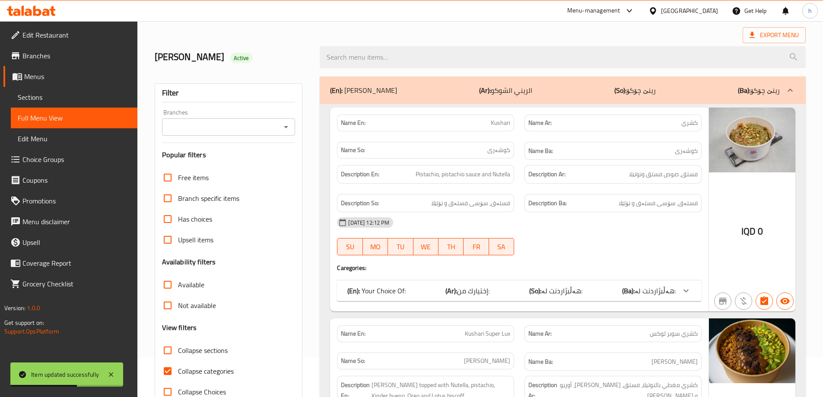
scroll to position [37, 0]
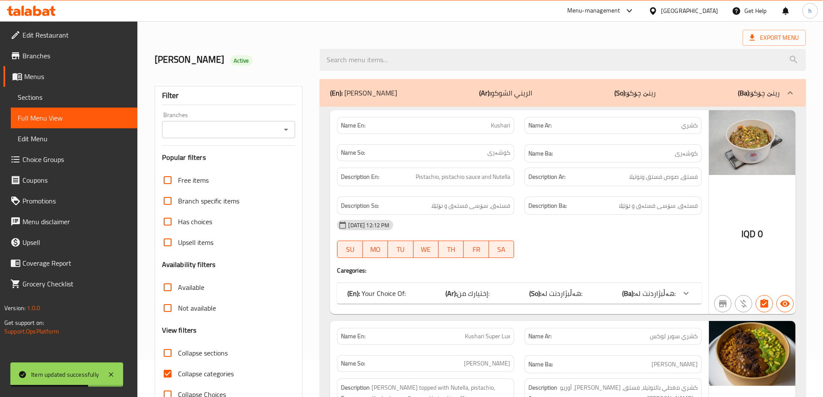
click at [290, 130] on icon "Open" at bounding box center [286, 129] width 10 height 10
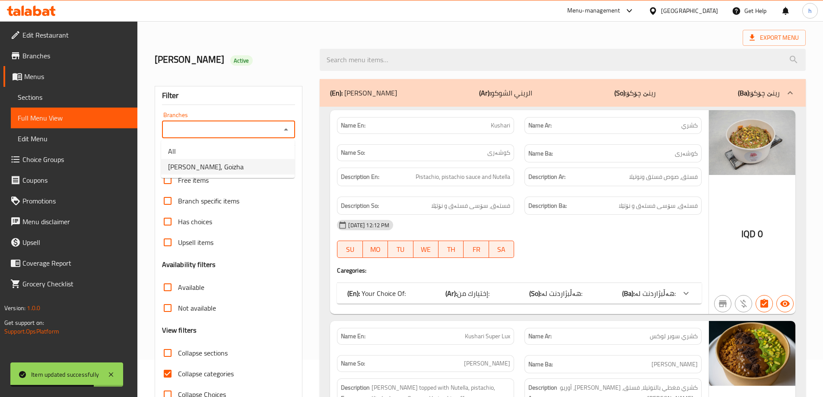
click at [222, 162] on span "Rene Choco, Goizha" at bounding box center [206, 167] width 76 height 10
type input "Rene Choco, Goizha"
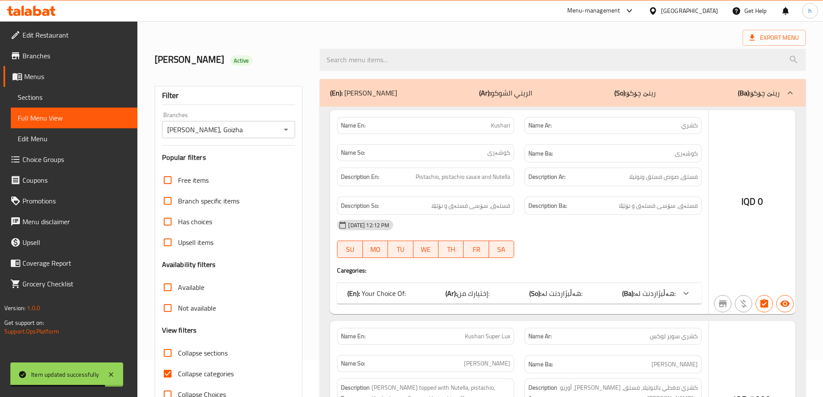
click at [369, 61] on div at bounding box center [411, 198] width 823 height 397
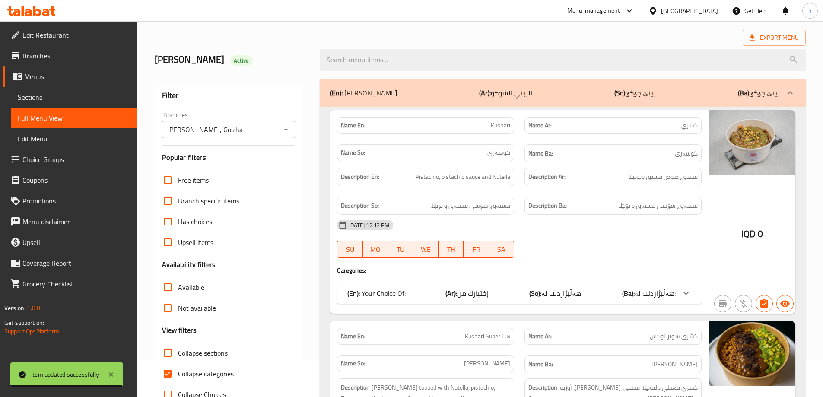
drag, startPoint x: 168, startPoint y: 375, endPoint x: 368, endPoint y: 133, distance: 313.0
click at [168, 375] on input "Collapse categories" at bounding box center [167, 373] width 21 height 21
checkbox input "false"
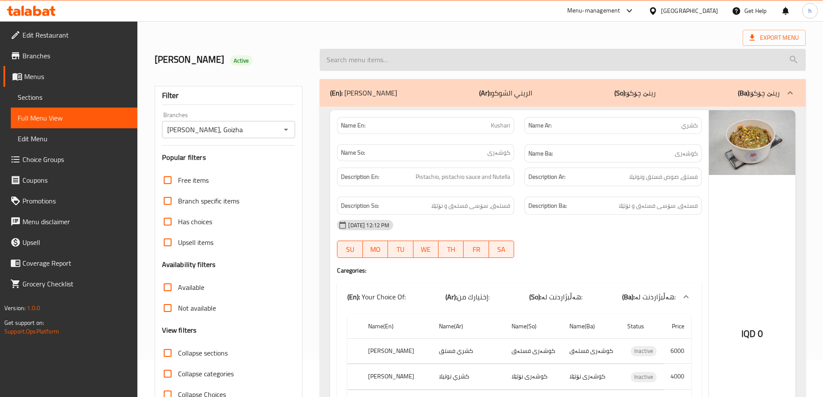
click at [436, 58] on input "search" at bounding box center [563, 60] width 486 height 22
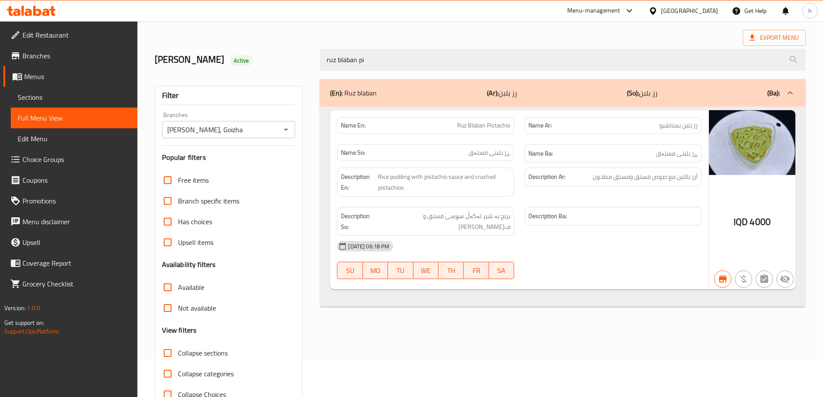
type input "ruz blaban pi"
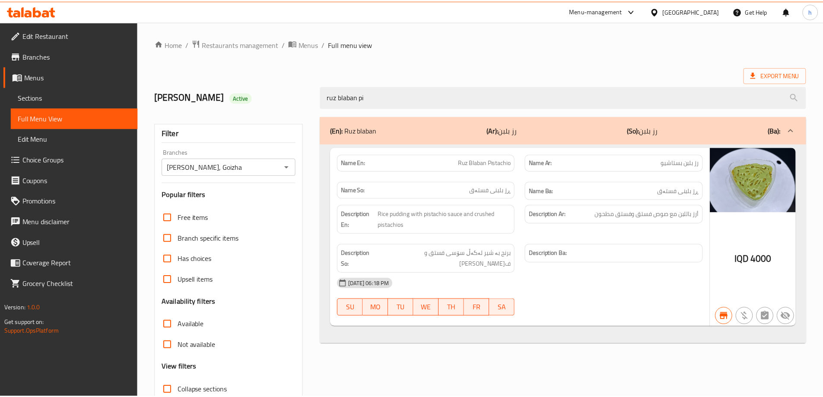
scroll to position [63, 0]
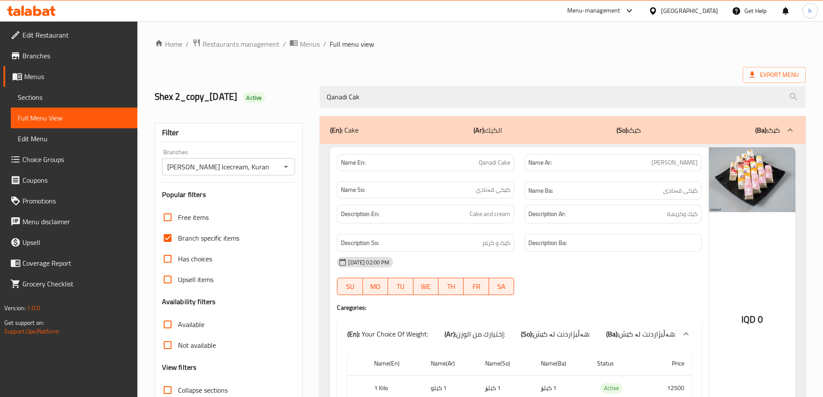
scroll to position [86, 0]
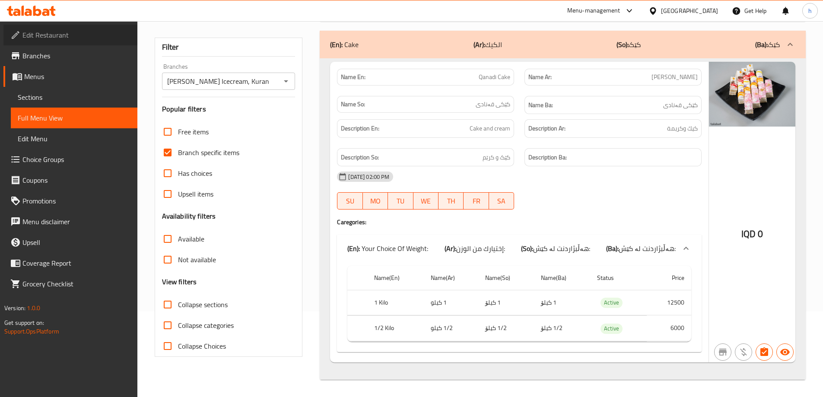
click at [34, 40] on span "Edit Restaurant" at bounding box center [76, 35] width 108 height 10
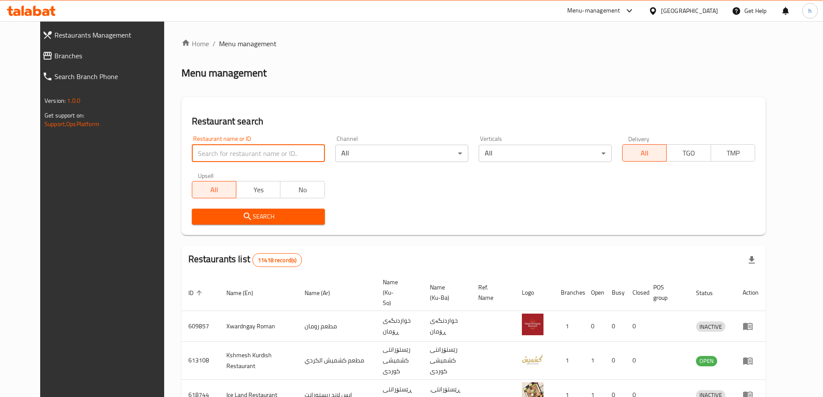
click at [223, 148] on input "search" at bounding box center [258, 153] width 133 height 17
paste input "Lotosh Pizza"
type input "Lotosh Pizza"
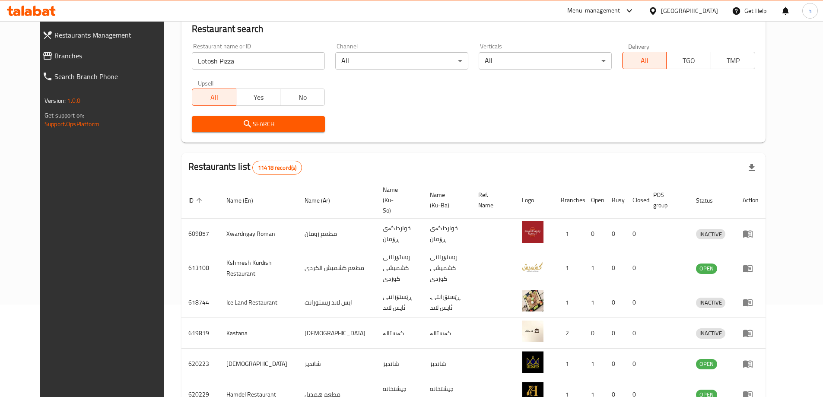
scroll to position [72, 0]
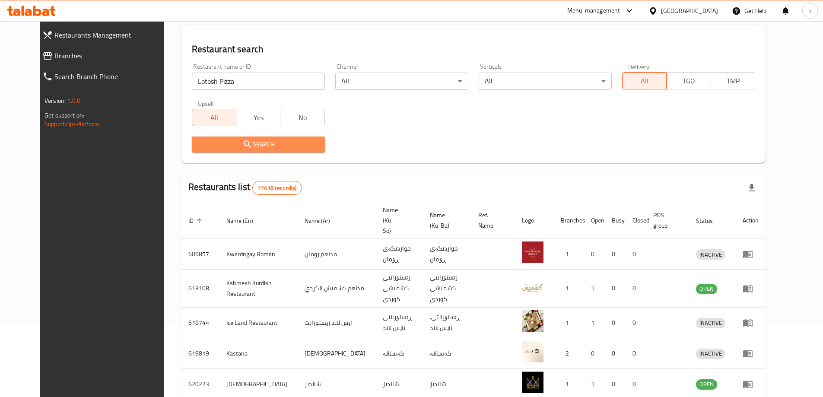
click at [242, 149] on icon "submit" at bounding box center [247, 144] width 10 height 10
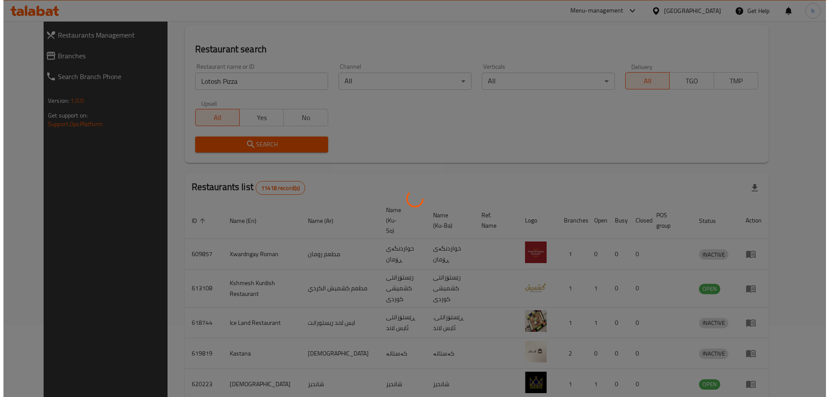
scroll to position [0, 0]
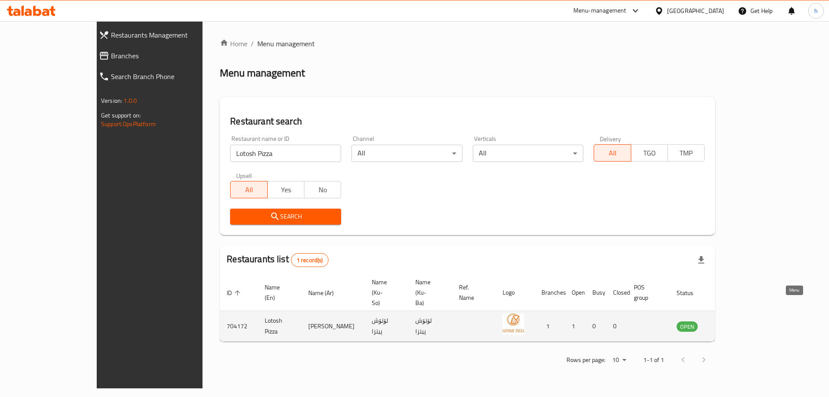
click at [731, 325] on icon "enhanced table" at bounding box center [729, 326] width 3 height 3
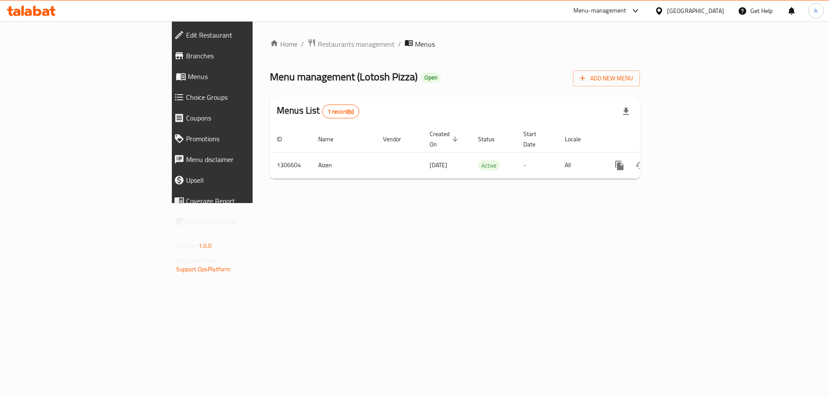
click at [186, 52] on span "Branches" at bounding box center [244, 56] width 117 height 10
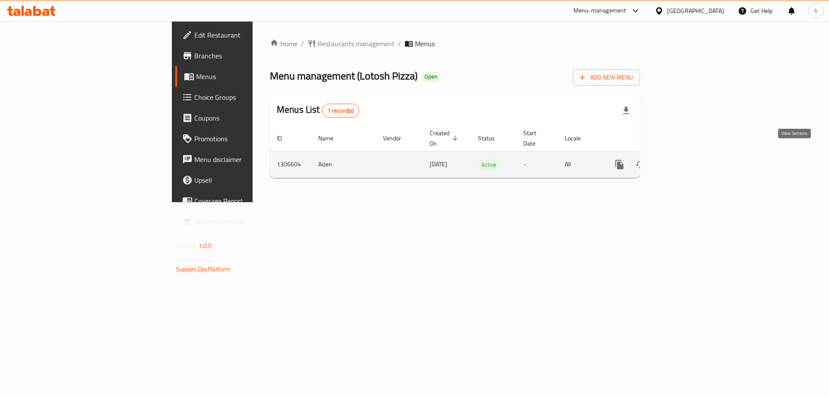
click at [687, 159] on icon "enhanced table" at bounding box center [682, 164] width 10 height 10
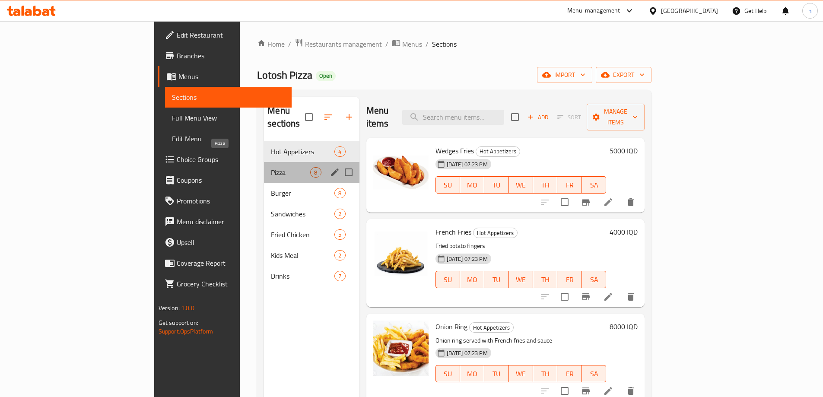
click at [271, 167] on span "Pizza" at bounding box center [290, 172] width 39 height 10
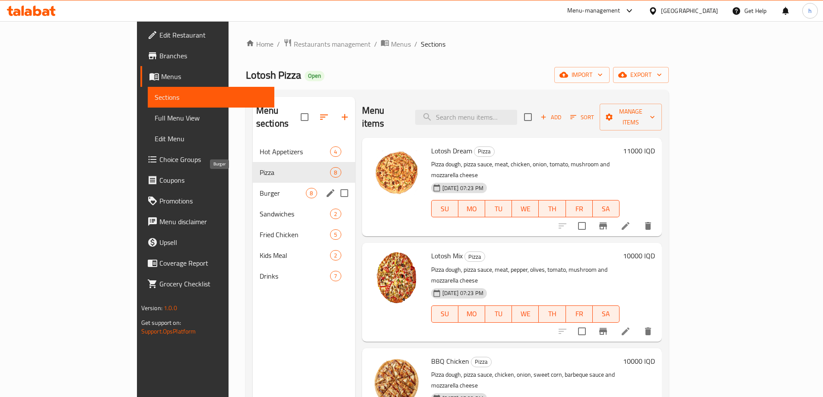
click at [260, 188] on span "Burger" at bounding box center [283, 193] width 47 height 10
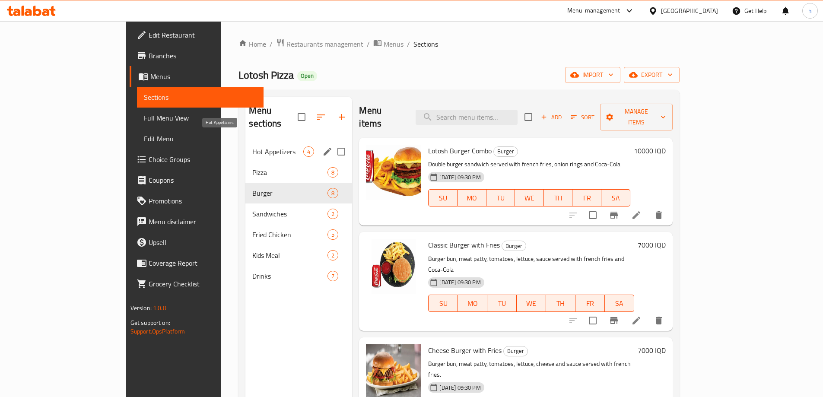
drag, startPoint x: 189, startPoint y: 139, endPoint x: 308, endPoint y: 123, distance: 120.3
click at [252, 146] on span "Hot Appetizers" at bounding box center [277, 151] width 51 height 10
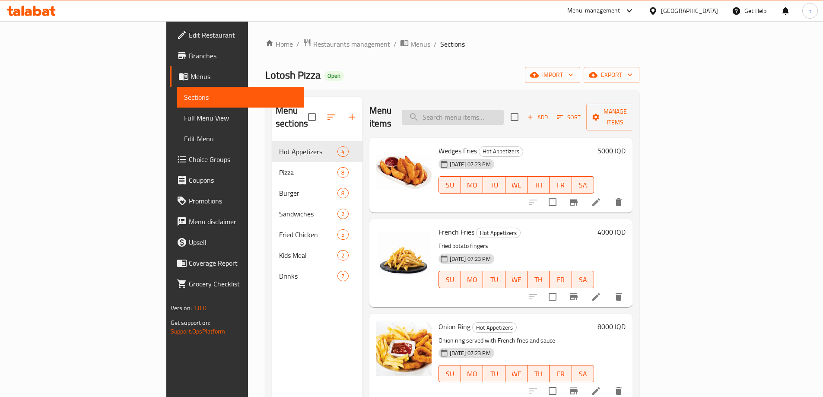
click at [504, 110] on input "search" at bounding box center [453, 117] width 102 height 15
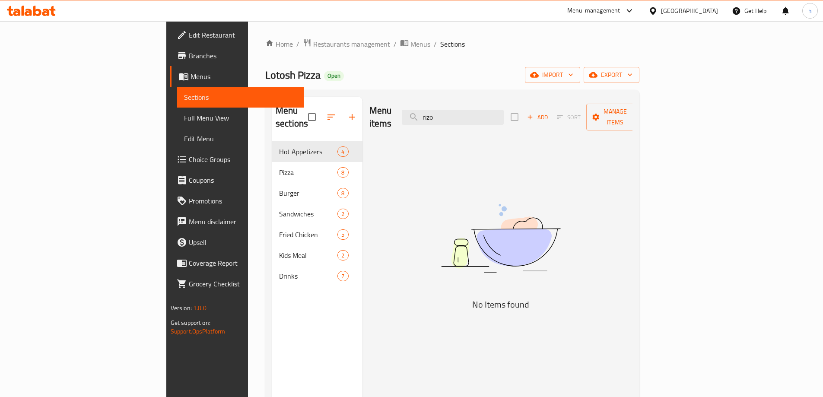
type input "rizo"
click at [573, 70] on span "import" at bounding box center [552, 75] width 41 height 11
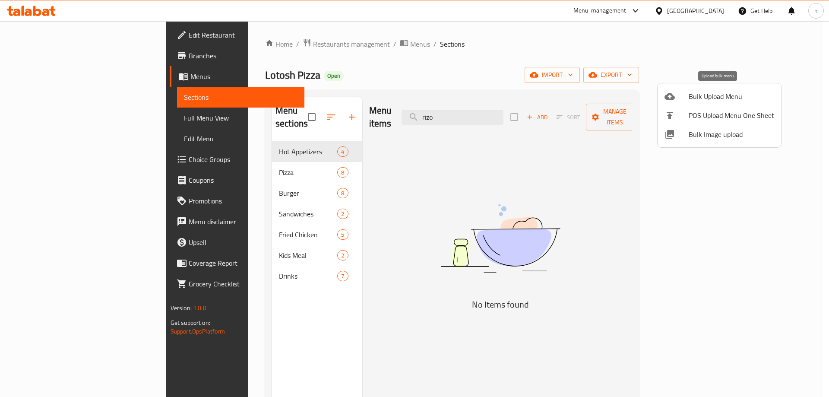
click at [702, 95] on span "Bulk Upload Menu" at bounding box center [732, 96] width 86 height 10
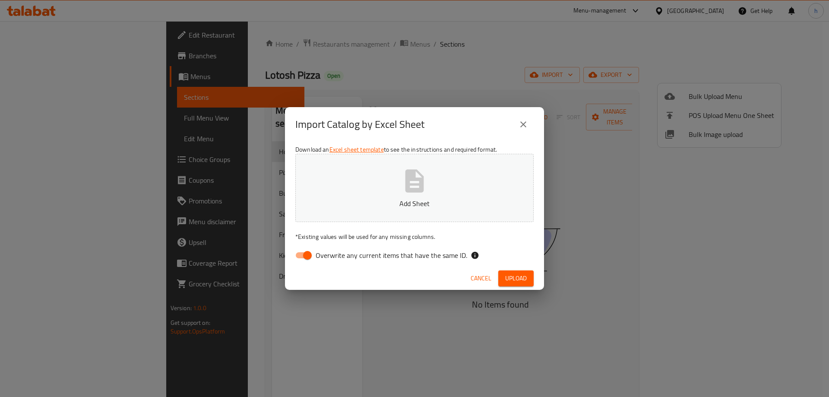
click at [305, 253] on input "Overwrite any current items that have the same ID." at bounding box center [307, 255] width 49 height 16
checkbox input "false"
click at [506, 275] on span "Upload" at bounding box center [516, 278] width 22 height 11
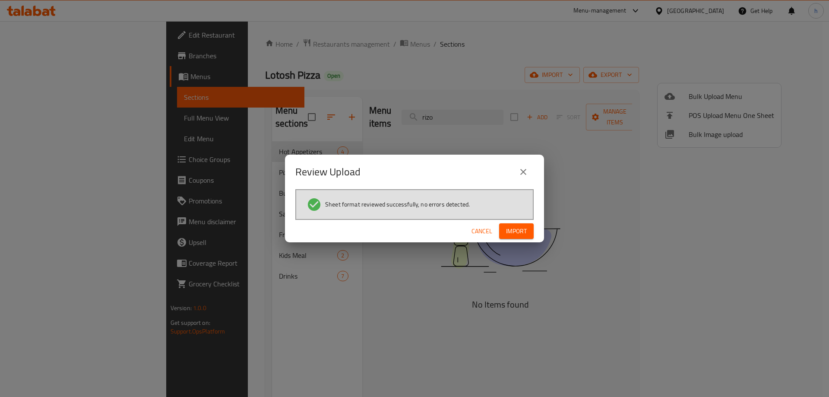
click at [519, 232] on span "Import" at bounding box center [516, 231] width 21 height 11
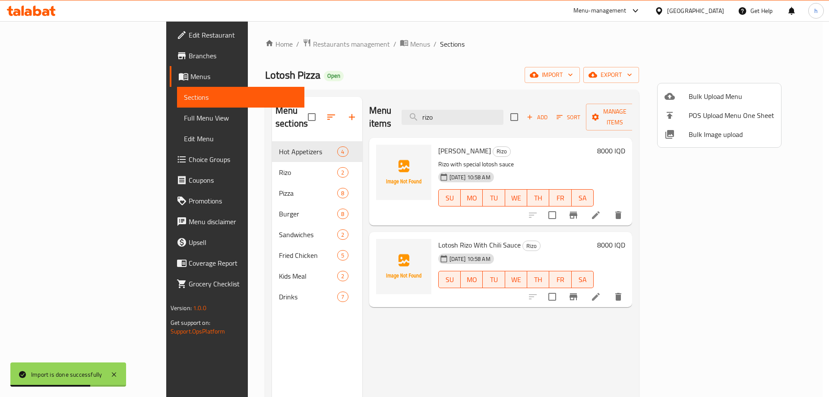
click at [184, 157] on div at bounding box center [414, 198] width 829 height 397
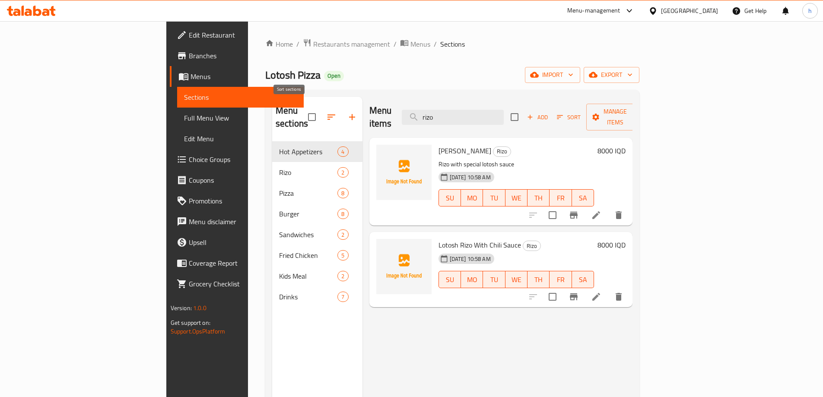
click at [326, 112] on icon "button" at bounding box center [331, 117] width 10 height 10
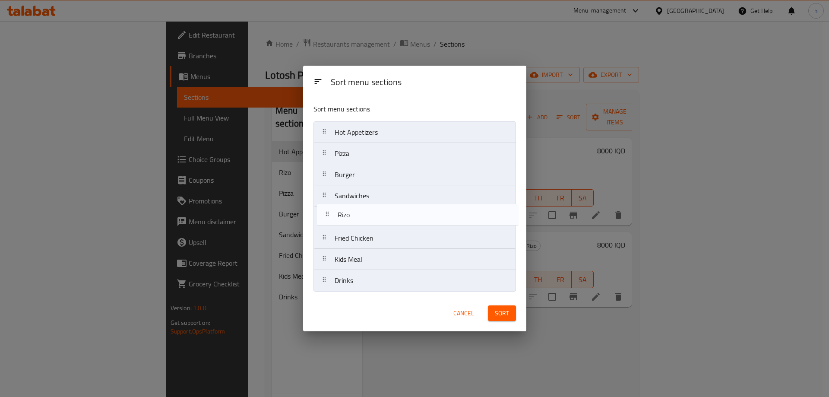
drag, startPoint x: 354, startPoint y: 157, endPoint x: 349, endPoint y: 222, distance: 65.4
click at [349, 222] on nav "Hot Appetizers Rizo Pizza Burger Sandwiches Fried Chicken Kids Meal Drinks" at bounding box center [415, 206] width 203 height 170
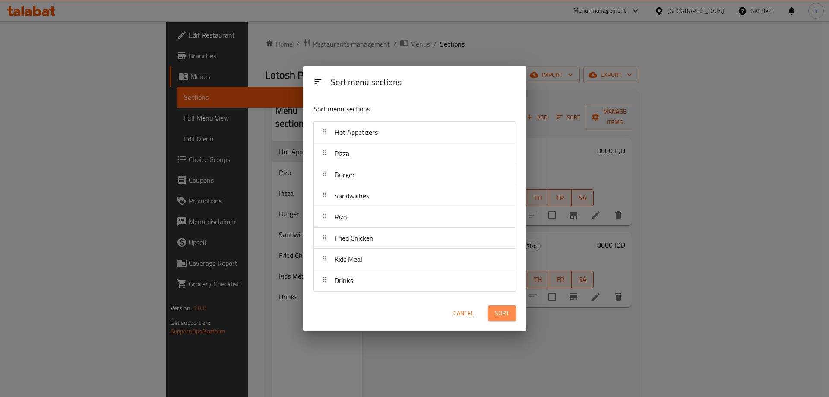
click at [501, 311] on span "Sort" at bounding box center [502, 313] width 14 height 11
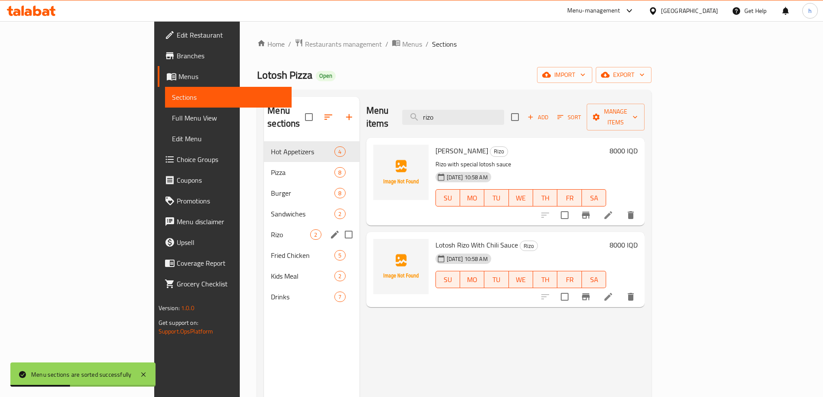
click at [264, 224] on div "Rizo 2" at bounding box center [311, 234] width 95 height 21
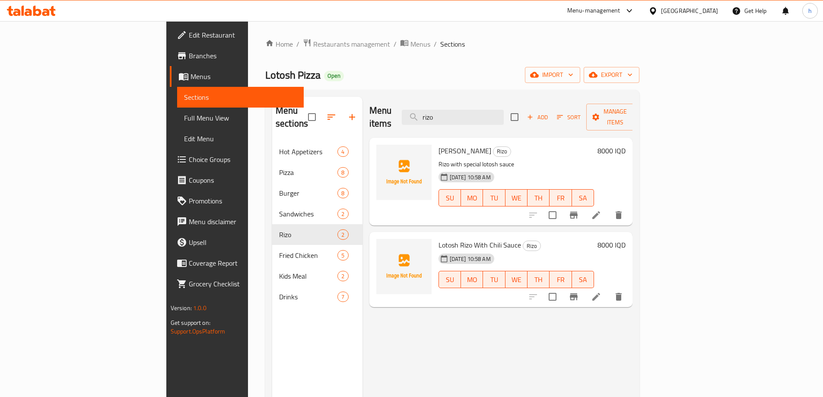
click at [184, 119] on span "Full Menu View" at bounding box center [240, 118] width 113 height 10
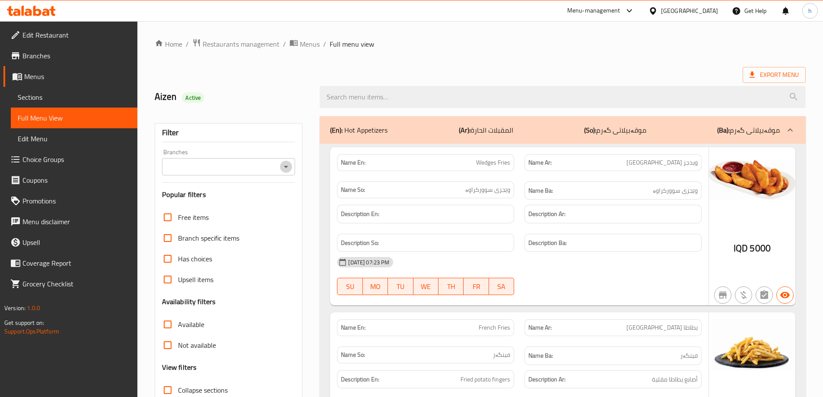
click at [284, 166] on icon "Open" at bounding box center [286, 167] width 10 height 10
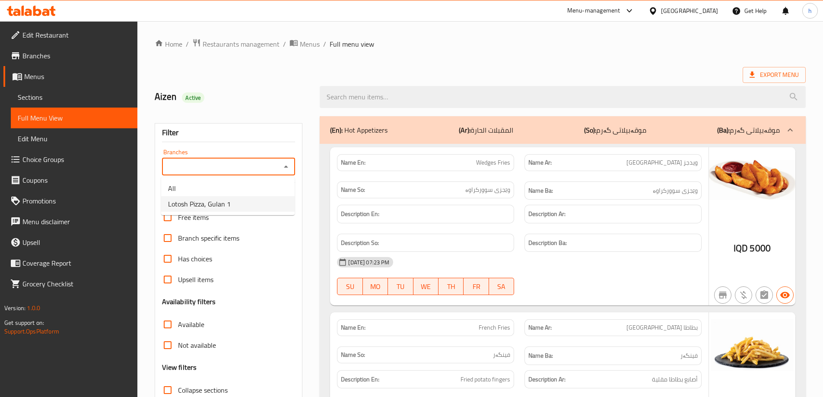
click at [197, 202] on span "Lotosh Pizza, Gulan 1" at bounding box center [199, 204] width 63 height 10
type input "Lotosh Pizza, Gulan 1"
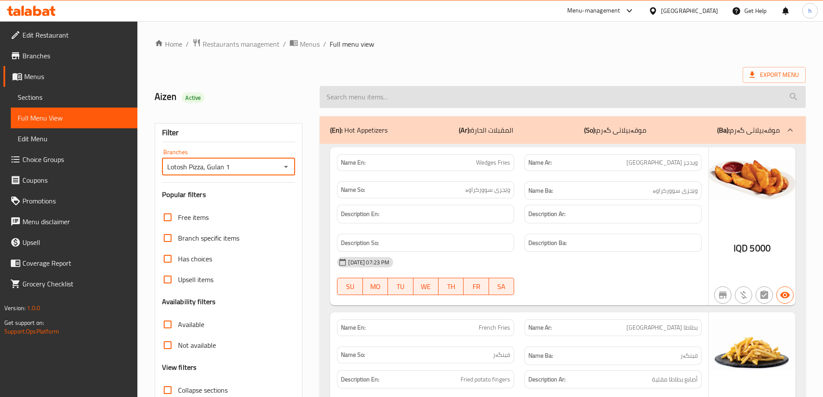
click at [383, 95] on input "search" at bounding box center [563, 97] width 486 height 22
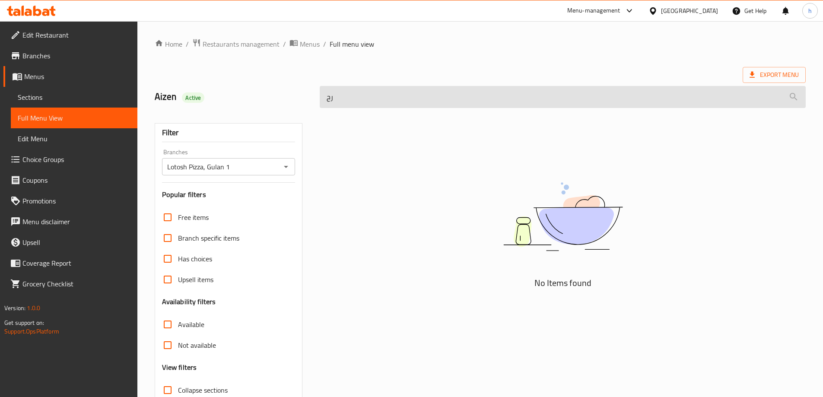
type input "ر"
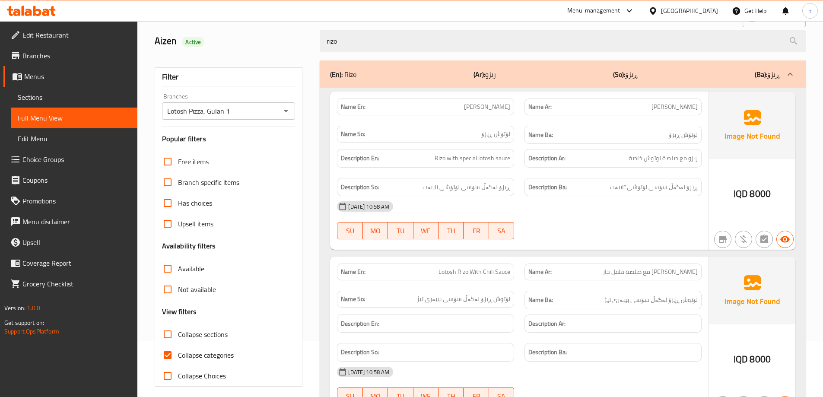
scroll to position [72, 0]
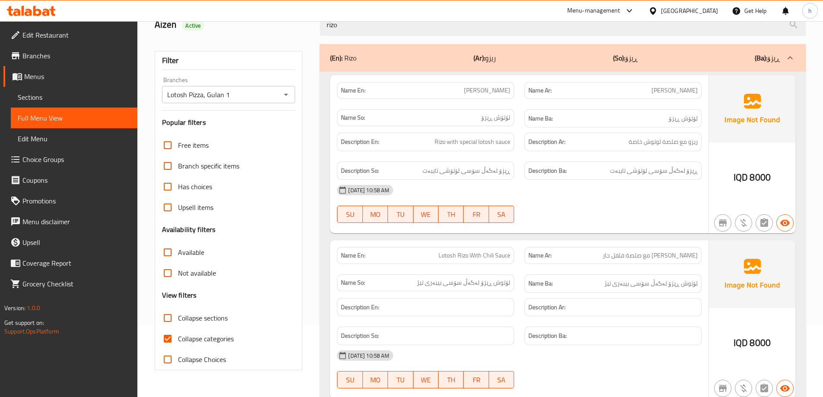
type input "rizo"
click at [169, 340] on input "Collapse categories" at bounding box center [167, 338] width 21 height 21
checkbox input "false"
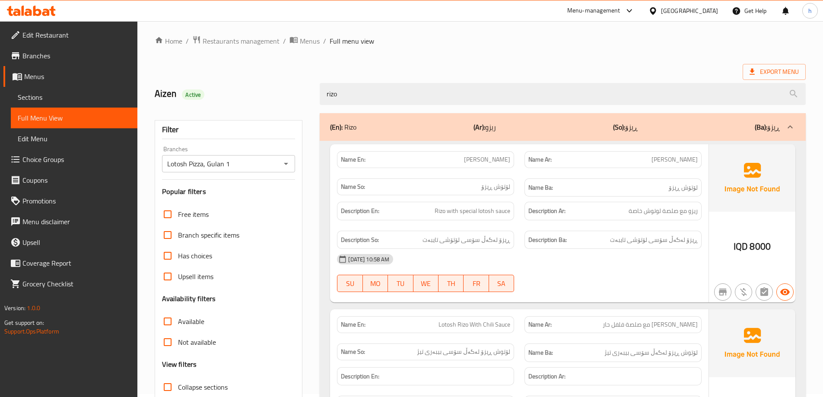
scroll to position [0, 0]
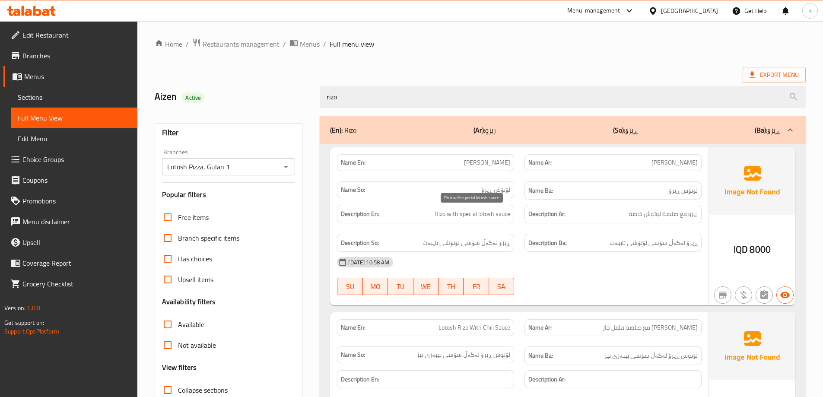
click at [481, 214] on span "Rizo with special lotosh sauce" at bounding box center [473, 214] width 76 height 11
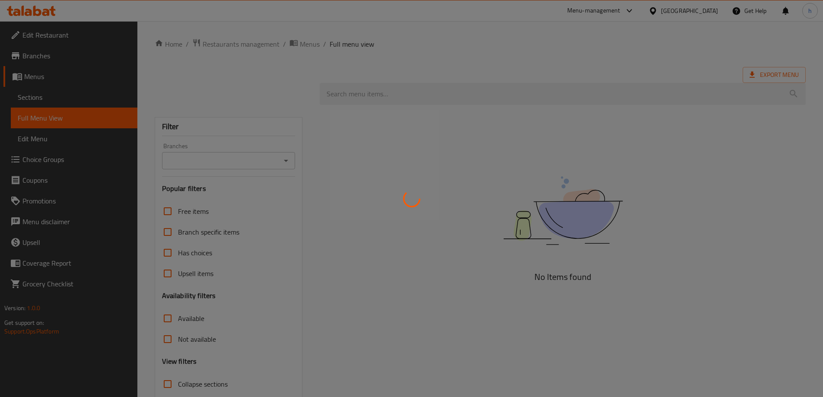
click at [61, 100] on div at bounding box center [411, 198] width 823 height 397
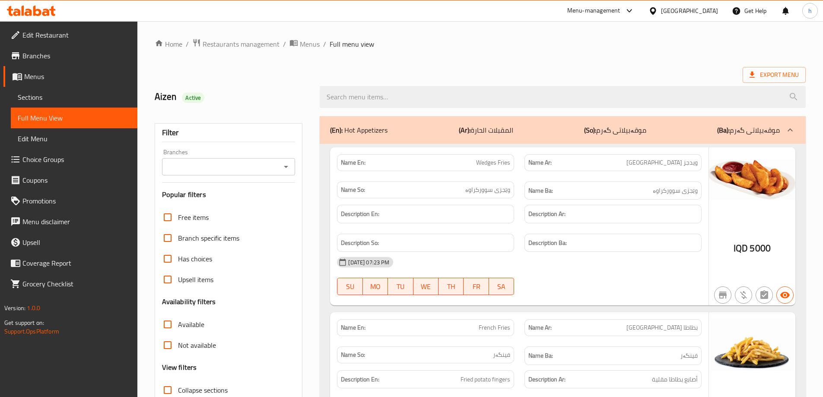
click at [61, 100] on span "Sections" at bounding box center [74, 97] width 113 height 10
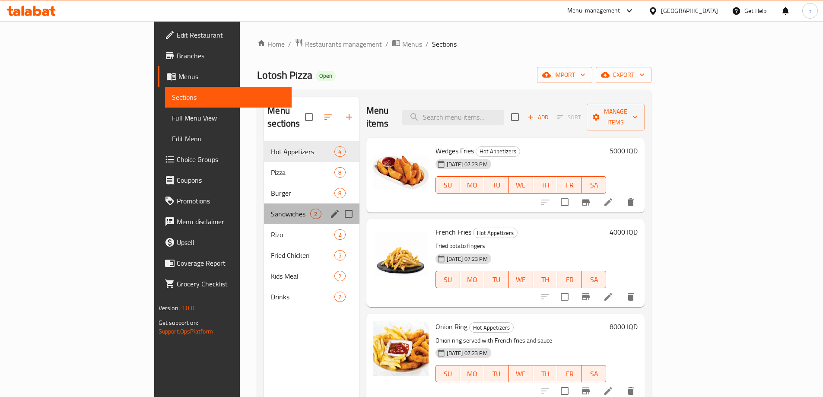
click at [264, 209] on div "Sandwiches 2" at bounding box center [311, 213] width 95 height 21
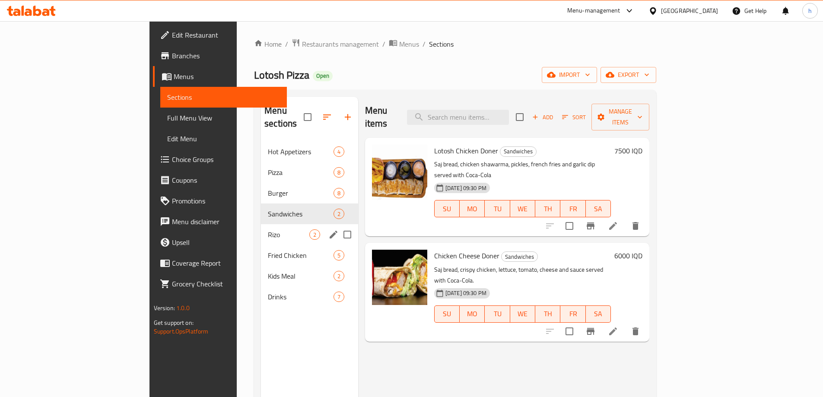
click at [268, 229] on span "Rizo" at bounding box center [288, 234] width 41 height 10
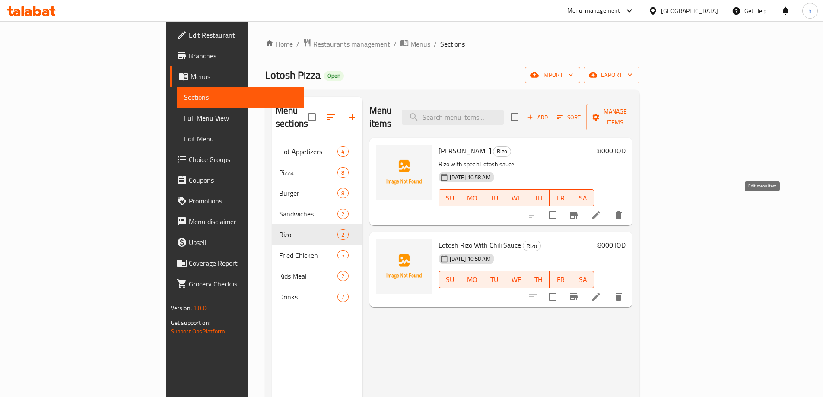
click at [601, 210] on icon at bounding box center [596, 215] width 10 height 10
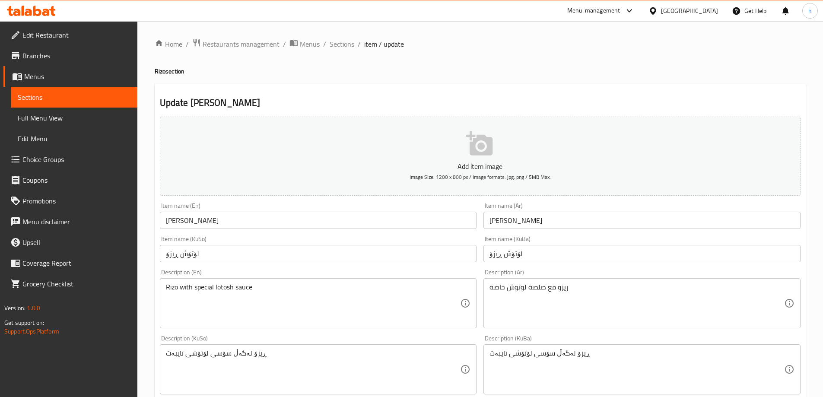
click at [509, 250] on input "لۆتۆش ڕیزۆ" at bounding box center [641, 253] width 317 height 17
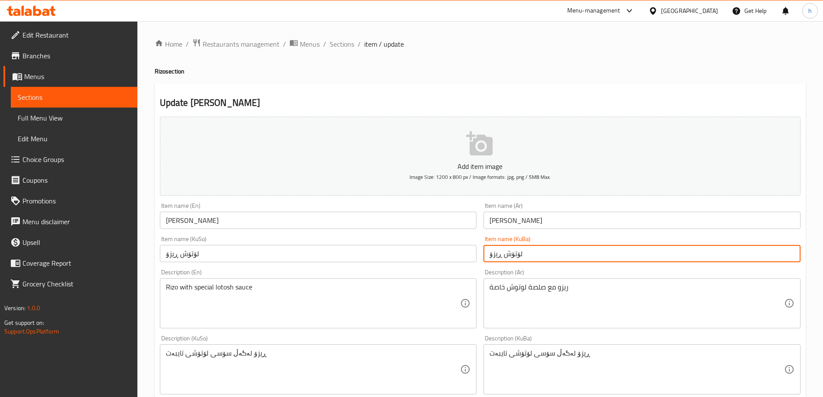
click at [511, 254] on input "لۆتۆش ڕیزۆ" at bounding box center [641, 253] width 317 height 17
click at [516, 251] on input "لۆتوش ڕیزۆ" at bounding box center [641, 253] width 317 height 17
type input "لۆتوش ڕیزۆ"
click at [184, 256] on input "لۆتۆش ڕیزۆ" at bounding box center [318, 253] width 317 height 17
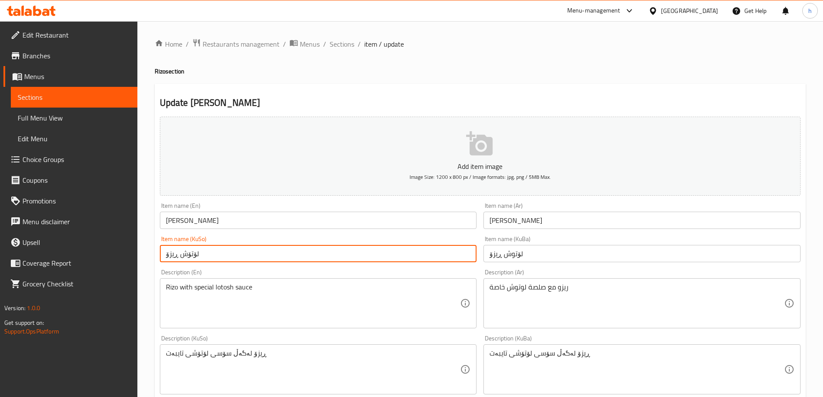
click at [184, 256] on input "لۆتۆش ڕیزۆ" at bounding box center [318, 253] width 317 height 17
paste input "و"
type input "لۆتوش ڕیزۆ"
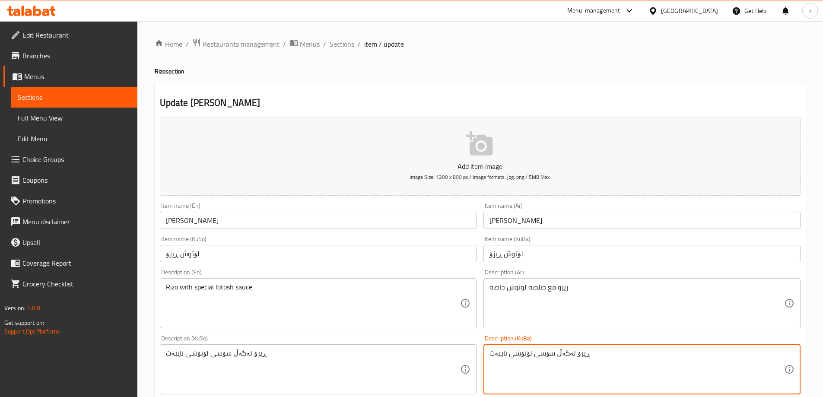
click at [521, 354] on textarea "ڕیزۆ لەگەڵ سۆسی لۆتۆشی تایبەت" at bounding box center [636, 369] width 295 height 41
paste textarea "وش"
click at [509, 350] on textarea "ڕیزۆ لەگەڵ سۆسی لۆتوش تایبەت" at bounding box center [636, 369] width 295 height 41
type textarea "ڕیزۆ لەگەڵ سۆسی لۆتوشی تایبەت"
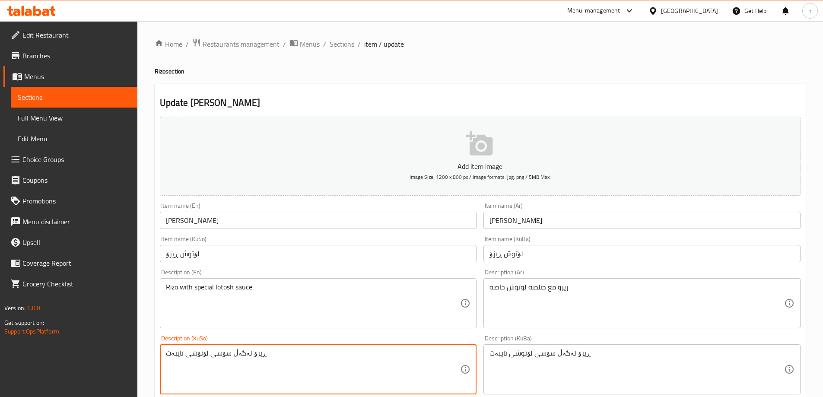
paste textarea "و"
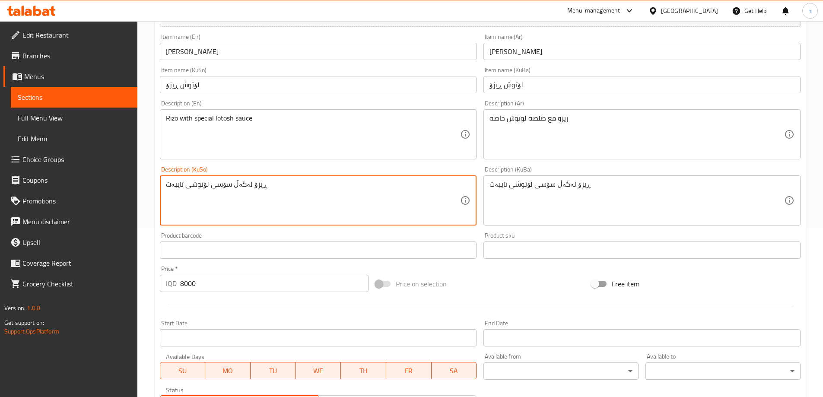
scroll to position [313, 0]
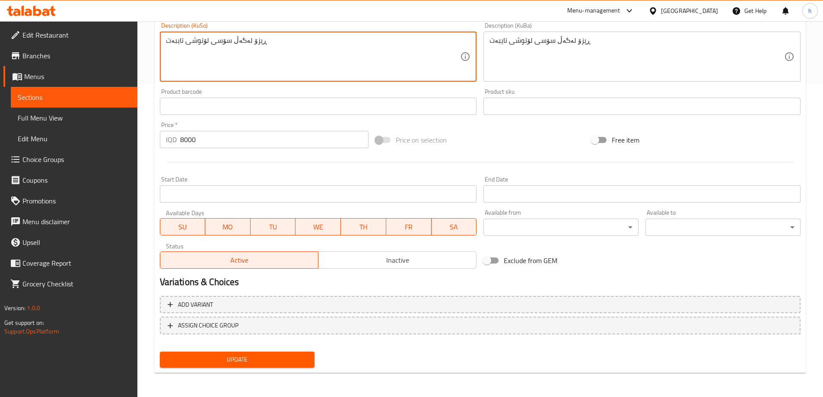
type textarea "ڕیزۆ لەگەڵ سۆسی لۆتوشی تایبەت"
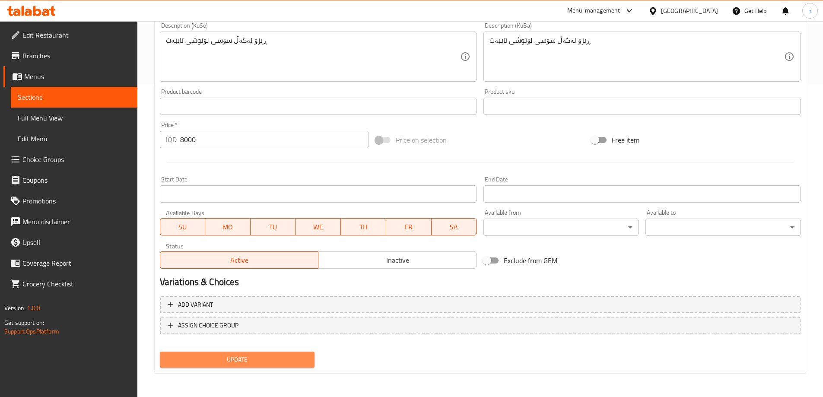
click at [252, 362] on span "Update" at bounding box center [237, 359] width 141 height 11
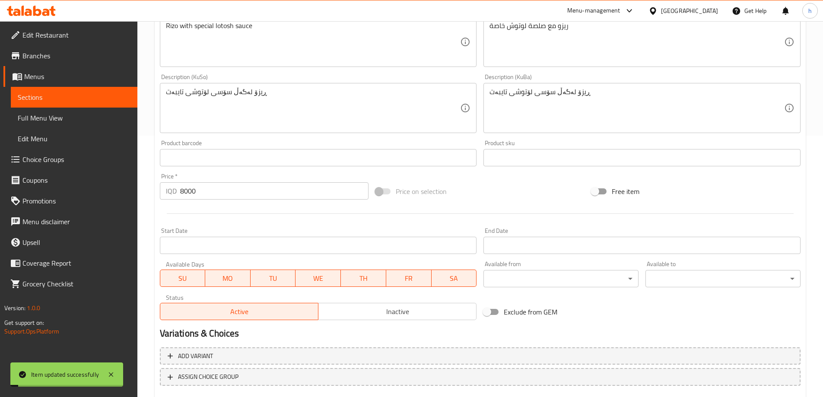
scroll to position [169, 0]
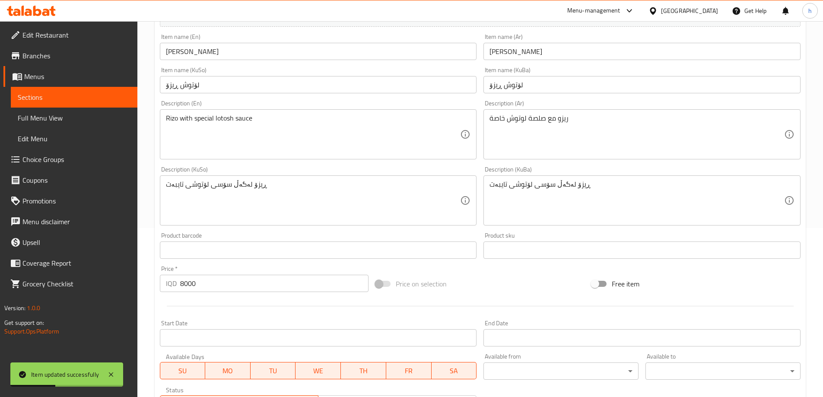
click at [35, 122] on span "Full Menu View" at bounding box center [74, 118] width 113 height 10
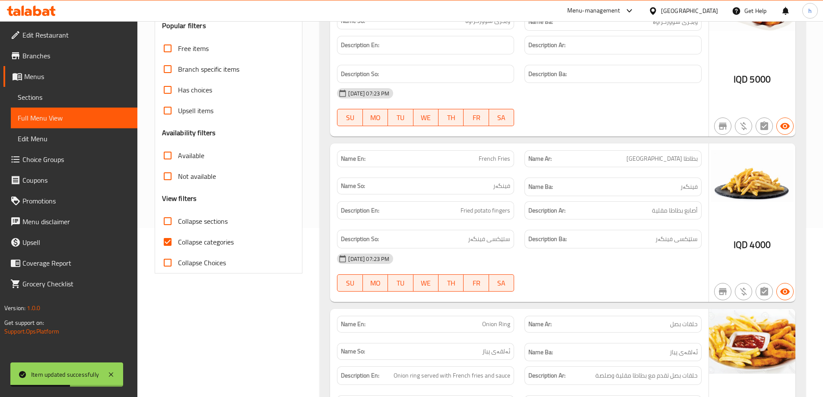
click at [166, 239] on input "Collapse categories" at bounding box center [167, 242] width 21 height 21
checkbox input "false"
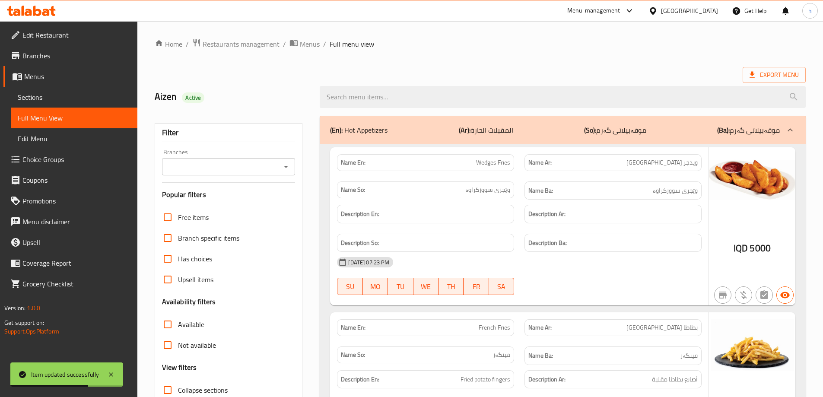
click at [289, 169] on icon "Open" at bounding box center [286, 167] width 10 height 10
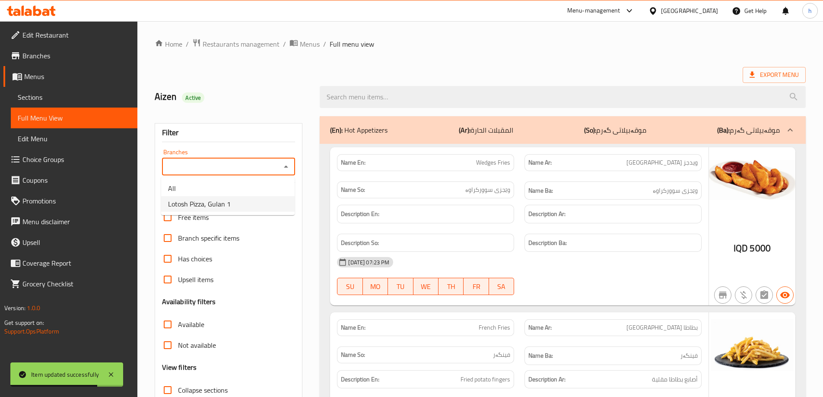
click at [235, 199] on li "Lotosh Pizza, Gulan 1" at bounding box center [227, 204] width 133 height 16
type input "Lotosh Pizza, Gulan 1"
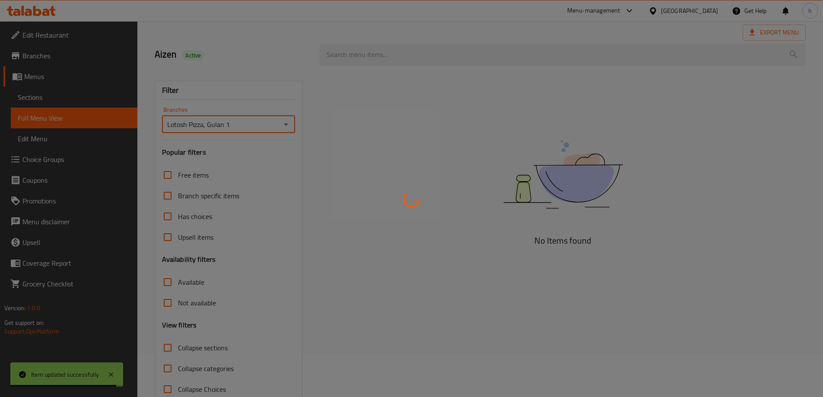
scroll to position [63, 0]
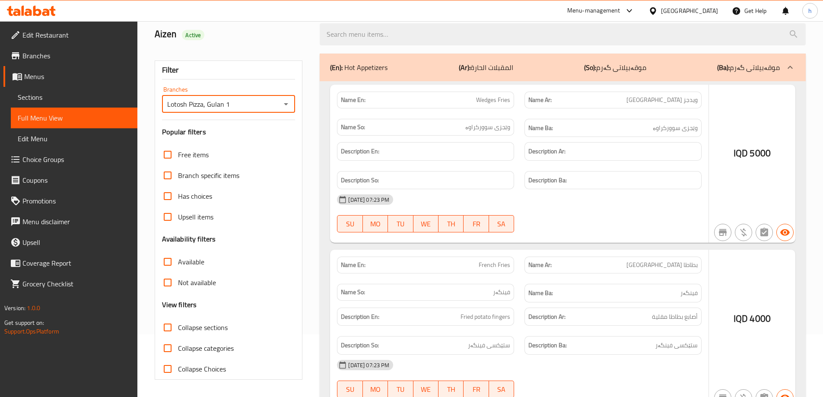
click at [168, 330] on div at bounding box center [411, 198] width 823 height 397
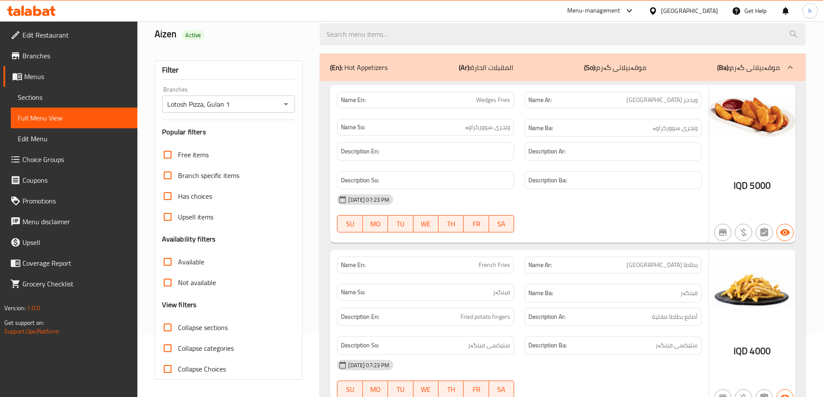
click at [168, 330] on input "Collapse sections" at bounding box center [167, 327] width 21 height 21
checkbox input "true"
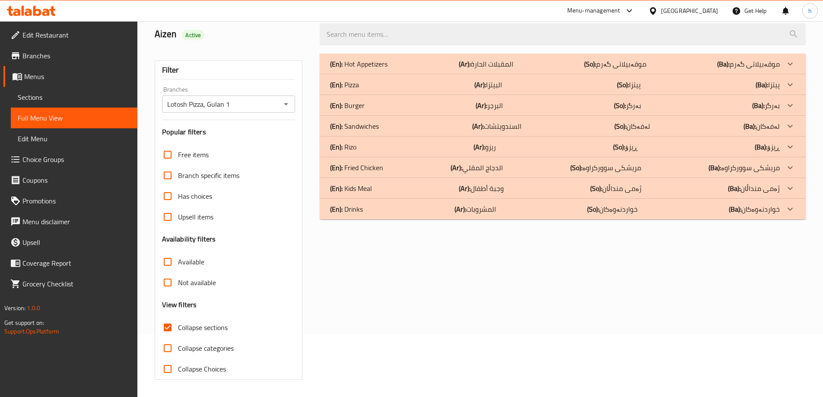
click at [333, 149] on b "(En):" at bounding box center [336, 146] width 13 height 13
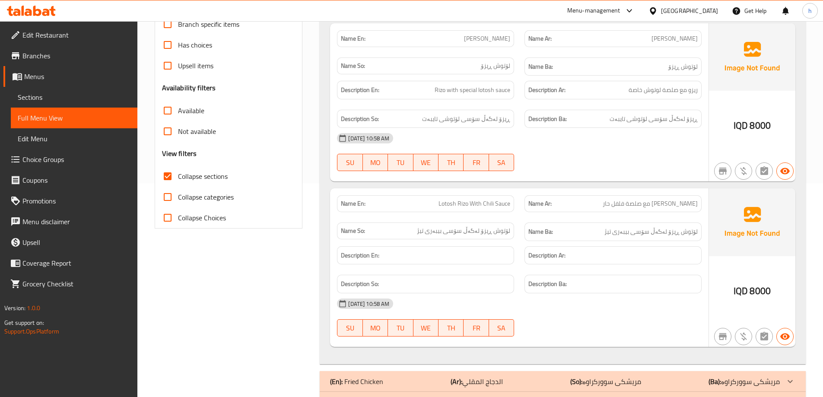
scroll to position [216, 0]
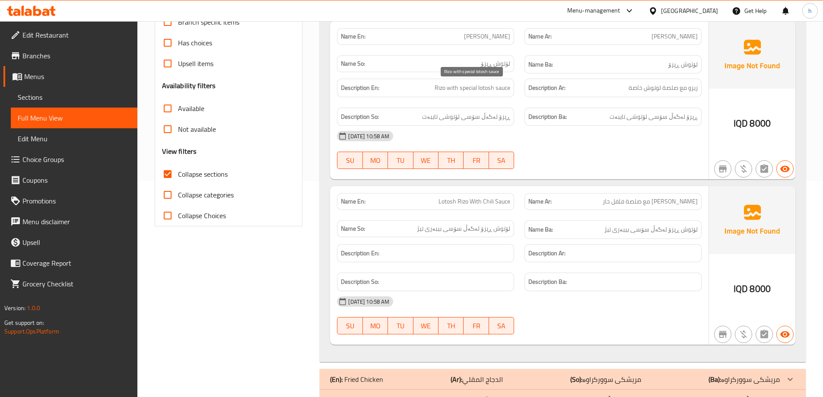
click at [481, 87] on span "Rizo with special lotosh sauce" at bounding box center [473, 88] width 76 height 11
click at [485, 88] on span "Rizo with special lotosh sauce" at bounding box center [473, 88] width 76 height 11
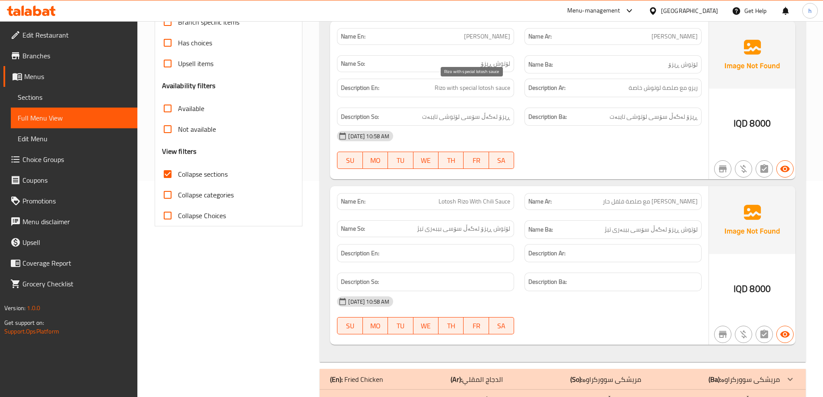
click at [486, 89] on span "Rizo with special lotosh sauce" at bounding box center [473, 88] width 76 height 11
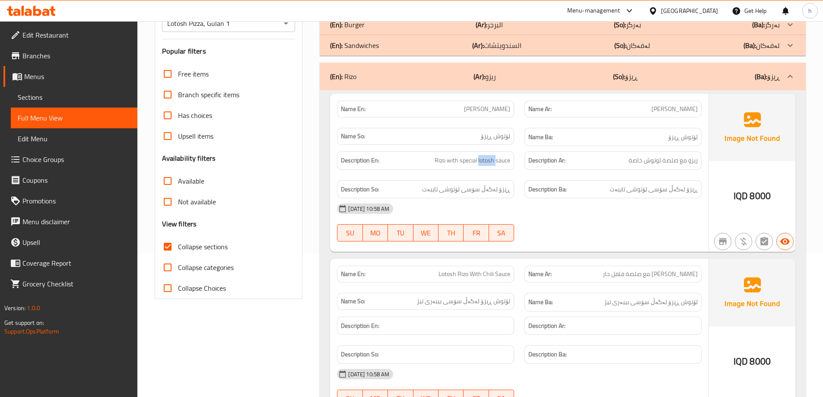
scroll to position [144, 0]
click at [63, 99] on span "Sections" at bounding box center [74, 97] width 113 height 10
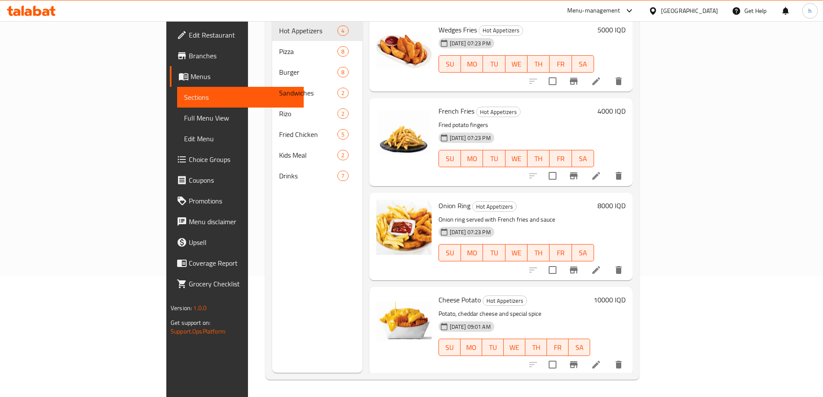
scroll to position [121, 0]
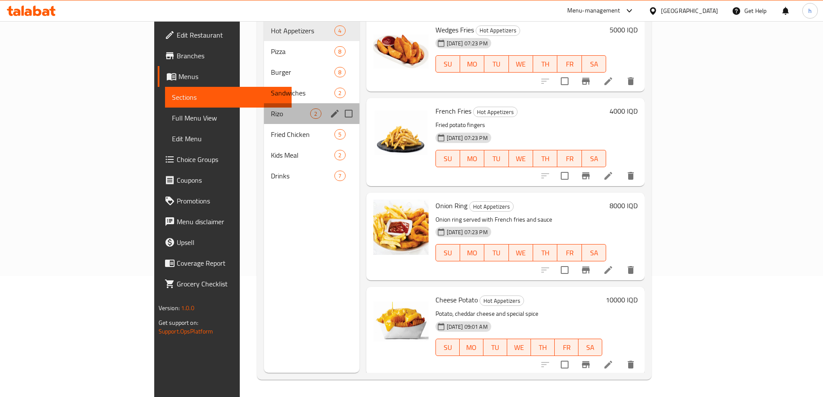
click at [264, 103] on div "Rizo 2" at bounding box center [311, 113] width 95 height 21
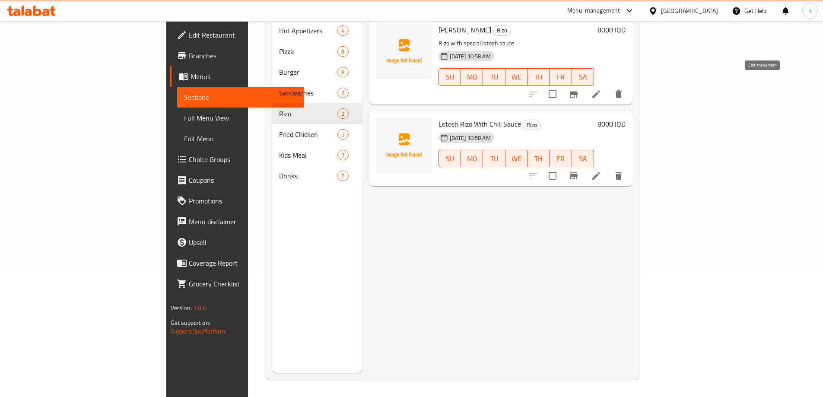
click at [600, 90] on icon at bounding box center [596, 94] width 8 height 8
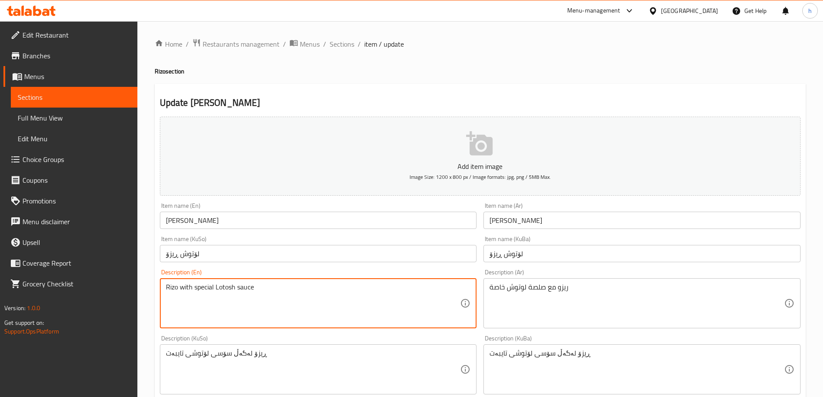
type textarea "Rizo with special Lotosh sauce"
click at [225, 282] on div "Rizo with special Lotosh sauce Description (En)" at bounding box center [318, 303] width 317 height 50
click at [225, 288] on textarea "Rizo with special Lotosh sauce" at bounding box center [313, 303] width 295 height 41
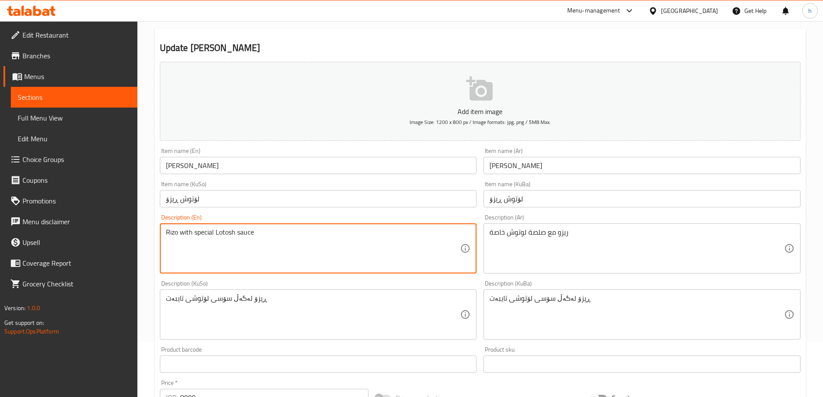
scroll to position [313, 0]
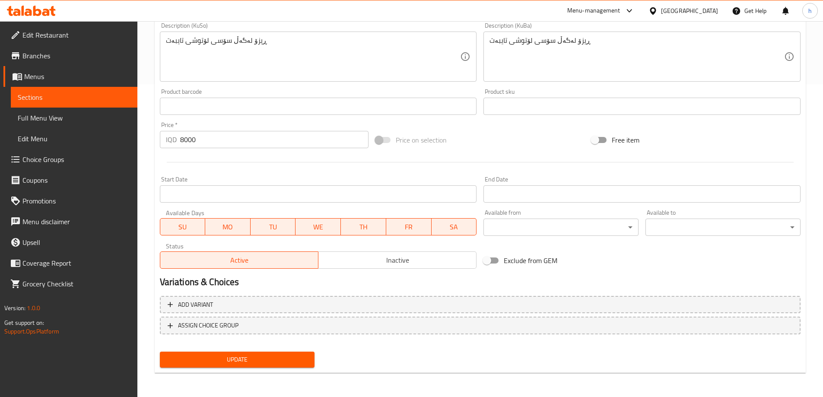
click at [219, 354] on span "Update" at bounding box center [237, 359] width 141 height 11
click at [29, 33] on span "Edit Restaurant" at bounding box center [76, 35] width 108 height 10
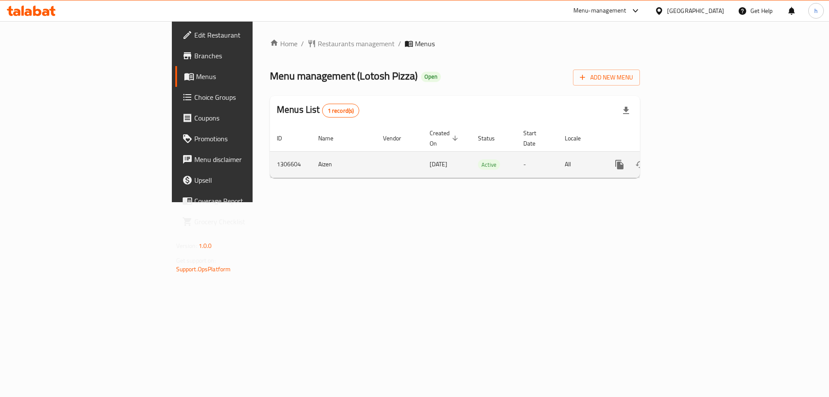
click at [687, 159] on icon "enhanced table" at bounding box center [682, 164] width 10 height 10
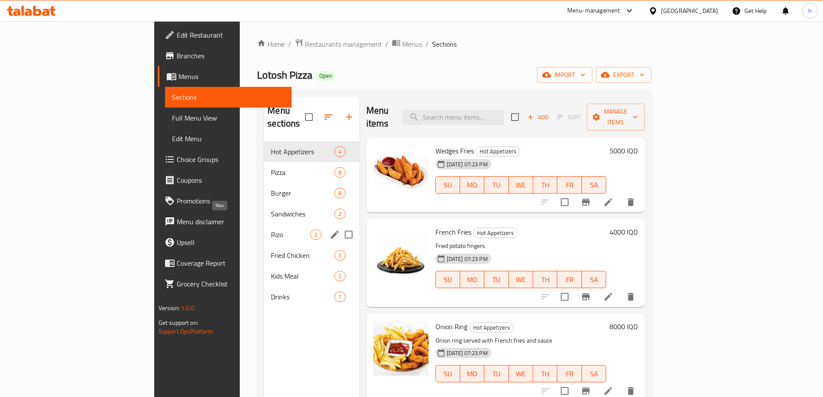
click at [271, 229] on span "Rizo" at bounding box center [290, 234] width 39 height 10
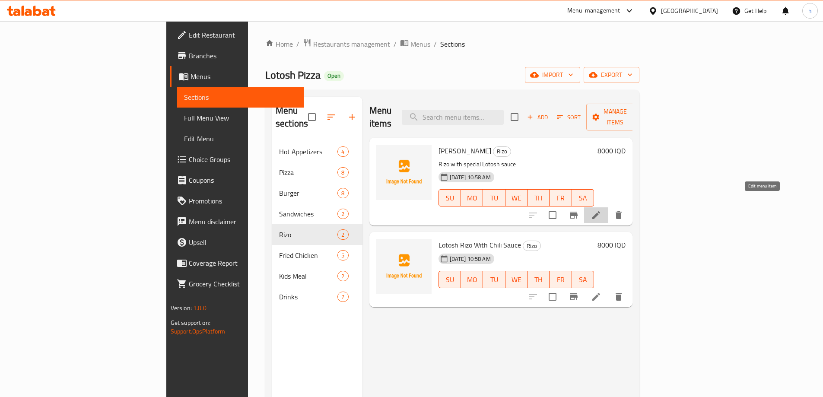
click at [601, 210] on icon at bounding box center [596, 215] width 10 height 10
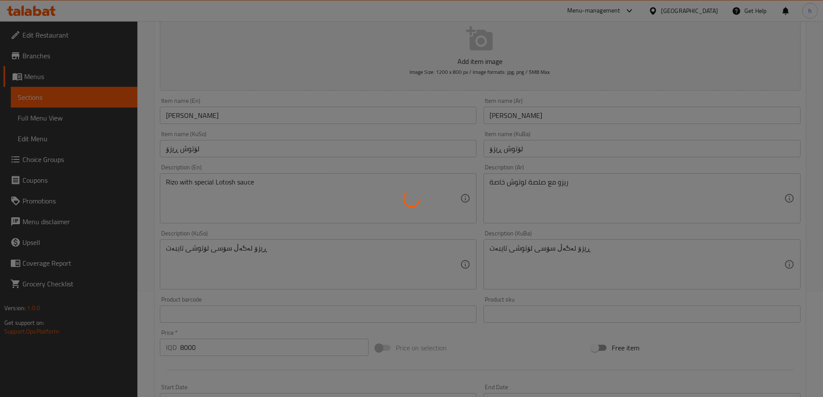
scroll to position [144, 0]
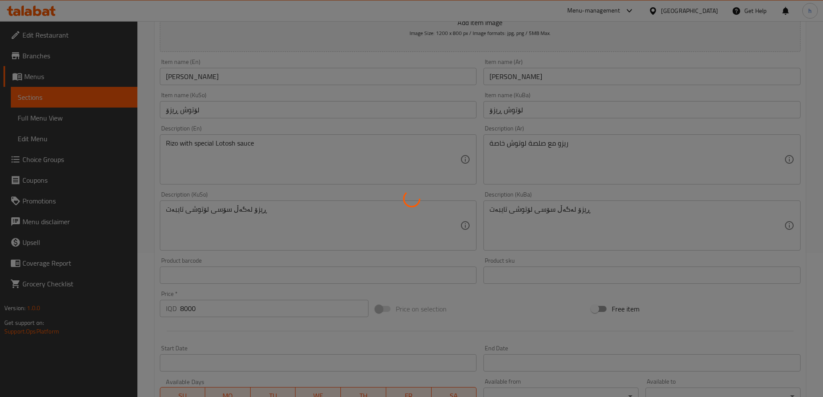
click at [514, 111] on div at bounding box center [411, 198] width 823 height 397
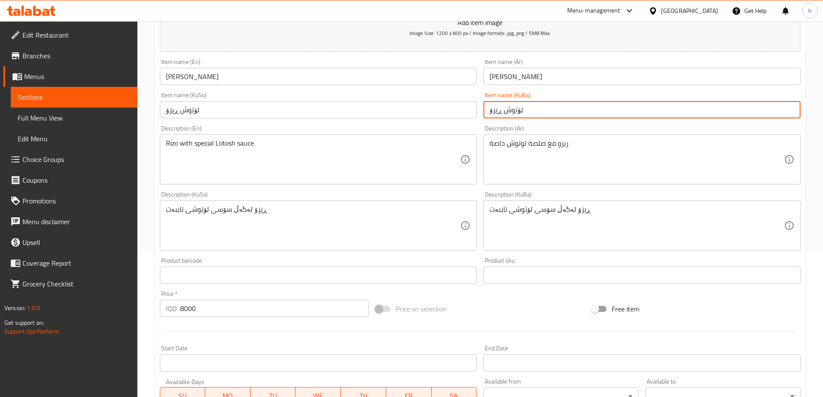
click at [514, 111] on input "لۆتوش ڕیزۆ" at bounding box center [641, 109] width 317 height 17
paste input "ۆ"
type input "لۆتۆش ڕیزۆ"
click at [189, 113] on input "لۆتوش ڕیزۆ" at bounding box center [318, 109] width 317 height 17
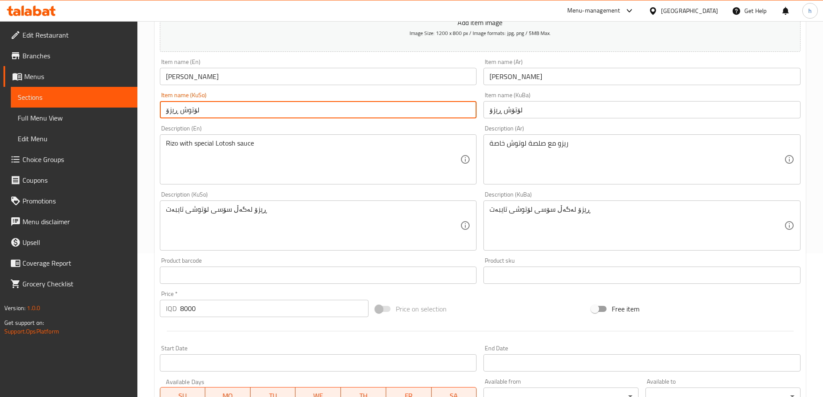
paste input "ۆ"
type input "لۆتۆش ڕیزۆ"
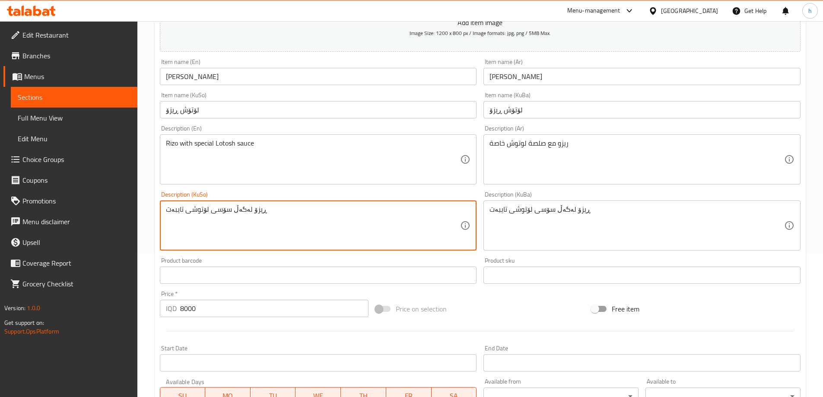
click at [196, 211] on textarea "ڕیزۆ لەگەڵ سۆسی لۆتوشی تایبەت" at bounding box center [313, 225] width 295 height 41
paste textarea "ۆش"
type textarea "ڕیزۆ لەگەڵ سۆسی لۆتۆشی تایبەت"
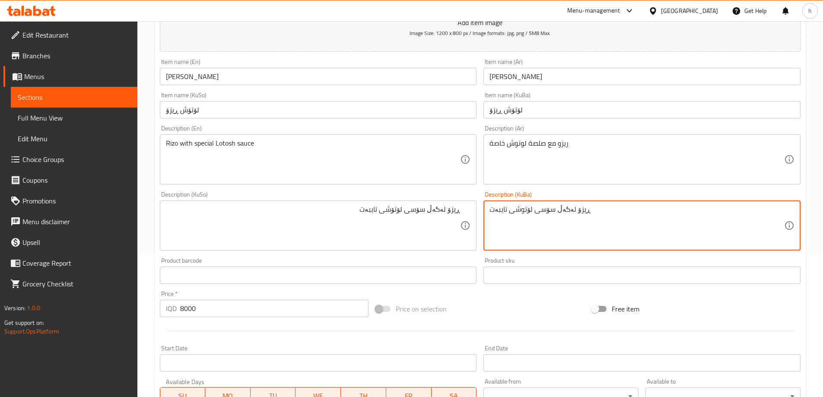
paste textarea "ۆ"
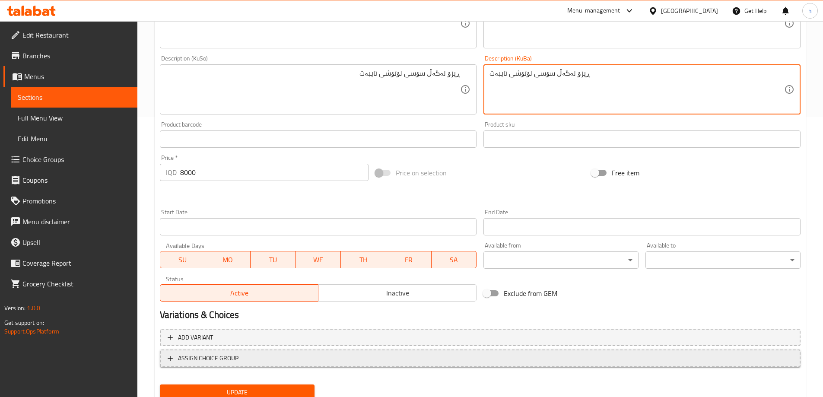
scroll to position [288, 0]
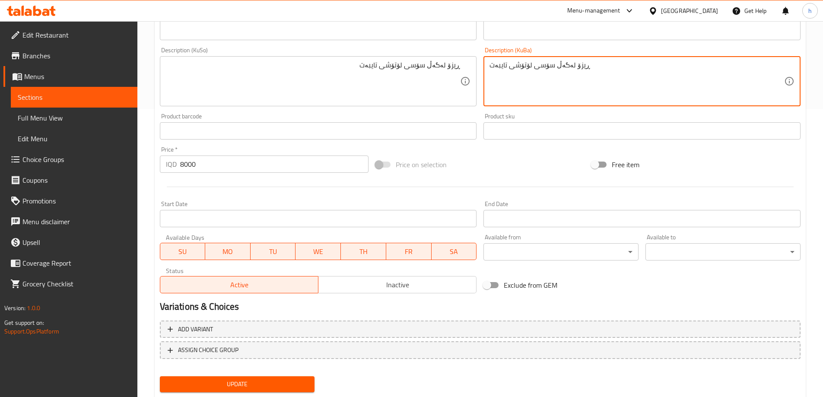
type textarea "ڕیزۆ لەگەڵ سۆسی لۆتۆشی تایبەت"
click at [292, 384] on span "Update" at bounding box center [237, 384] width 141 height 11
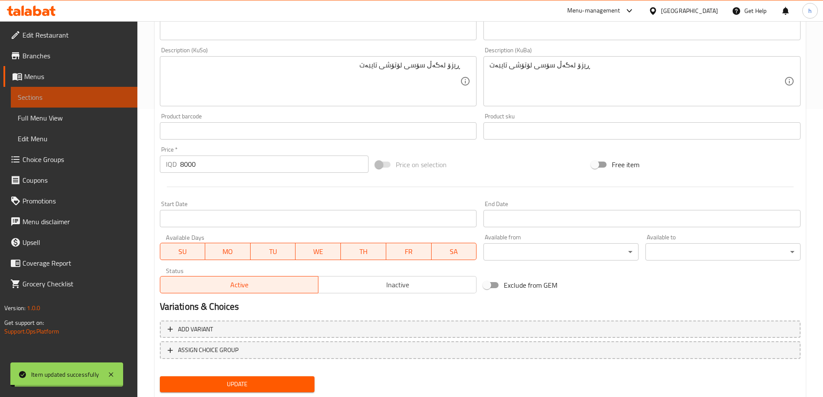
click at [53, 94] on span "Sections" at bounding box center [74, 97] width 113 height 10
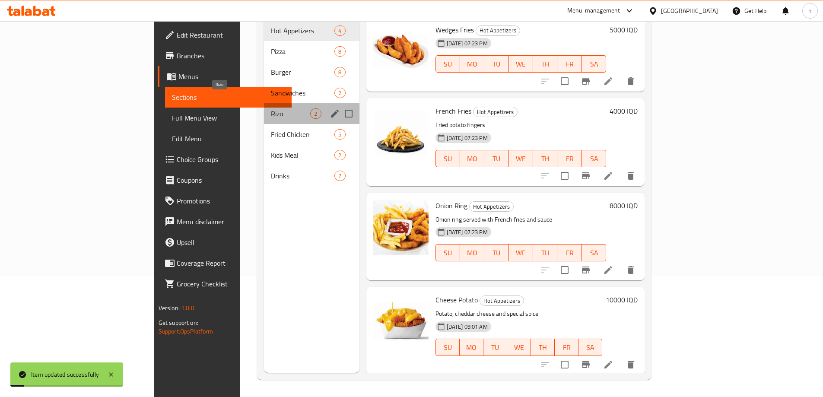
click at [271, 108] on span "Rizo" at bounding box center [290, 113] width 39 height 10
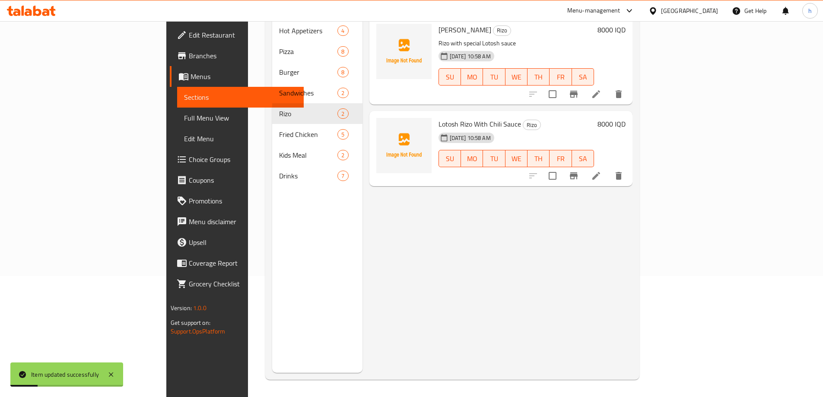
click at [600, 172] on icon at bounding box center [596, 176] width 8 height 8
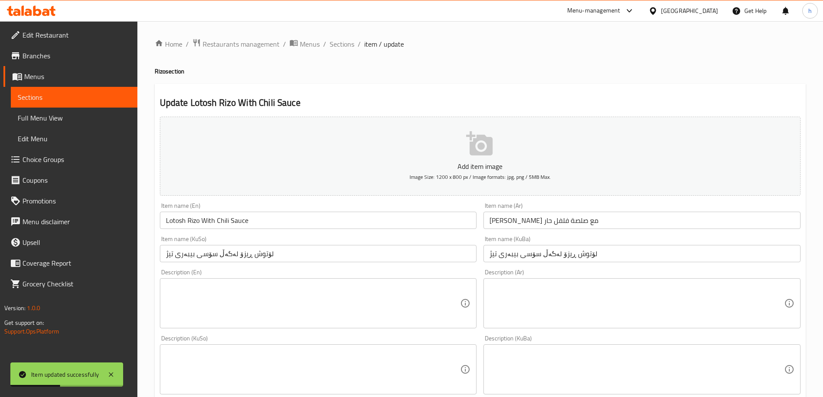
click at [257, 256] on input "لۆتوش ڕیزۆ لەگەڵ سۆسی بیبەری تیژ" at bounding box center [318, 253] width 317 height 17
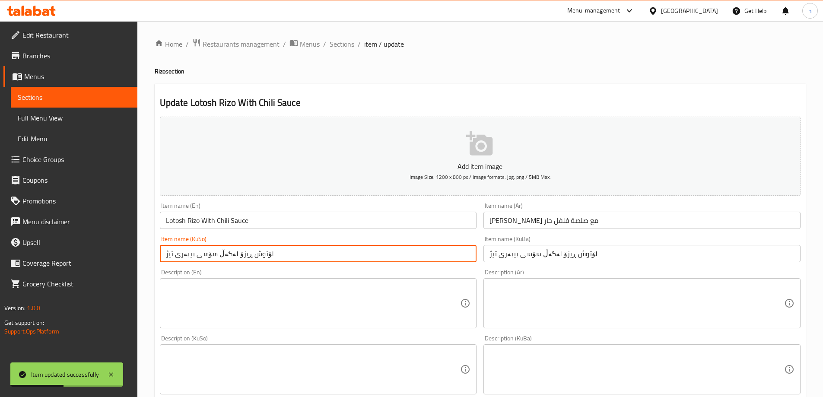
click at [257, 256] on input "لۆتوش ڕیزۆ لەگەڵ سۆسی بیبەری تیژ" at bounding box center [318, 253] width 317 height 17
paste input "ۆ"
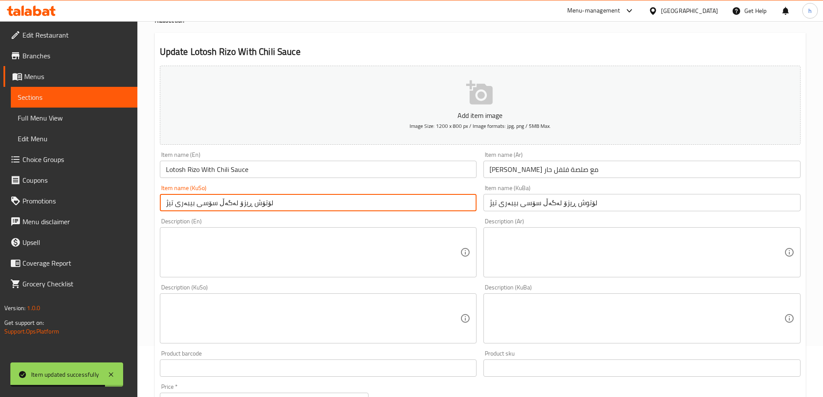
scroll to position [72, 0]
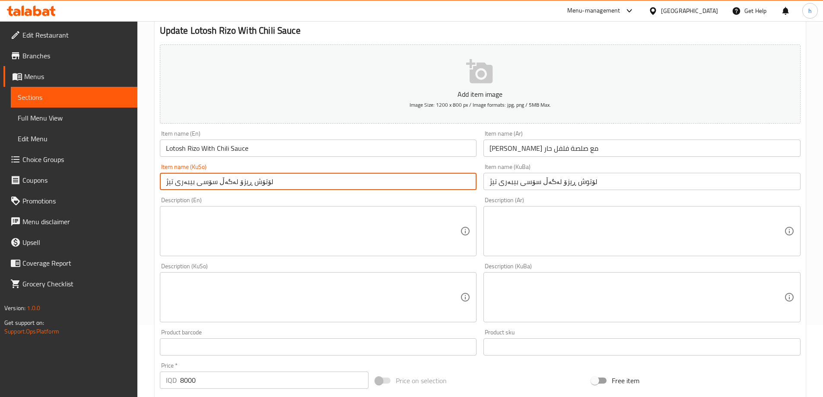
type input "لۆتۆش ڕیزۆ لەگەڵ سۆسی بیبەری تیژ"
click at [584, 186] on input "لۆتوش ڕیزۆ لەگەڵ سۆسی بیبەری تیژ" at bounding box center [641, 181] width 317 height 17
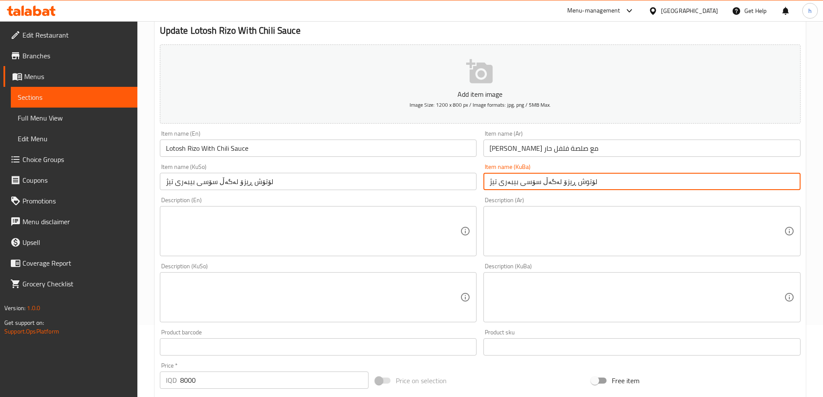
paste input "ۆ"
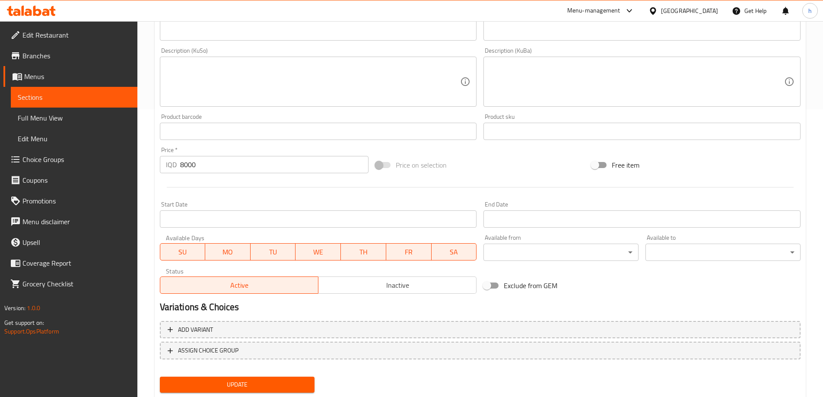
scroll to position [288, 0]
type input "لۆتۆش ڕیزۆ لەگەڵ سۆسی بیبەری تیژ"
click at [258, 378] on button "Update" at bounding box center [237, 384] width 155 height 16
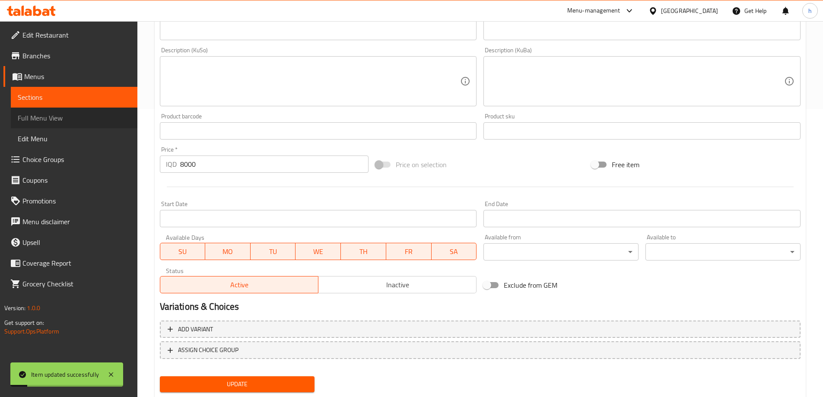
click at [38, 117] on span "Full Menu View" at bounding box center [74, 118] width 113 height 10
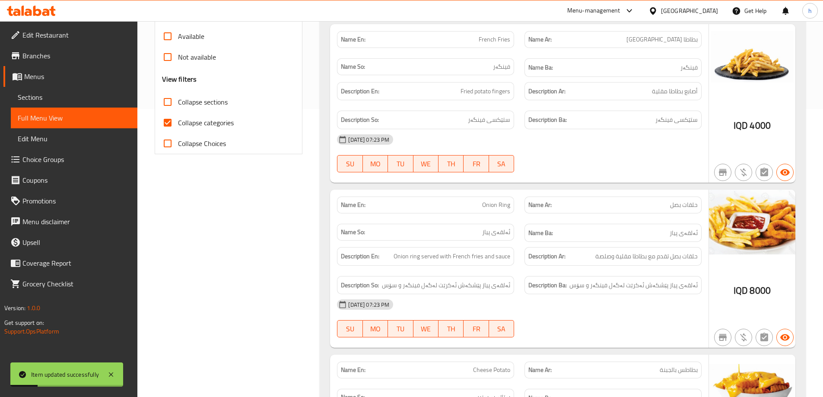
click at [170, 127] on input "Collapse categories" at bounding box center [167, 122] width 21 height 21
checkbox input "false"
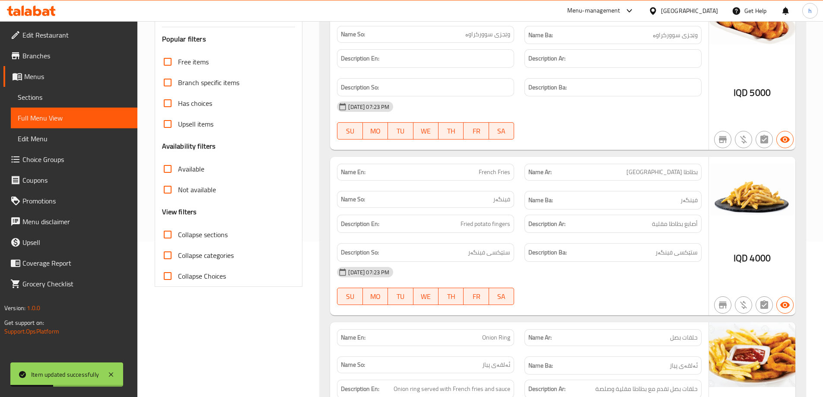
scroll to position [144, 0]
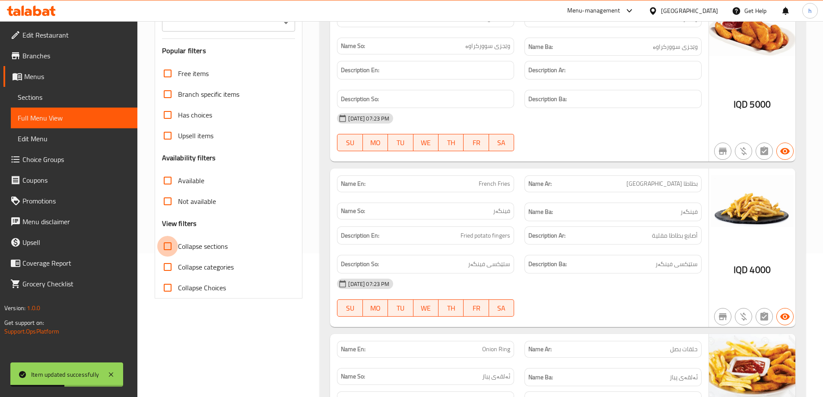
click at [169, 244] on input "Collapse sections" at bounding box center [167, 246] width 21 height 21
checkbox input "true"
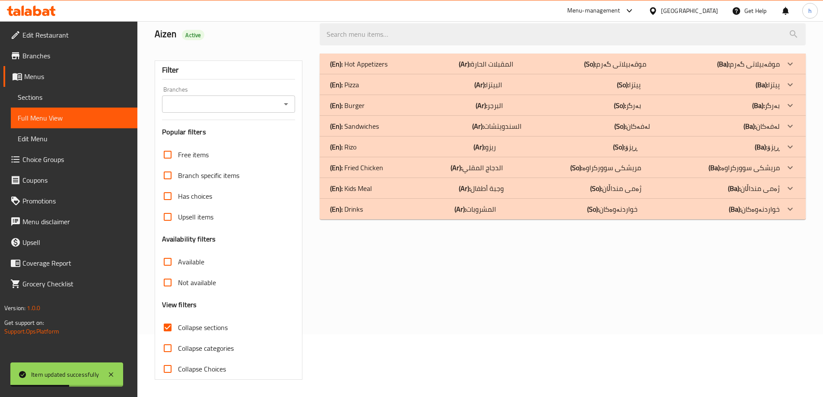
click at [283, 25] on div "Home / Restaurants management / Menus / Full menu view Export Menu Aizen Active…" at bounding box center [480, 178] width 651 height 404
click at [236, 105] on input "Branches" at bounding box center [222, 104] width 114 height 12
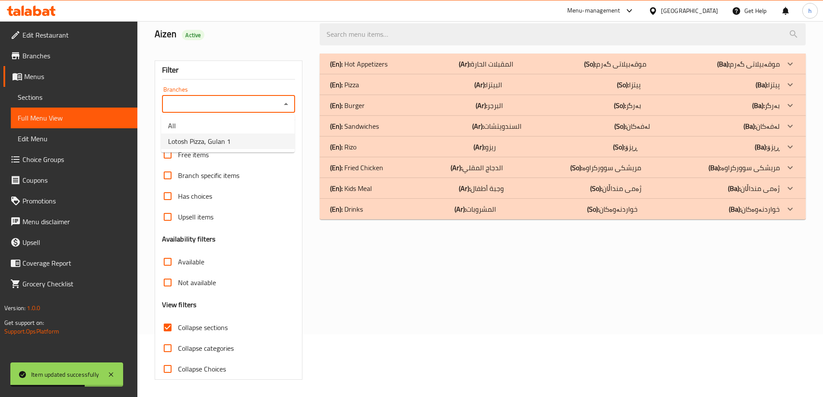
click at [230, 139] on span "Lotosh Pizza, Gulan 1" at bounding box center [199, 141] width 63 height 10
type input "Lotosh Pizza, Gulan 1"
click at [386, 149] on div "(En): [PERSON_NAME] (Ar): ريزو (So): ڕیزۆ (Ba): ڕیزۆ" at bounding box center [555, 147] width 450 height 10
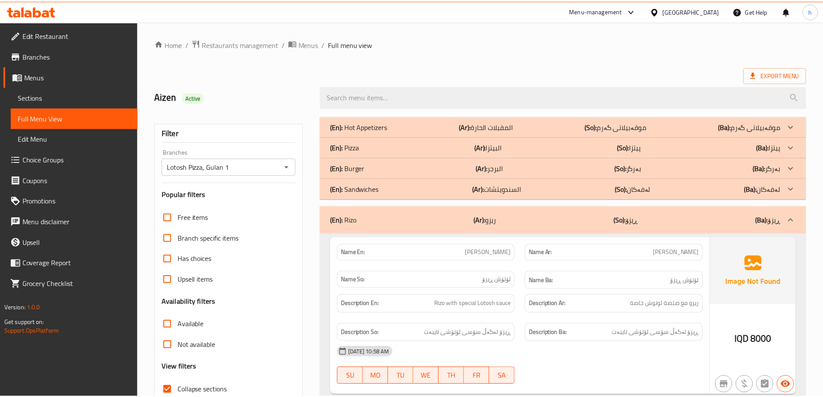
scroll to position [267, 0]
